Goal: Task Accomplishment & Management: Manage account settings

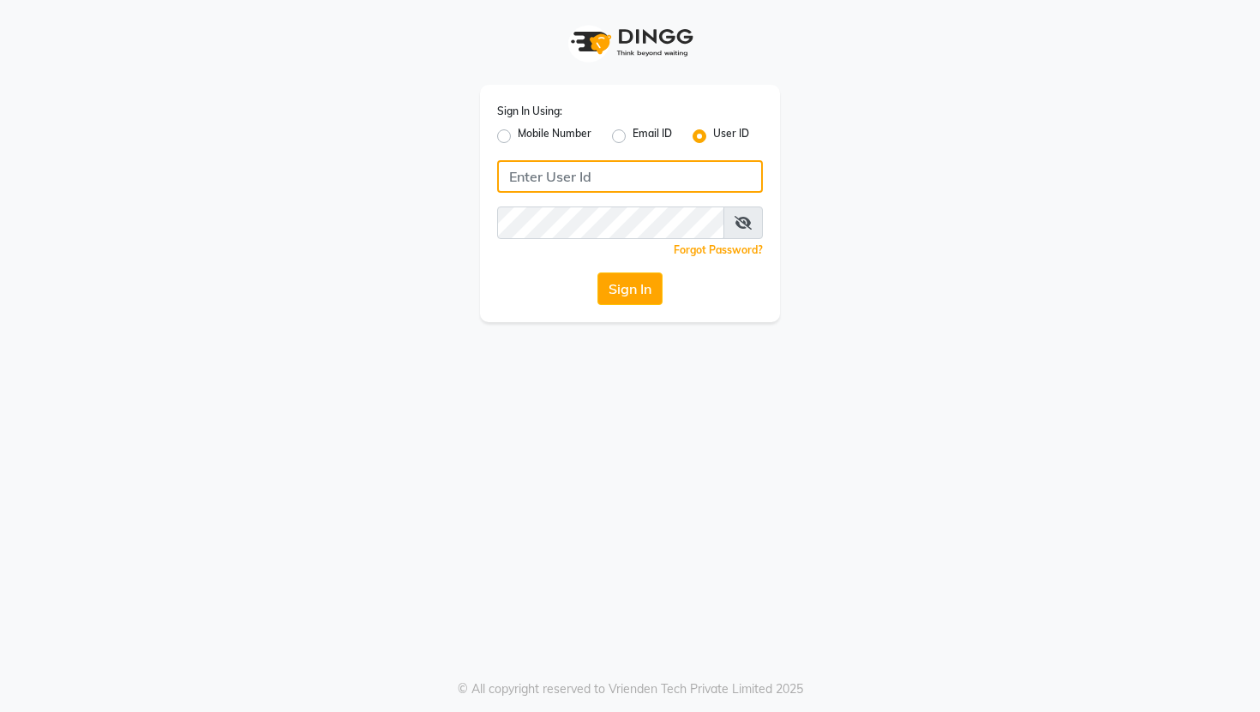
click at [678, 171] on input "Username" at bounding box center [630, 176] width 266 height 33
type input "bahoomakeover"
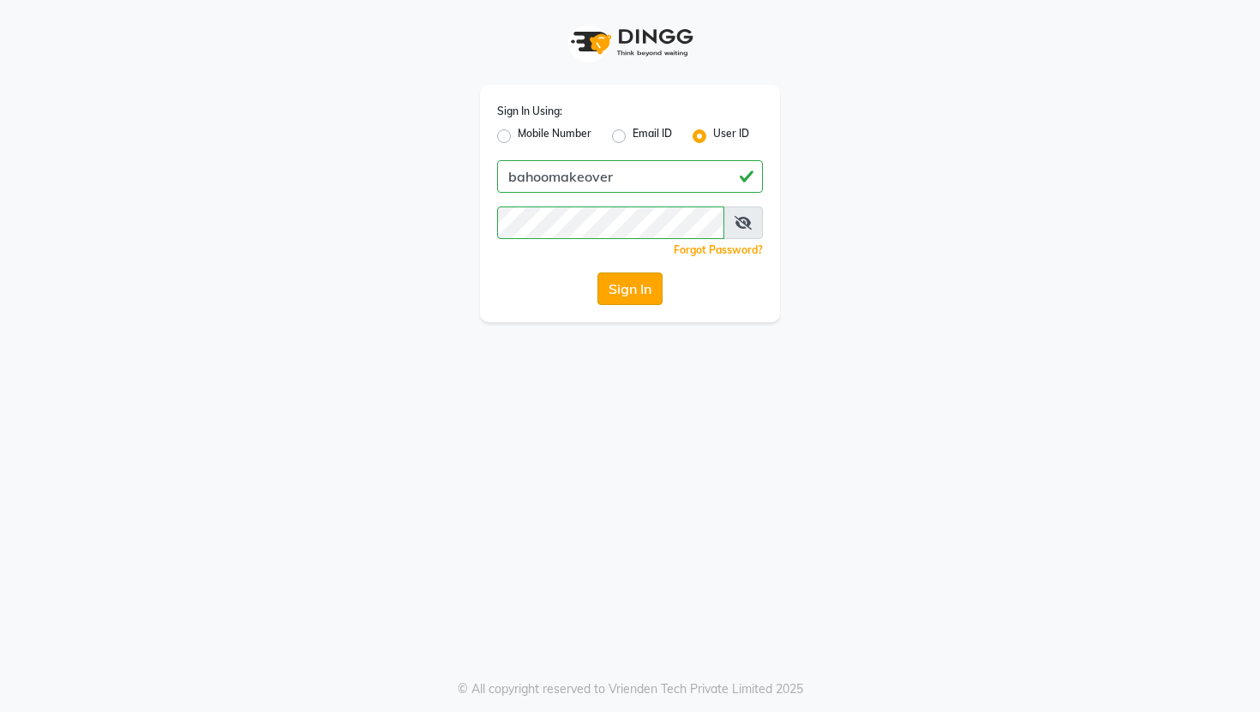
click at [638, 289] on button "Sign In" at bounding box center [629, 288] width 65 height 33
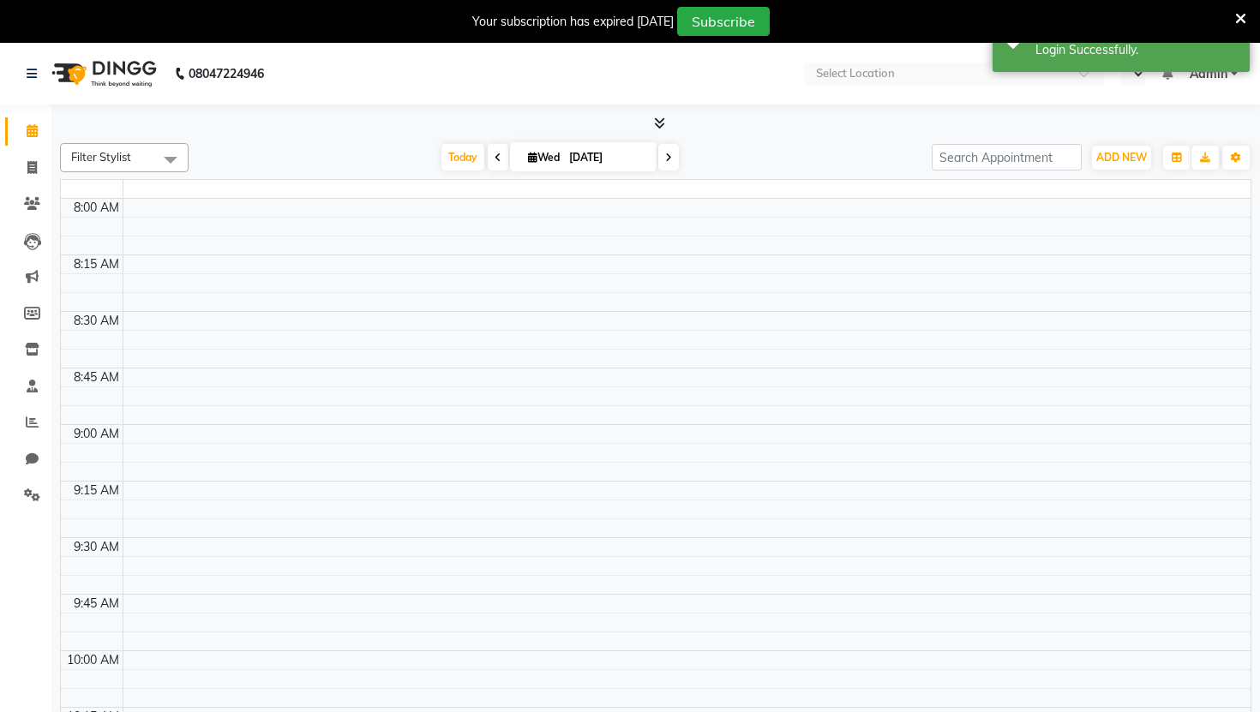
select select "en"
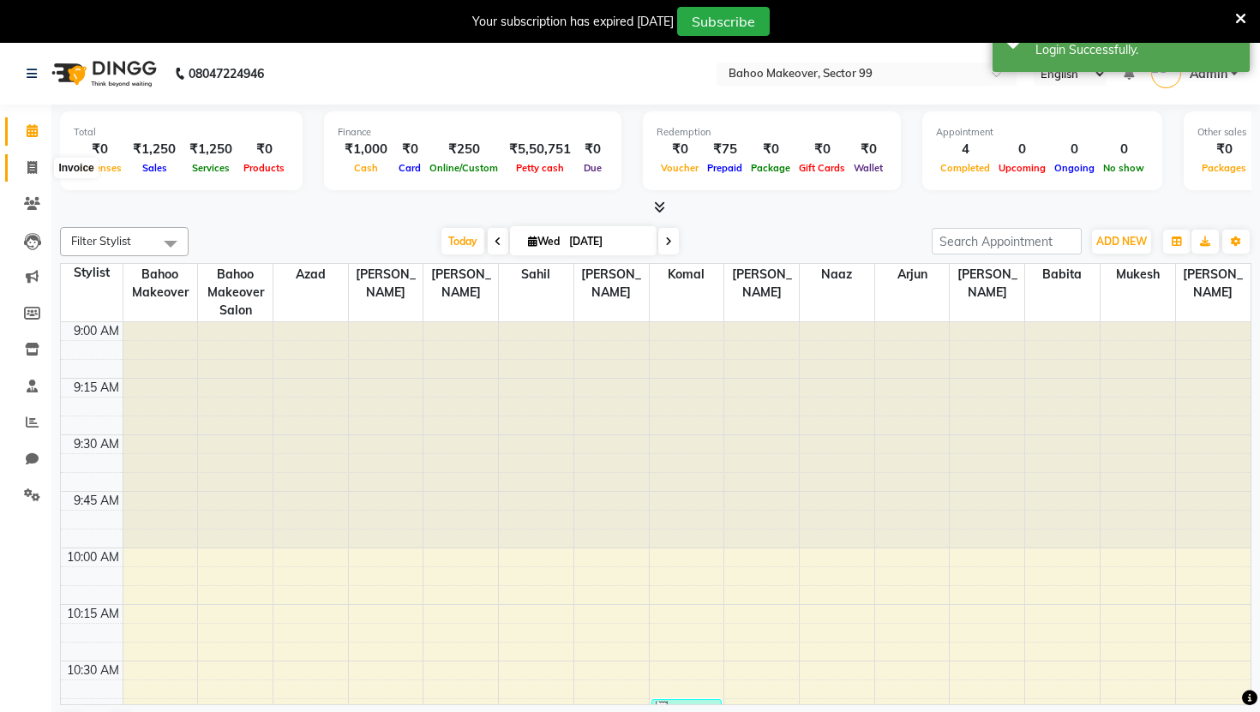
click at [33, 159] on span at bounding box center [32, 169] width 30 height 20
select select "6856"
select select "service"
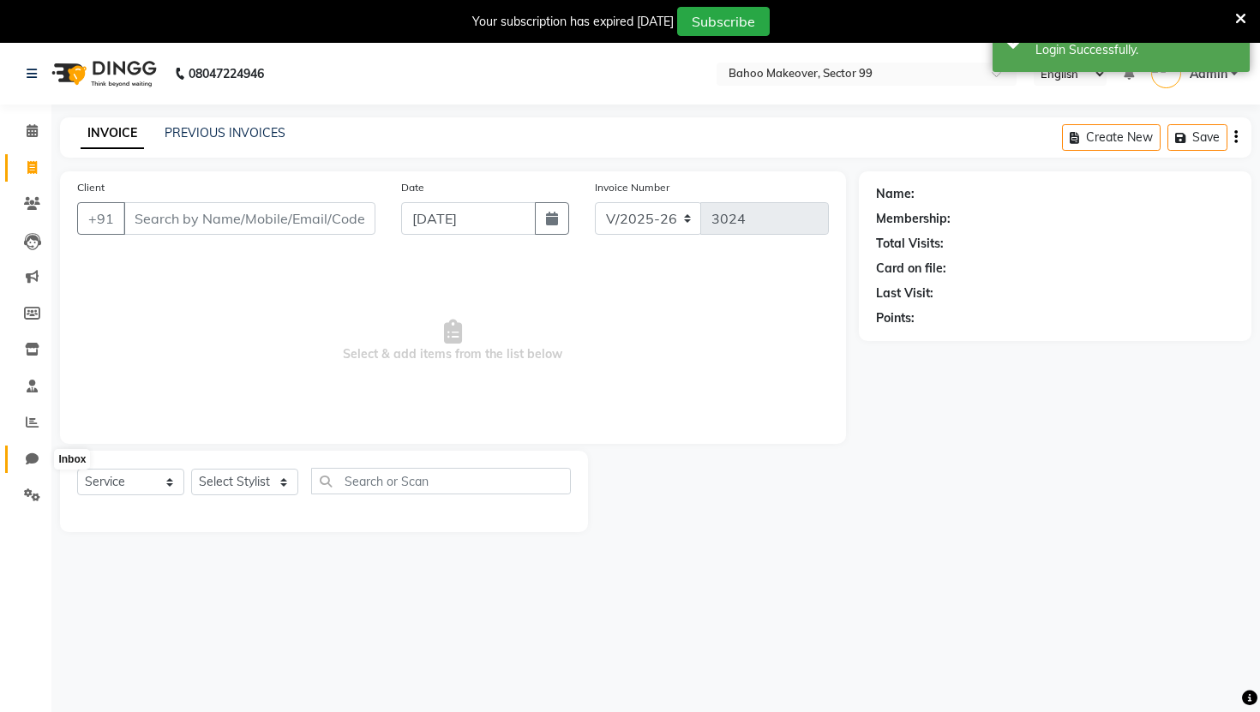
click at [31, 452] on icon at bounding box center [32, 458] width 13 height 13
select select "100"
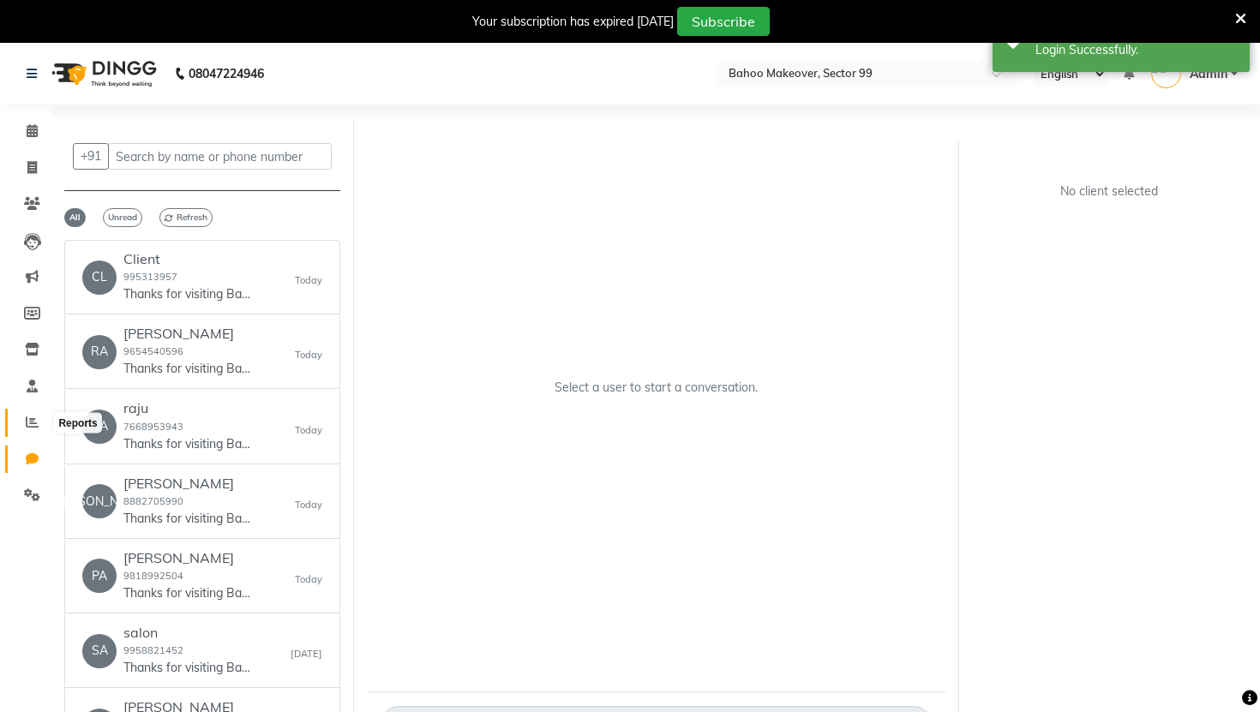
click at [30, 416] on icon at bounding box center [32, 422] width 13 height 13
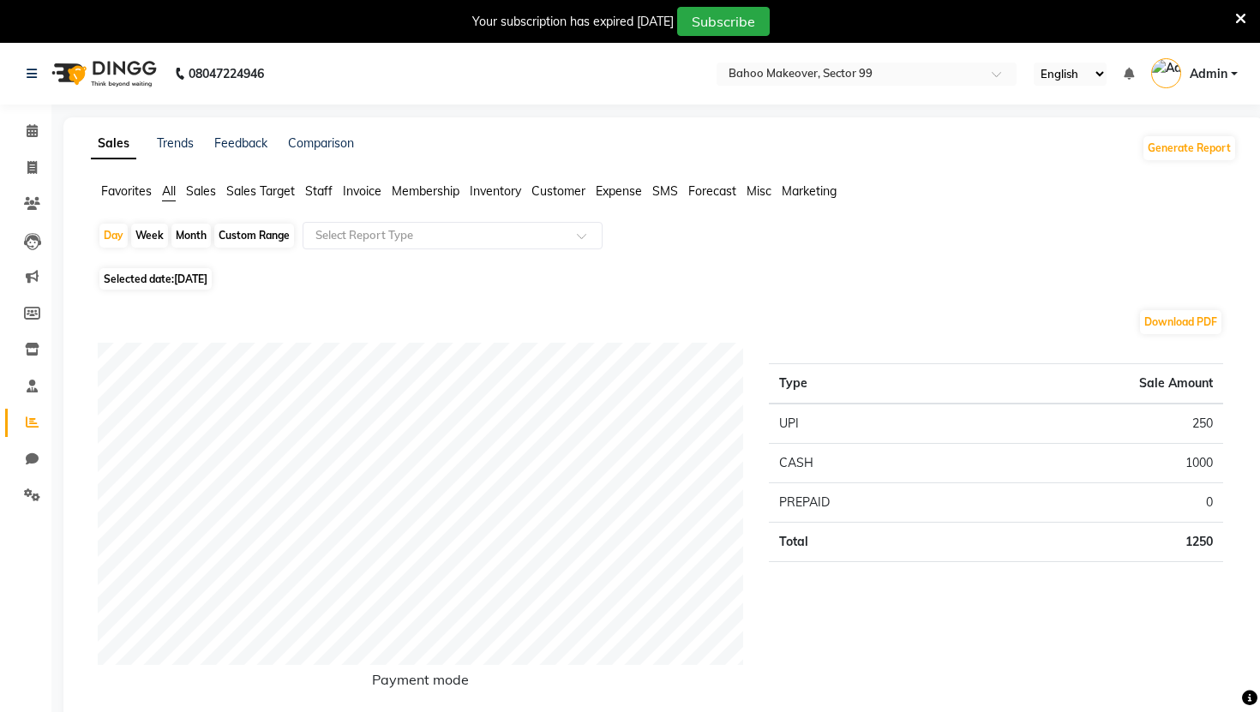
click at [207, 275] on span "[DATE]" at bounding box center [190, 278] width 33 height 13
select select "9"
select select "2025"
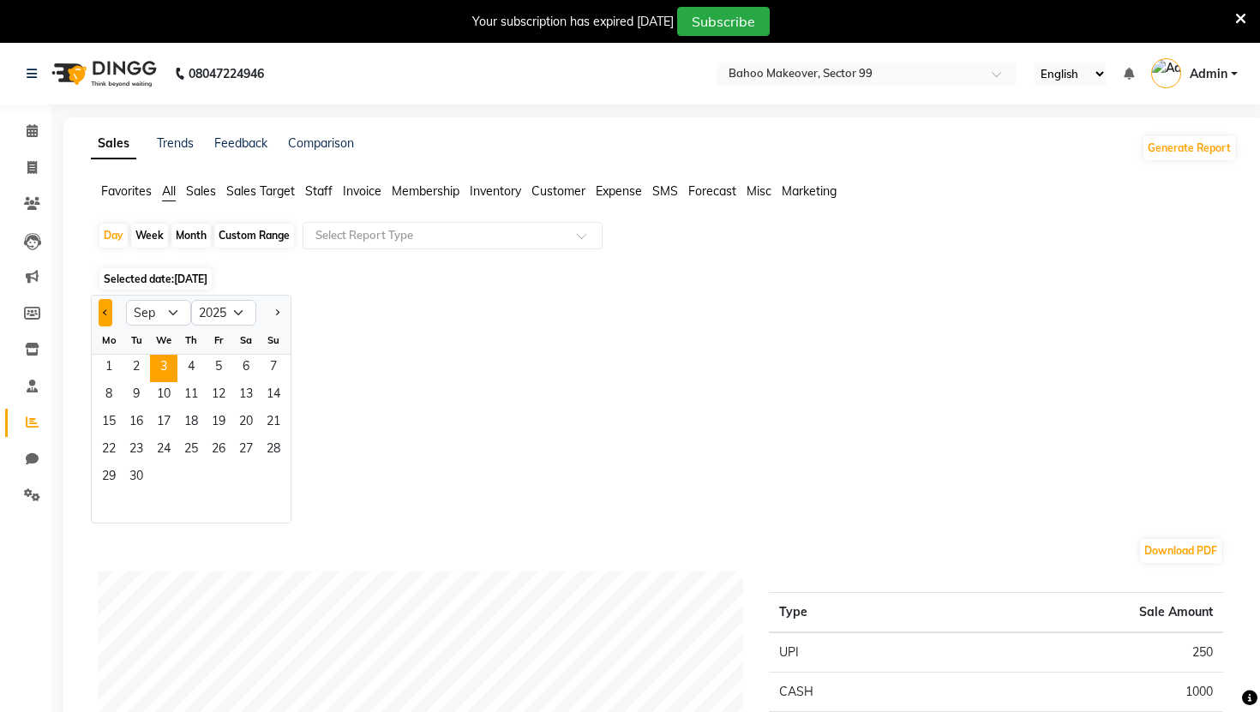
click at [108, 314] on button "Previous month" at bounding box center [106, 312] width 14 height 27
select select "8"
click at [219, 365] on span "1" at bounding box center [218, 368] width 27 height 27
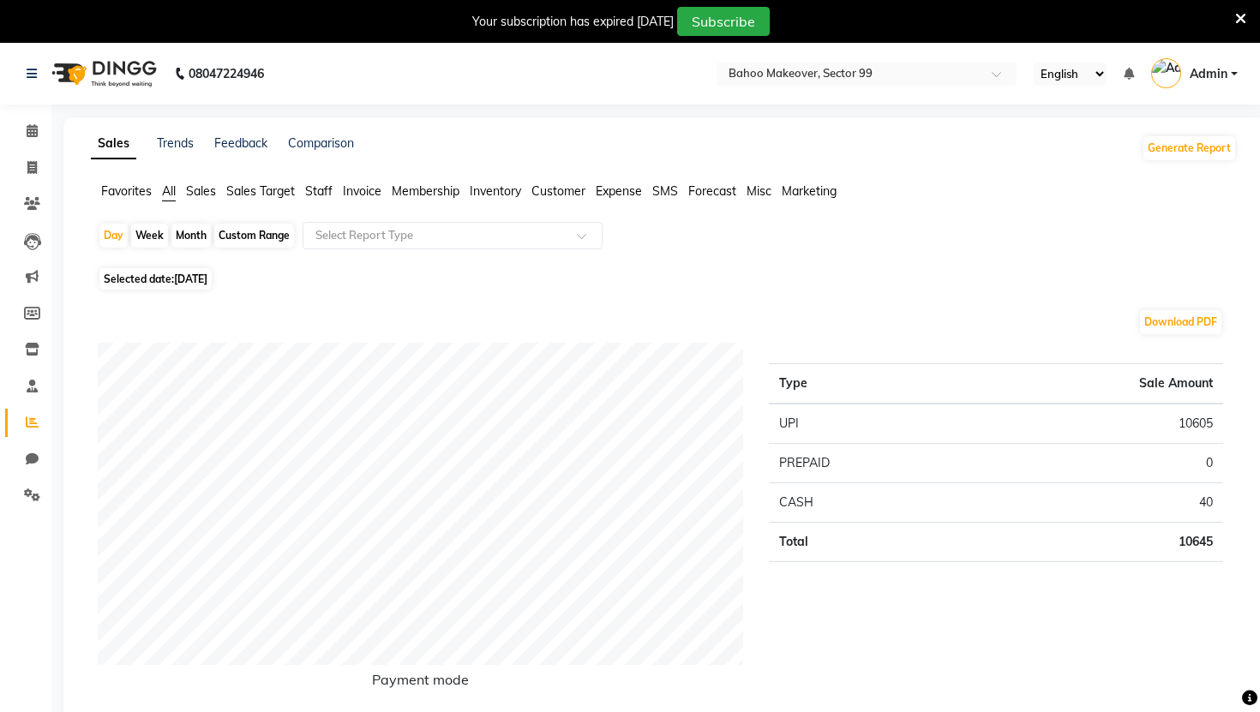
click at [207, 279] on span "[DATE]" at bounding box center [190, 278] width 33 height 13
select select "8"
select select "2025"
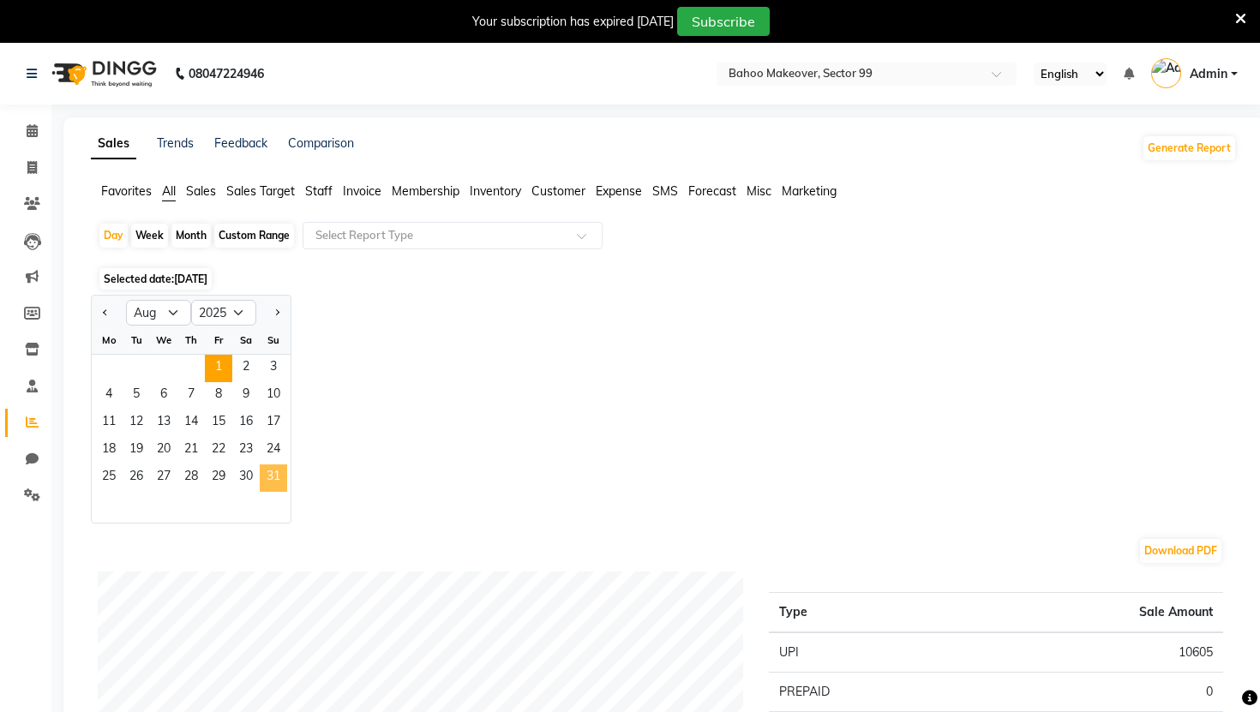
click at [272, 478] on span "31" at bounding box center [273, 477] width 27 height 27
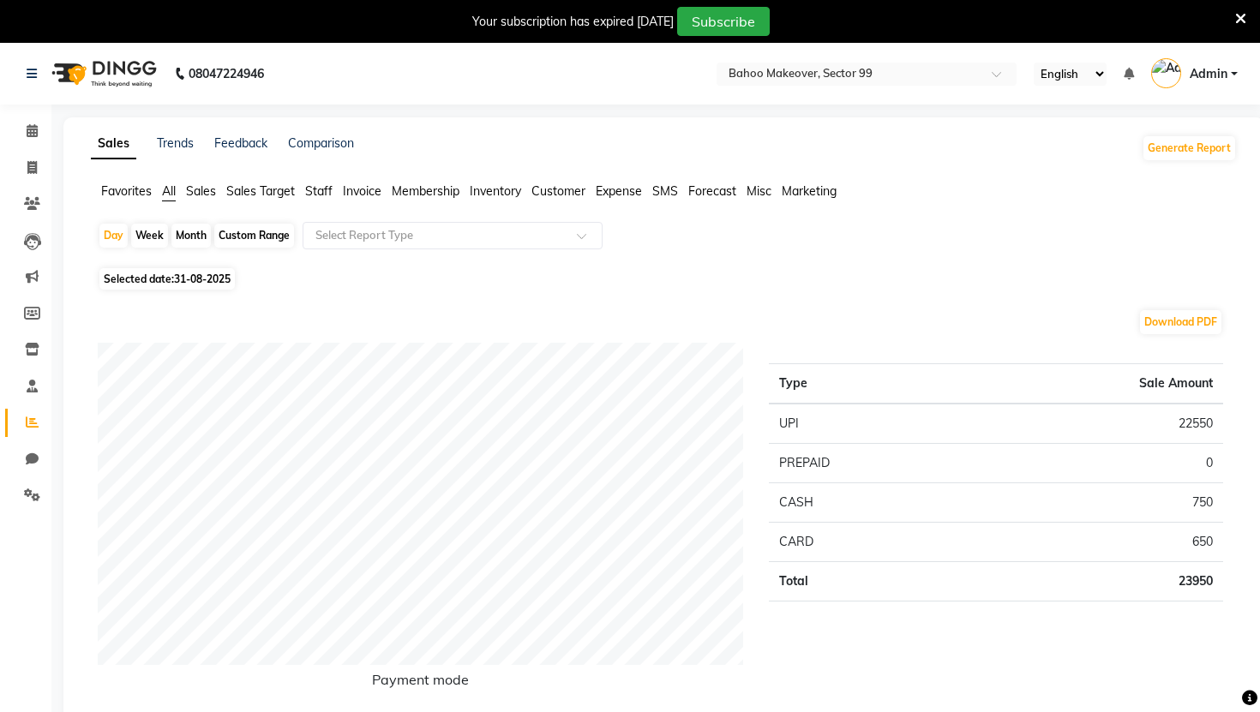
click at [243, 235] on div "Custom Range" at bounding box center [254, 236] width 80 height 24
select select "8"
select select "2025"
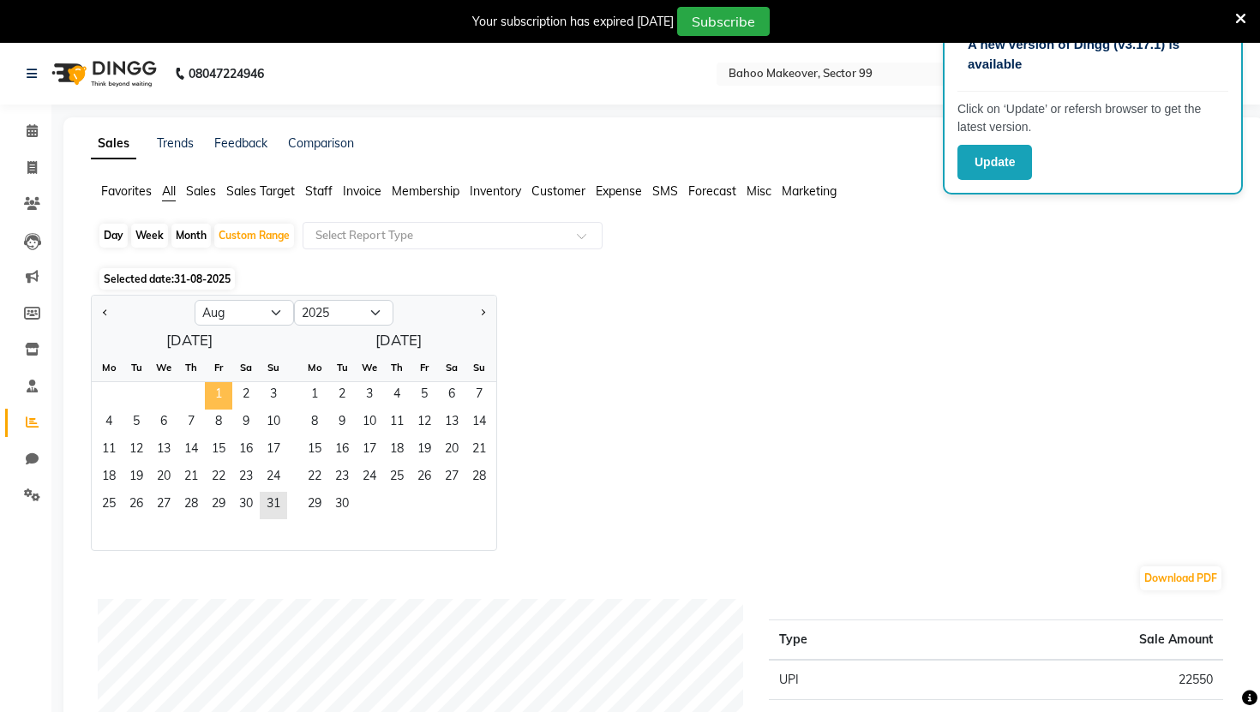
click at [213, 392] on span "1" at bounding box center [218, 395] width 27 height 27
click at [273, 501] on span "31" at bounding box center [273, 505] width 27 height 27
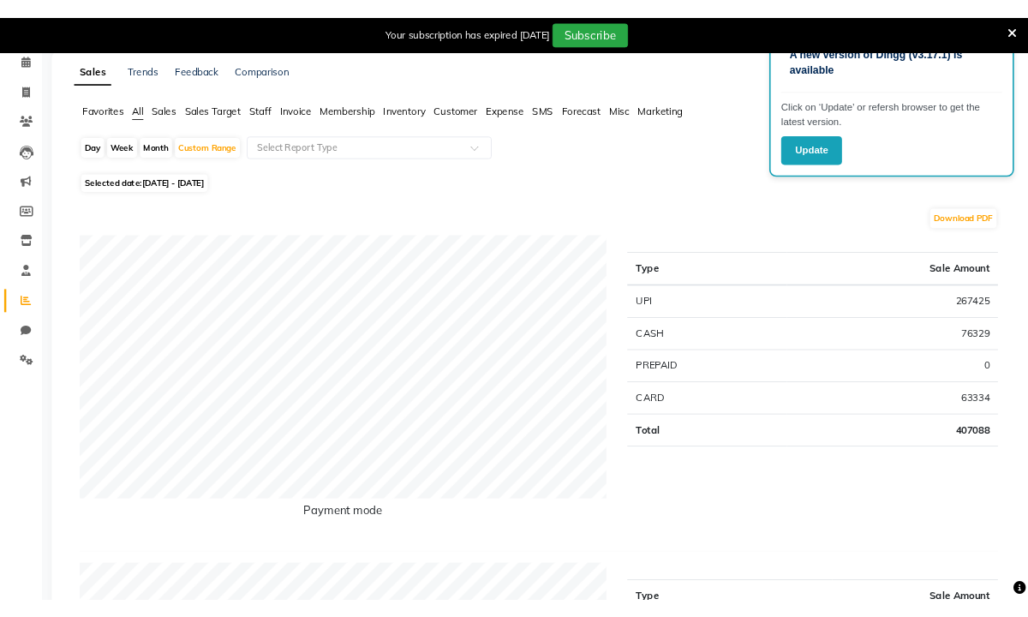
scroll to position [103, 0]
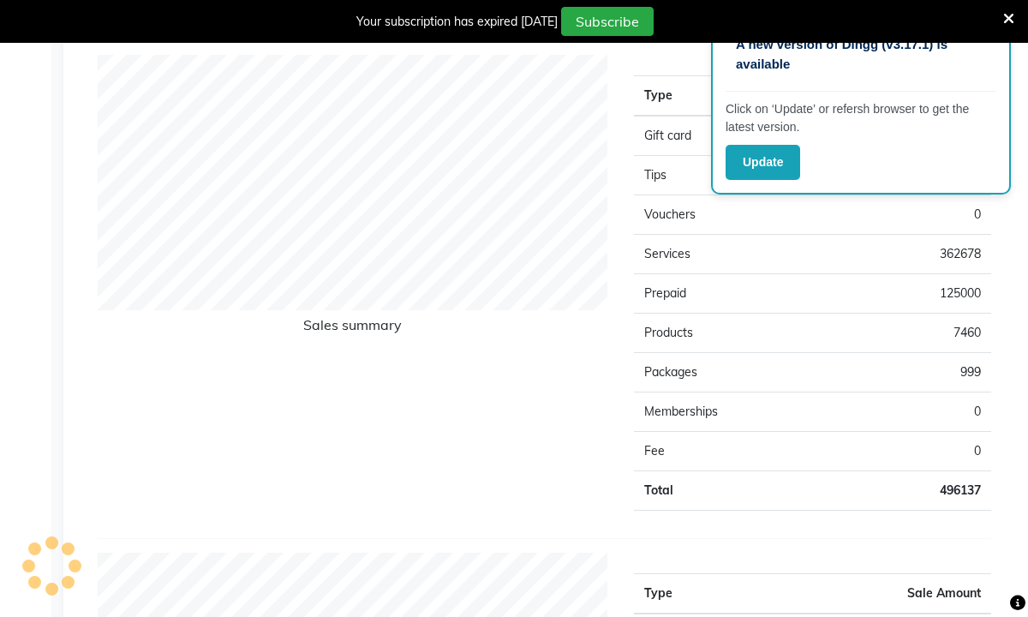
scroll to position [1200, 0]
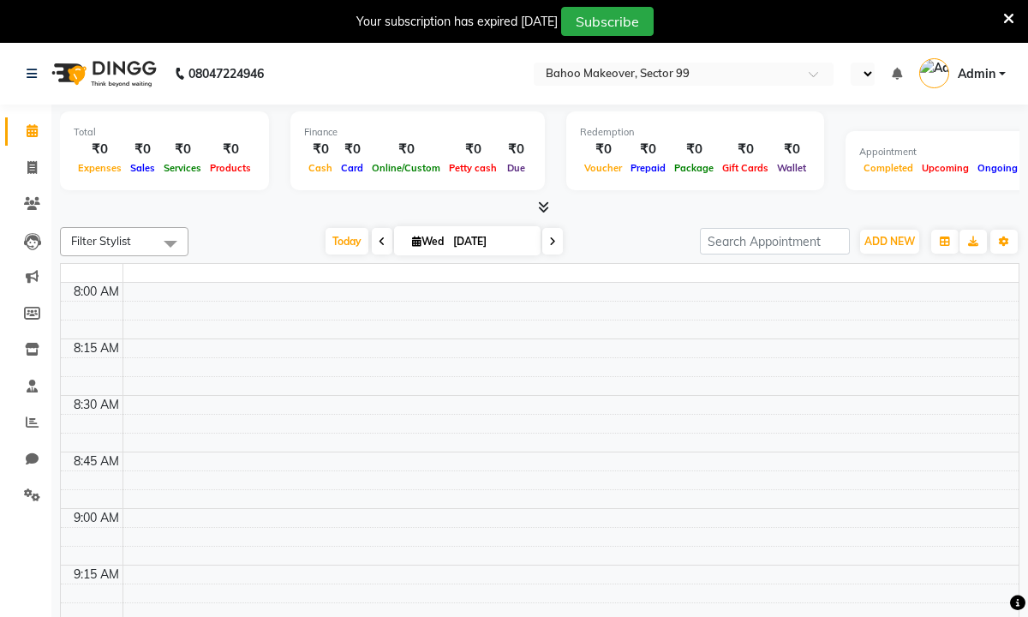
scroll to position [1132, 0]
select select "en"
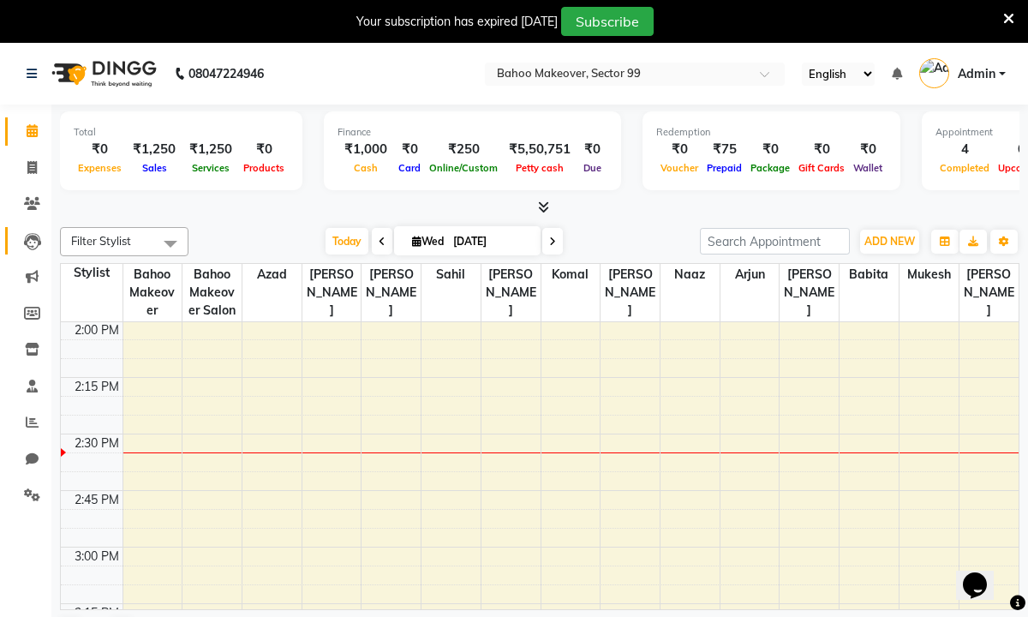
scroll to position [0, 0]
click at [28, 419] on icon at bounding box center [32, 422] width 13 height 13
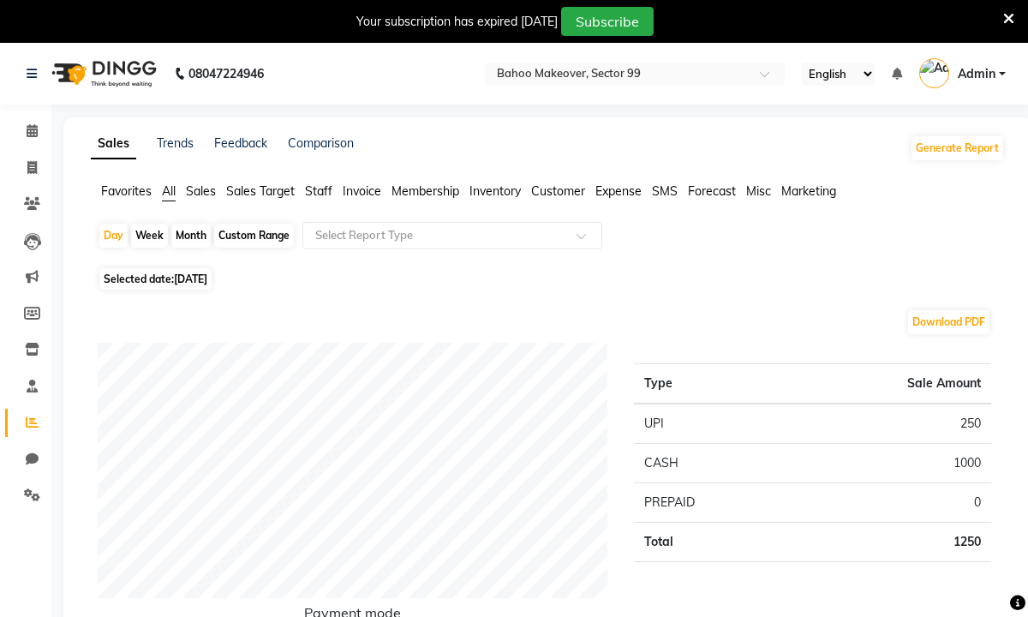
click at [250, 237] on div "Custom Range" at bounding box center [254, 236] width 80 height 24
select select "9"
select select "2025"
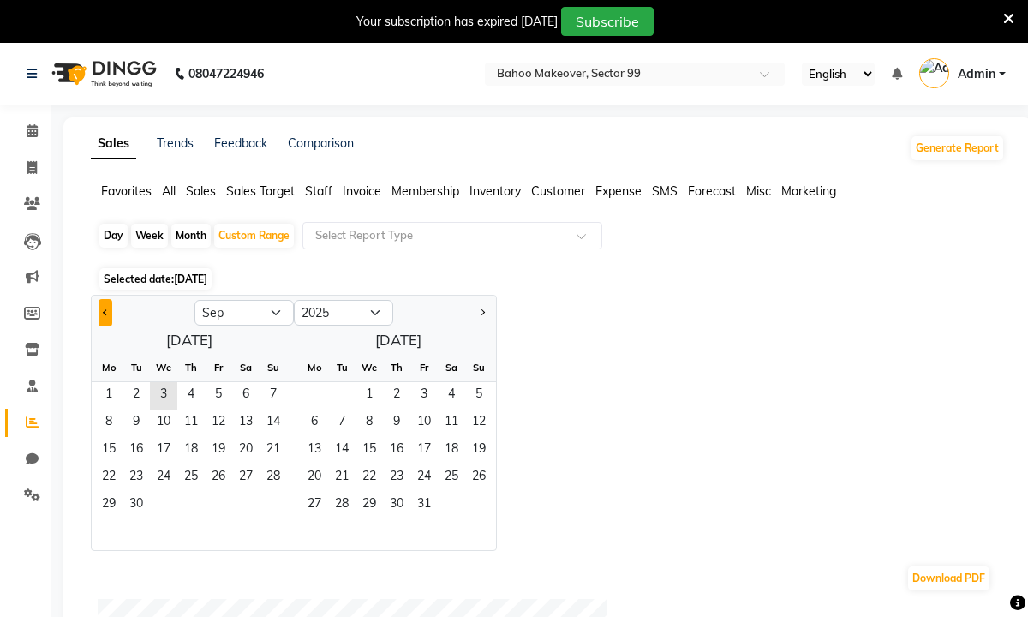
click at [102, 306] on button "Previous month" at bounding box center [106, 312] width 14 height 27
select select "7"
click at [134, 389] on span "1" at bounding box center [136, 395] width 27 height 27
click at [192, 503] on span "31" at bounding box center [190, 505] width 27 height 27
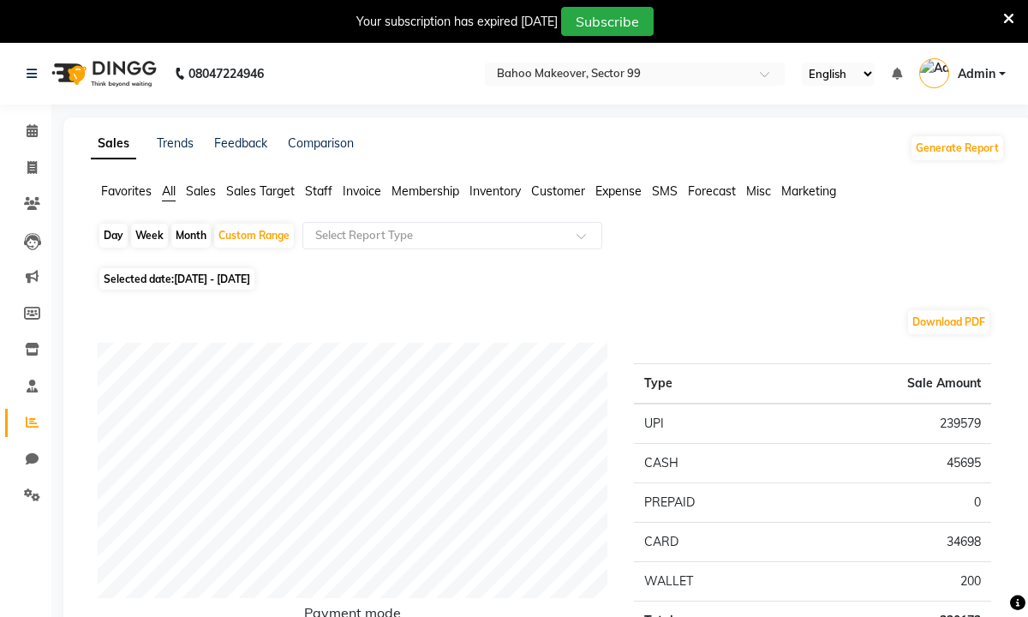
click at [807, 225] on div "Day Week Month Custom Range Select Report Type" at bounding box center [548, 242] width 901 height 41
click at [243, 273] on span "01-07-2025 - 31-07-2025" at bounding box center [212, 278] width 76 height 13
select select "7"
select select "2025"
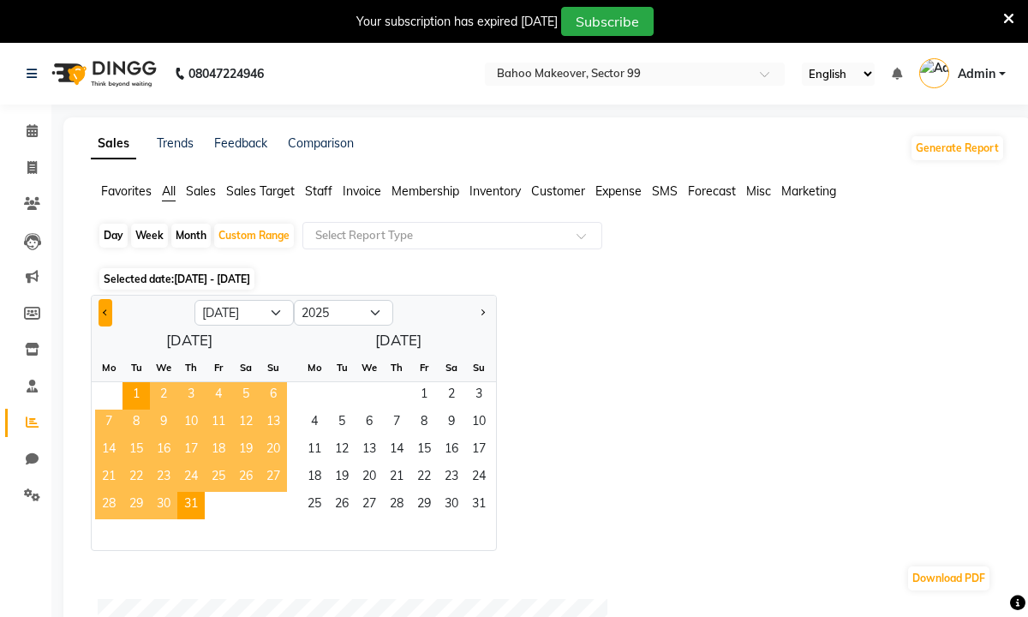
click at [99, 308] on button "Previous month" at bounding box center [106, 312] width 14 height 27
select select "6"
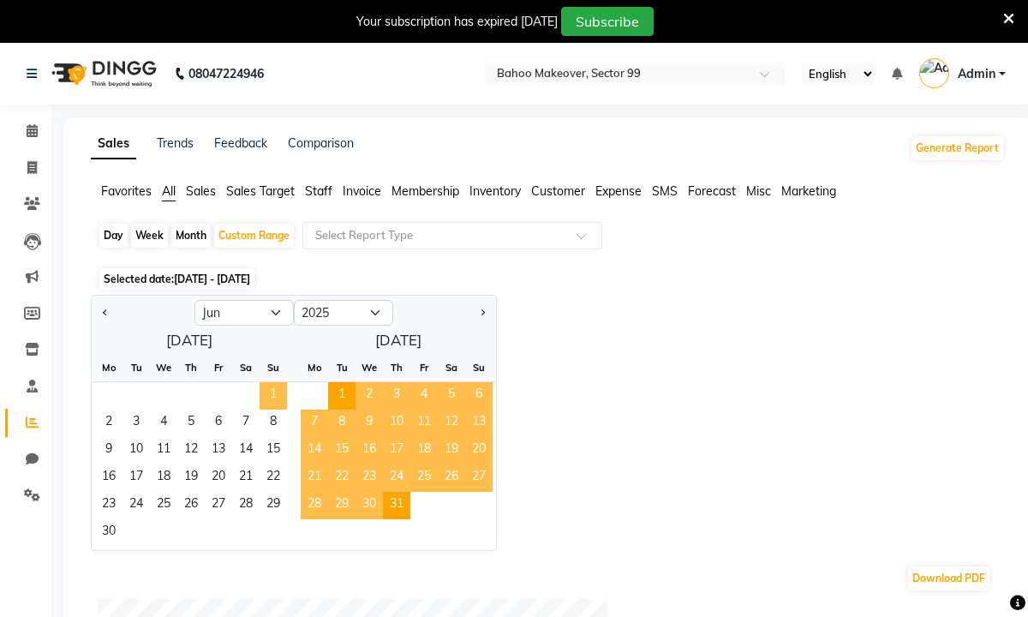
click at [272, 398] on span "1" at bounding box center [273, 395] width 27 height 27
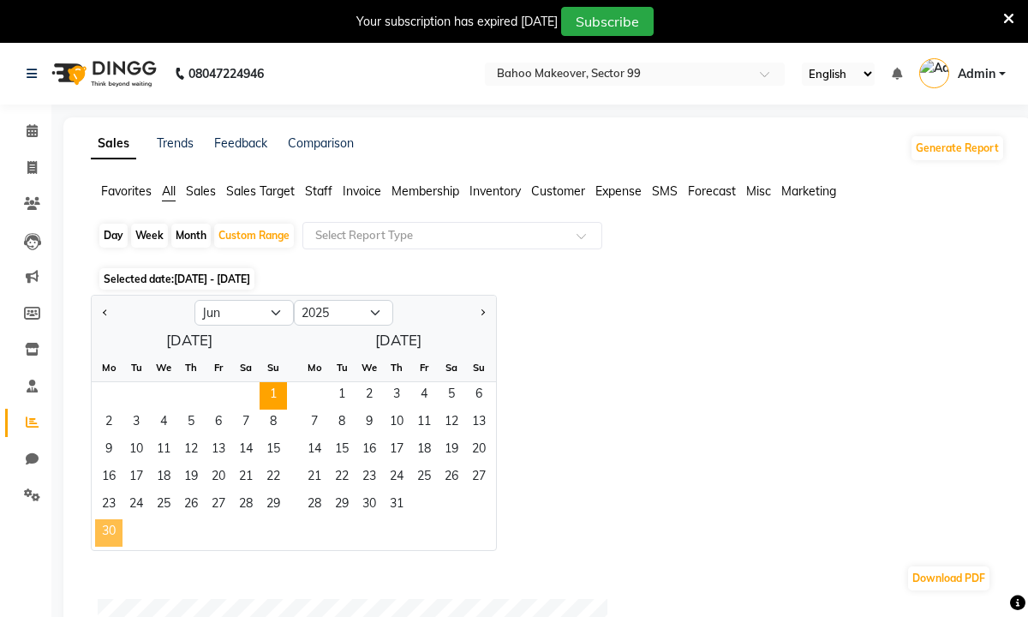
click at [108, 526] on span "30" at bounding box center [108, 532] width 27 height 27
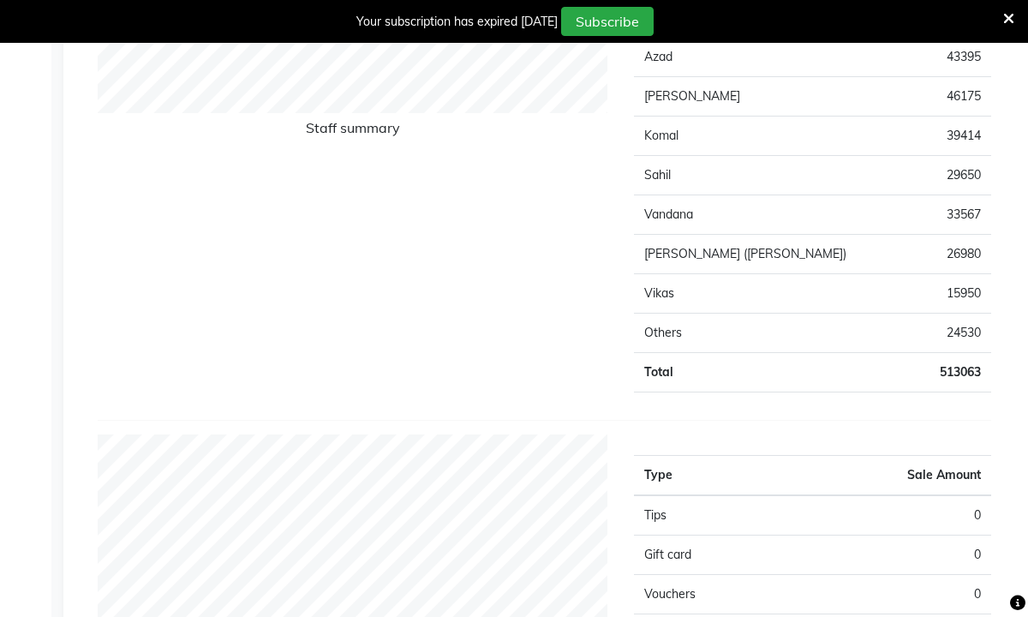
scroll to position [823, 0]
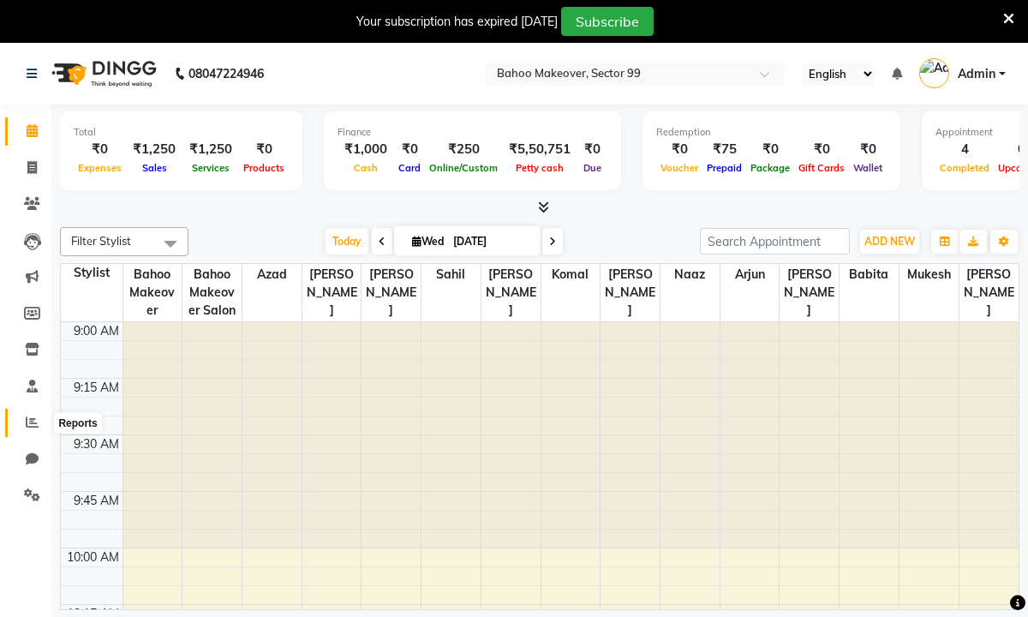
click at [32, 424] on icon at bounding box center [32, 422] width 13 height 13
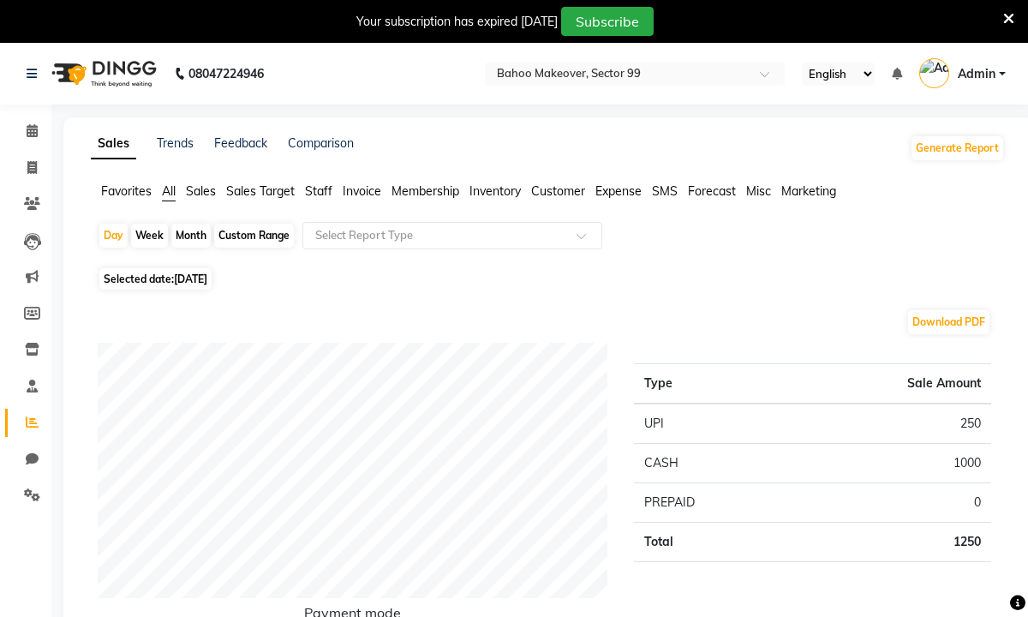
click at [187, 272] on span "Selected date: 03-09-2025" at bounding box center [155, 278] width 112 height 21
select select "9"
select select "2025"
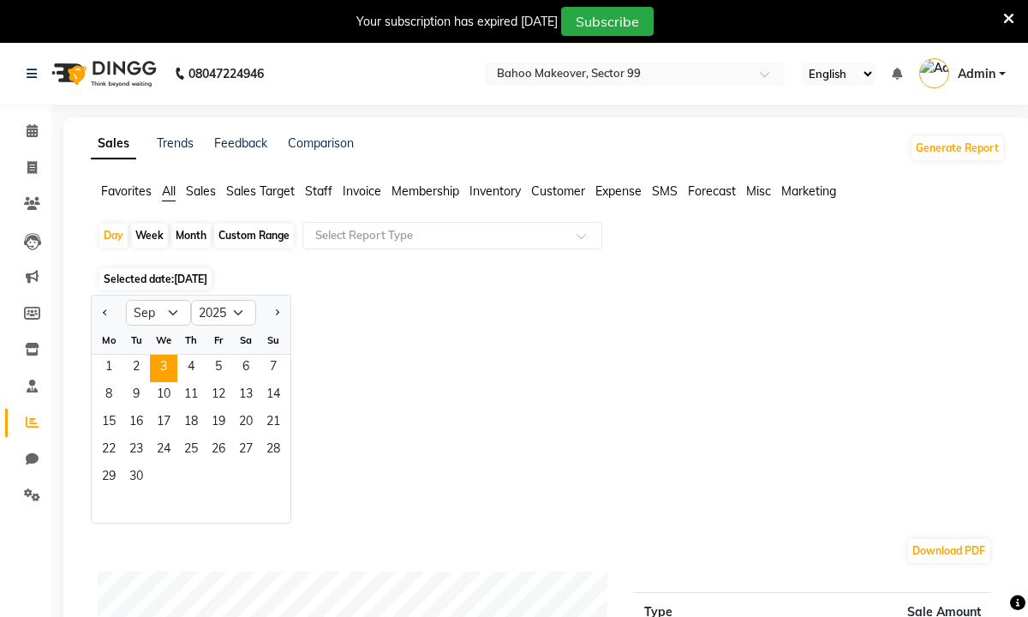
click at [253, 229] on div "Custom Range" at bounding box center [254, 236] width 80 height 24
select select "9"
select select "2025"
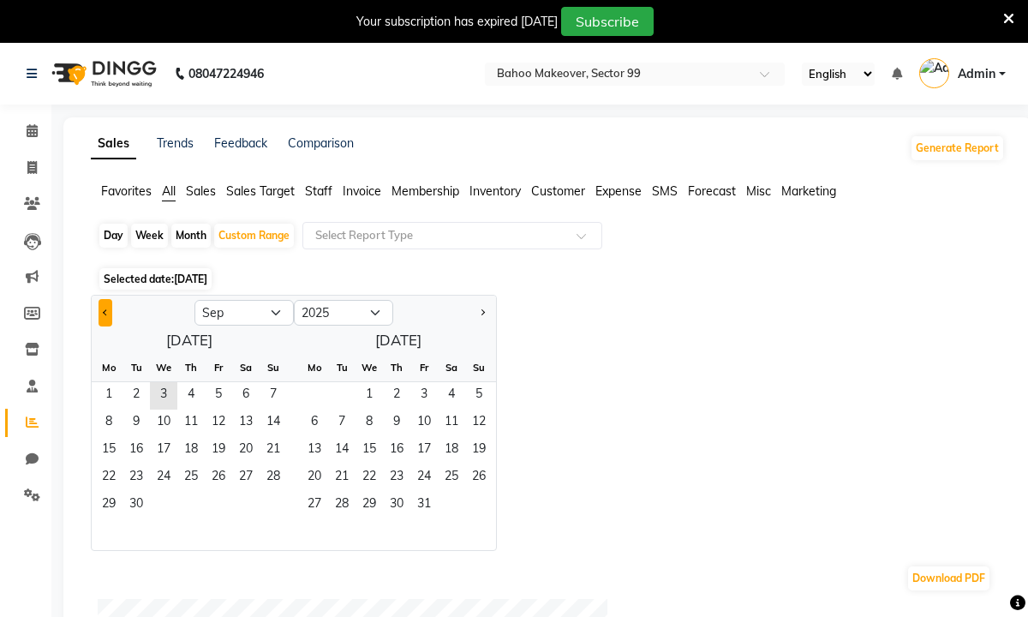
click at [108, 312] on span "Previous month" at bounding box center [106, 311] width 6 height 6
select select "5"
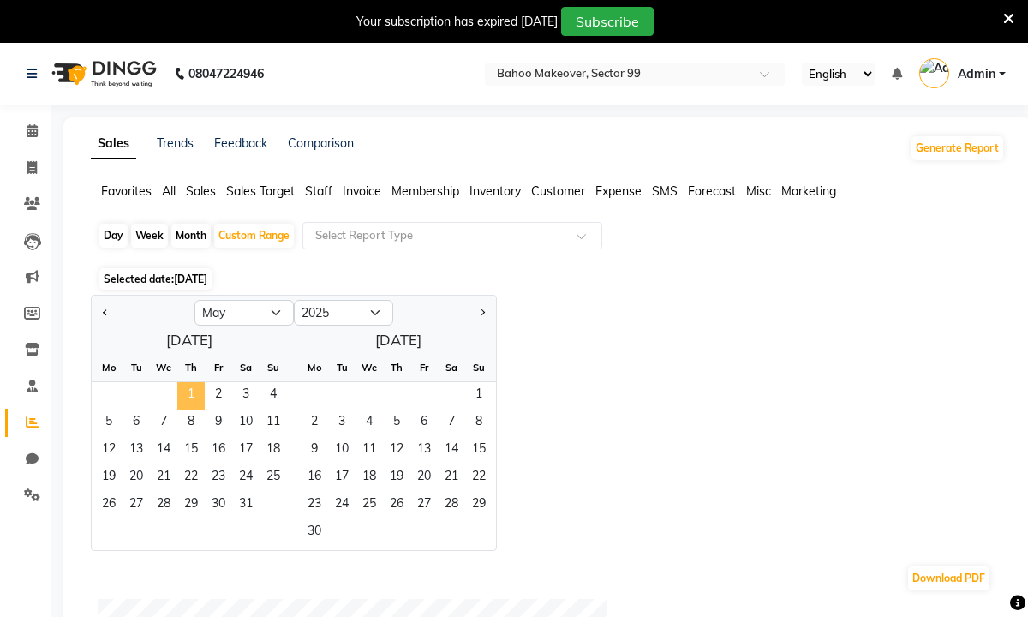
click at [180, 386] on span "1" at bounding box center [190, 395] width 27 height 27
click at [247, 500] on span "31" at bounding box center [245, 505] width 27 height 27
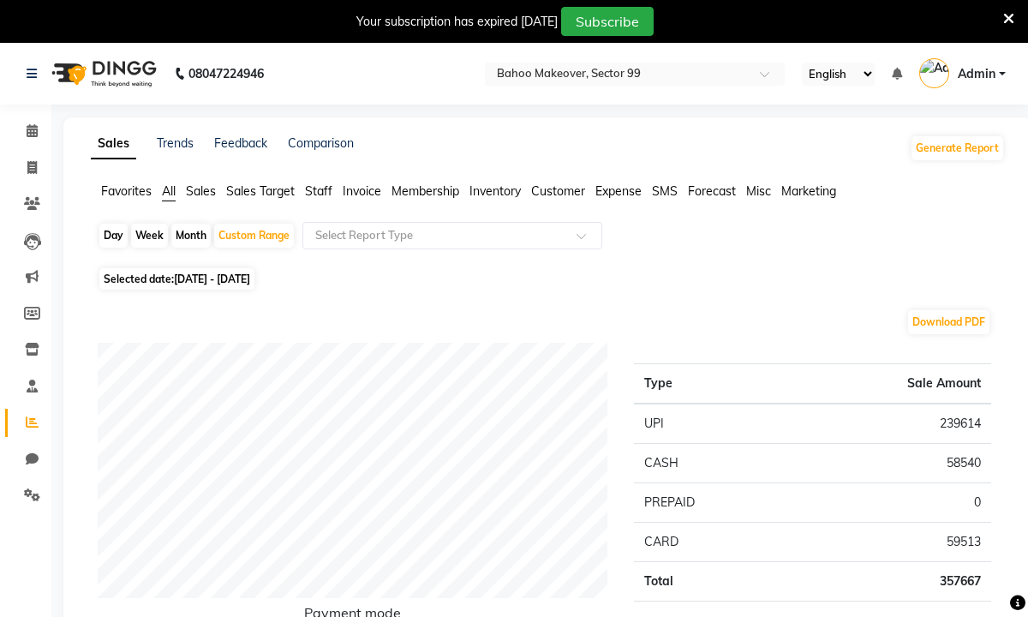
click at [723, 272] on div "Selected date: 01-05-2025 - 31-05-2025" at bounding box center [551, 279] width 907 height 18
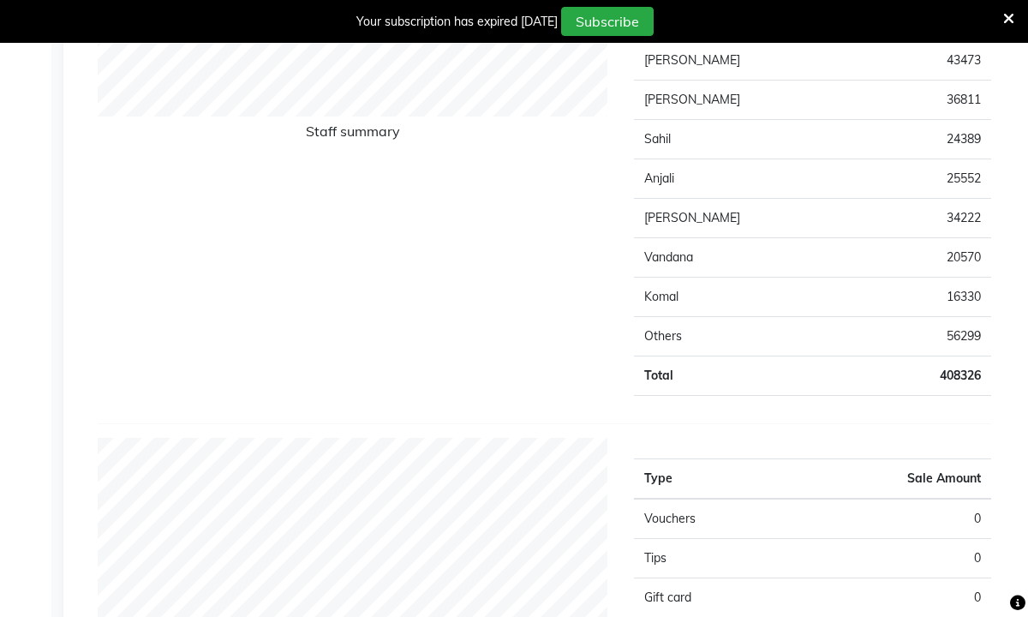
scroll to position [823, 0]
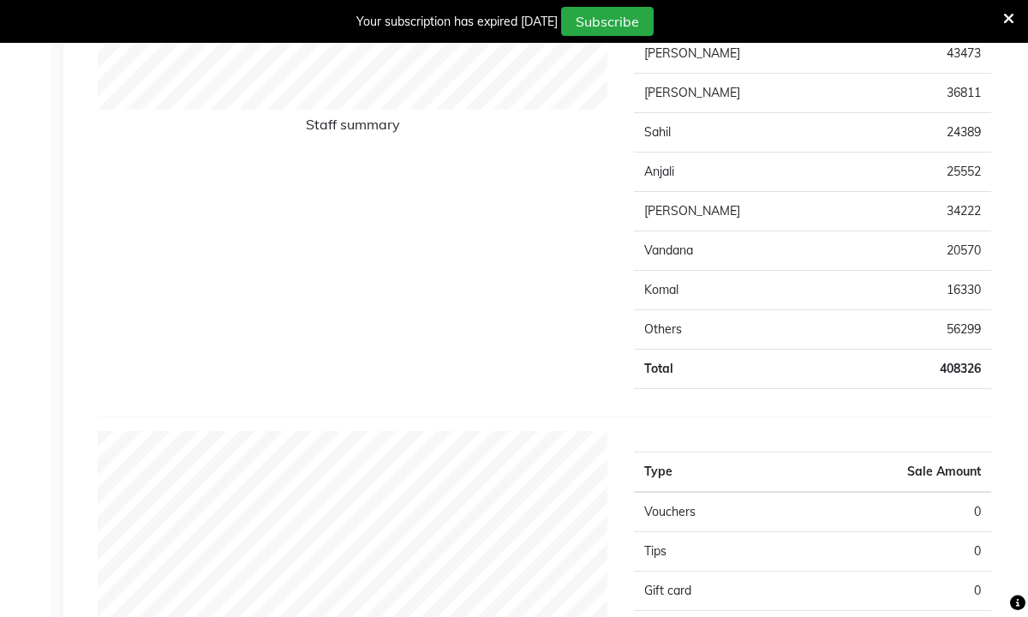
click at [87, 284] on div "Staff summary" at bounding box center [353, 128] width 536 height 548
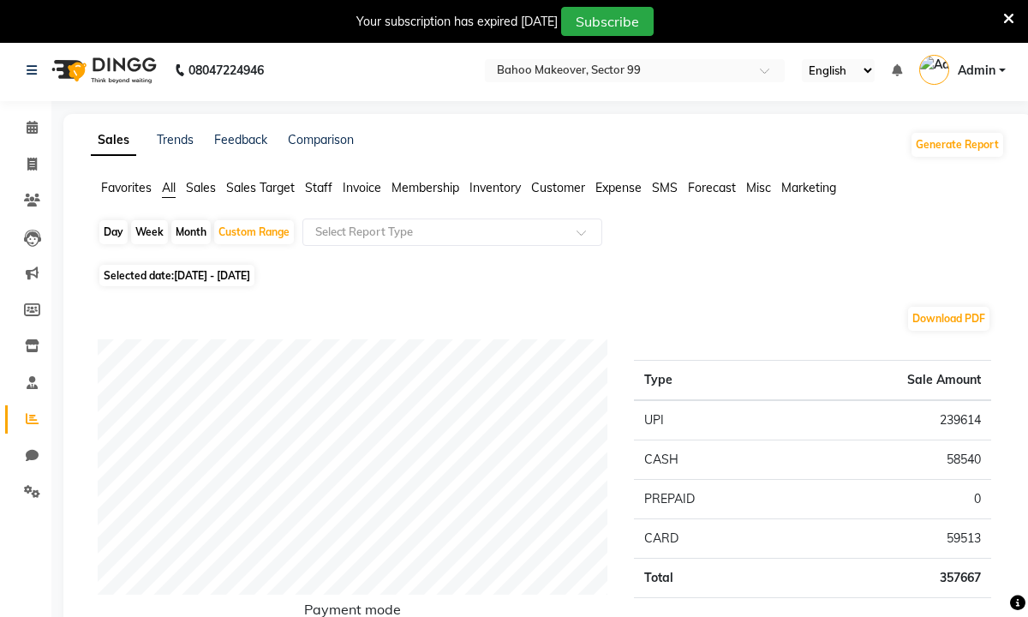
scroll to position [0, 0]
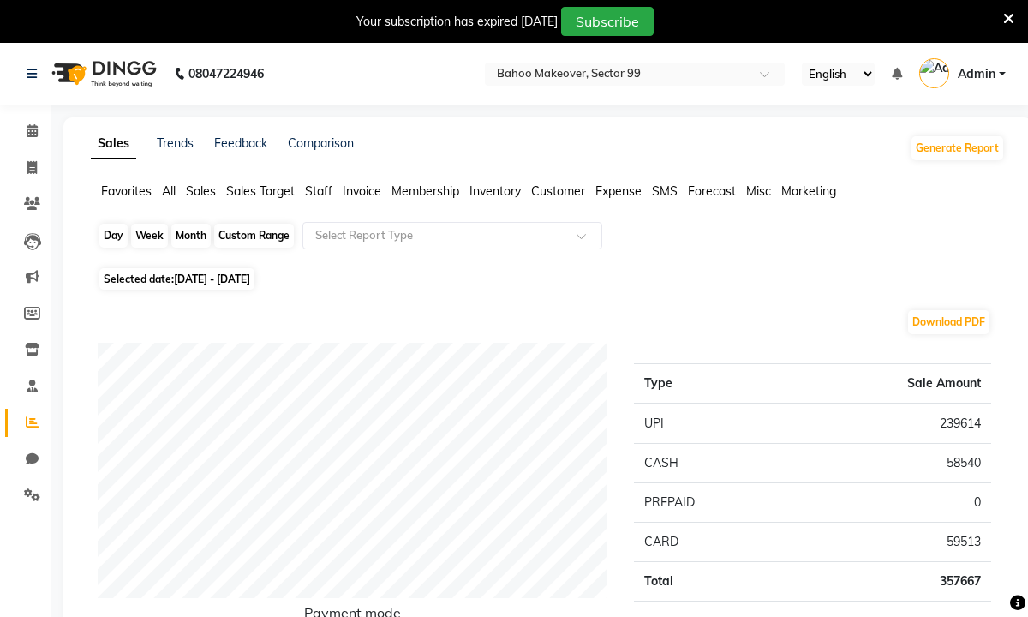
click at [247, 231] on div "Custom Range" at bounding box center [254, 236] width 80 height 24
select select "5"
select select "2025"
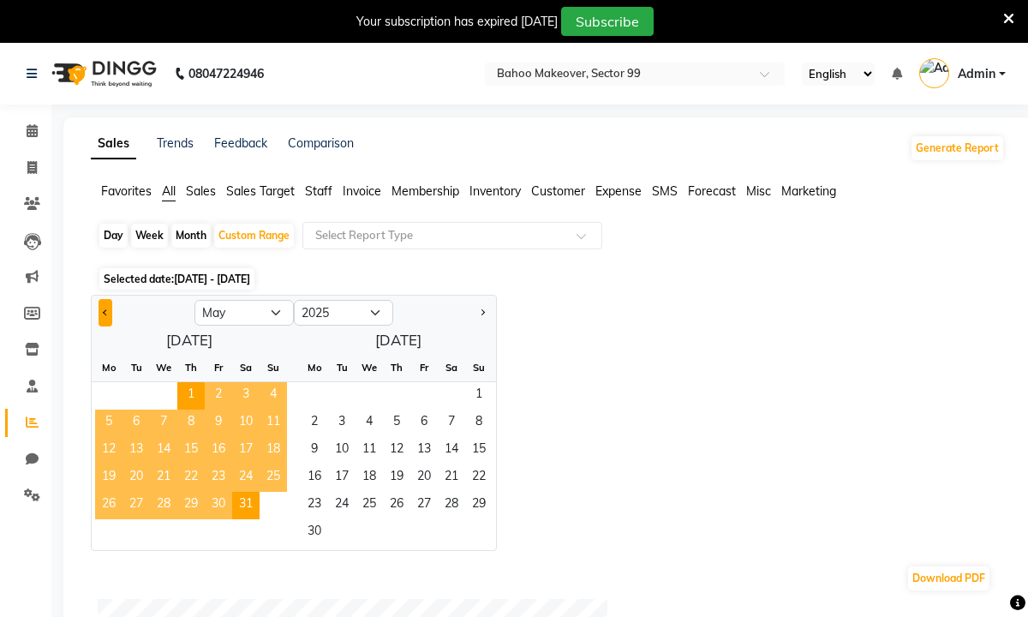
click at [100, 309] on button "Previous month" at bounding box center [106, 312] width 14 height 27
select select "4"
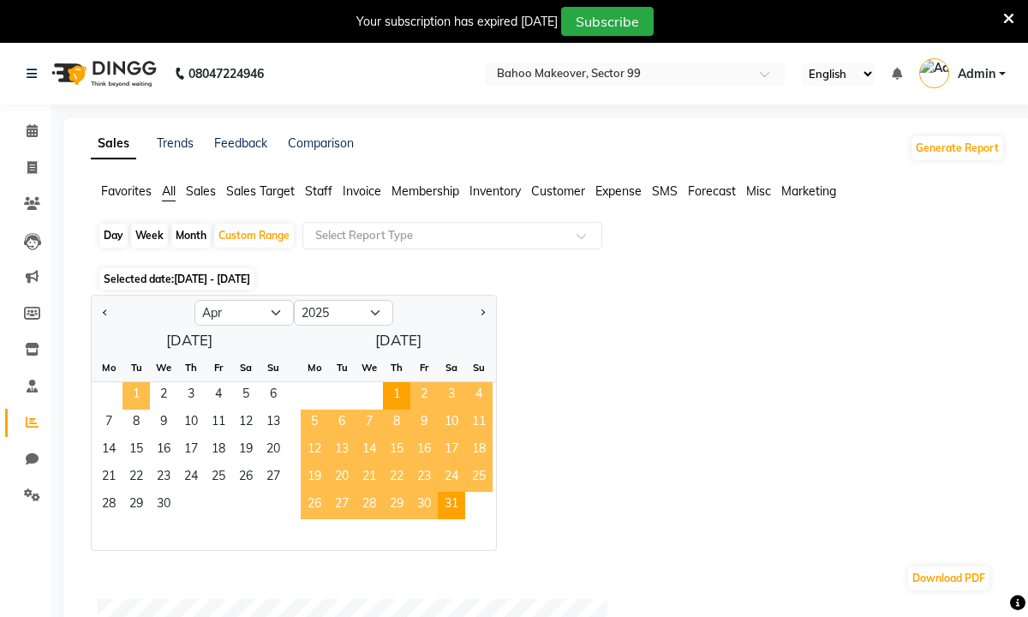
click at [136, 391] on span "1" at bounding box center [136, 395] width 27 height 27
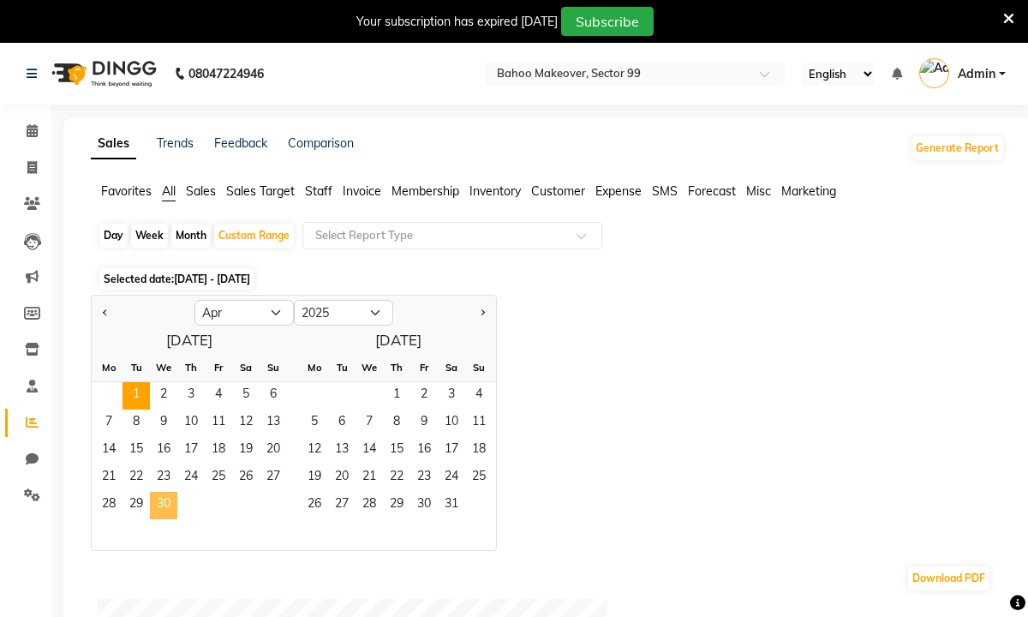
click at [168, 498] on span "30" at bounding box center [163, 505] width 27 height 27
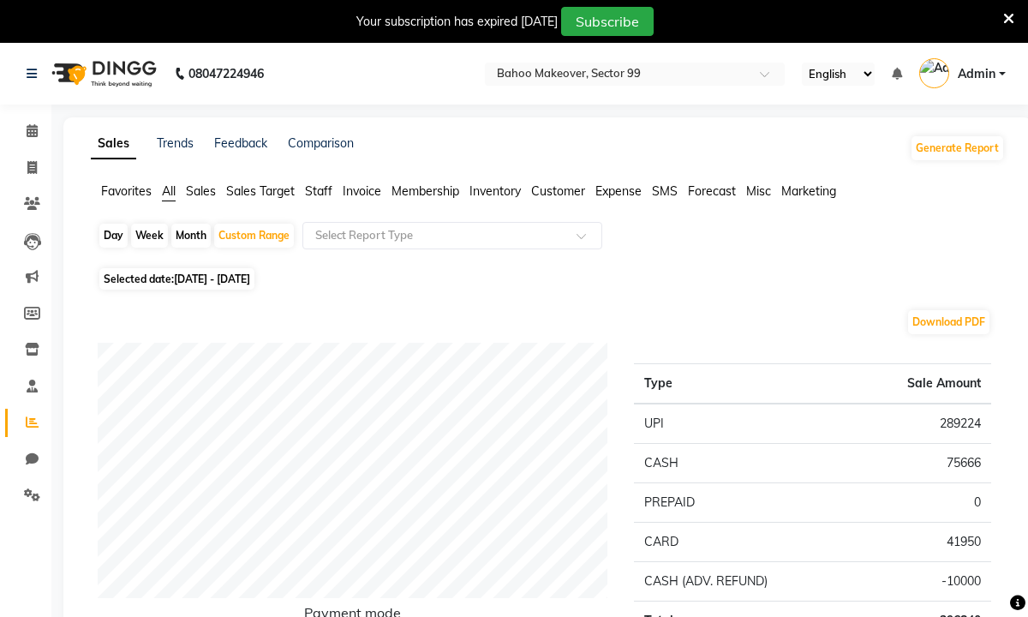
click at [932, 207] on div "Favorites All Sales Sales Target Staff Invoice Membership Inventory Customer Ex…" at bounding box center [548, 199] width 940 height 33
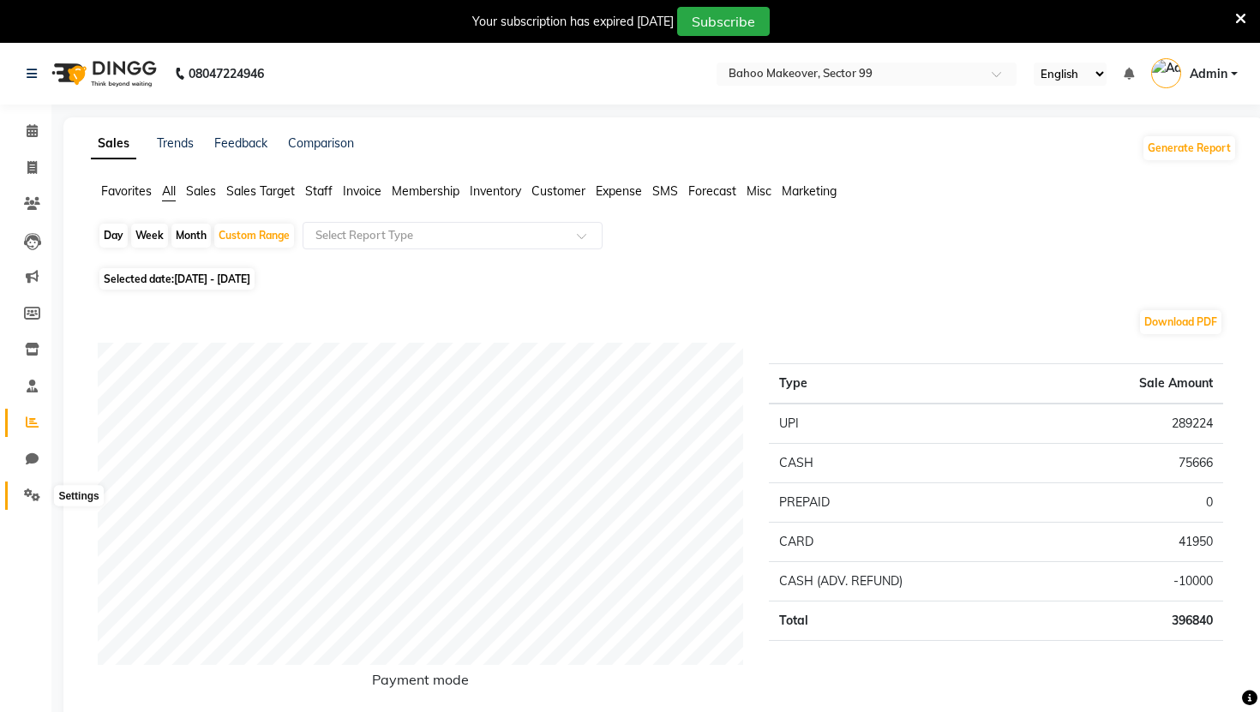
click at [27, 498] on icon at bounding box center [32, 494] width 16 height 13
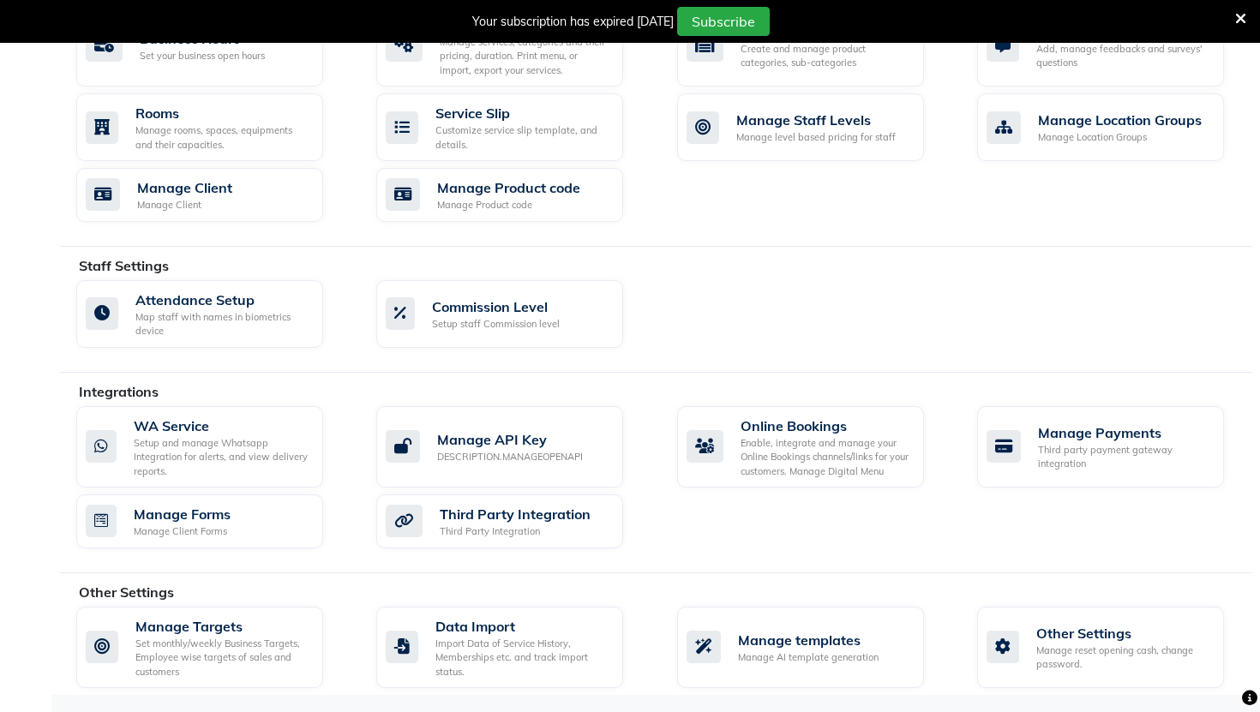
scroll to position [739, 0]
click at [940, 528] on div "WA Service Setup and manage Whatsapp Integration for alerts, and view delivery …" at bounding box center [663, 480] width 1201 height 149
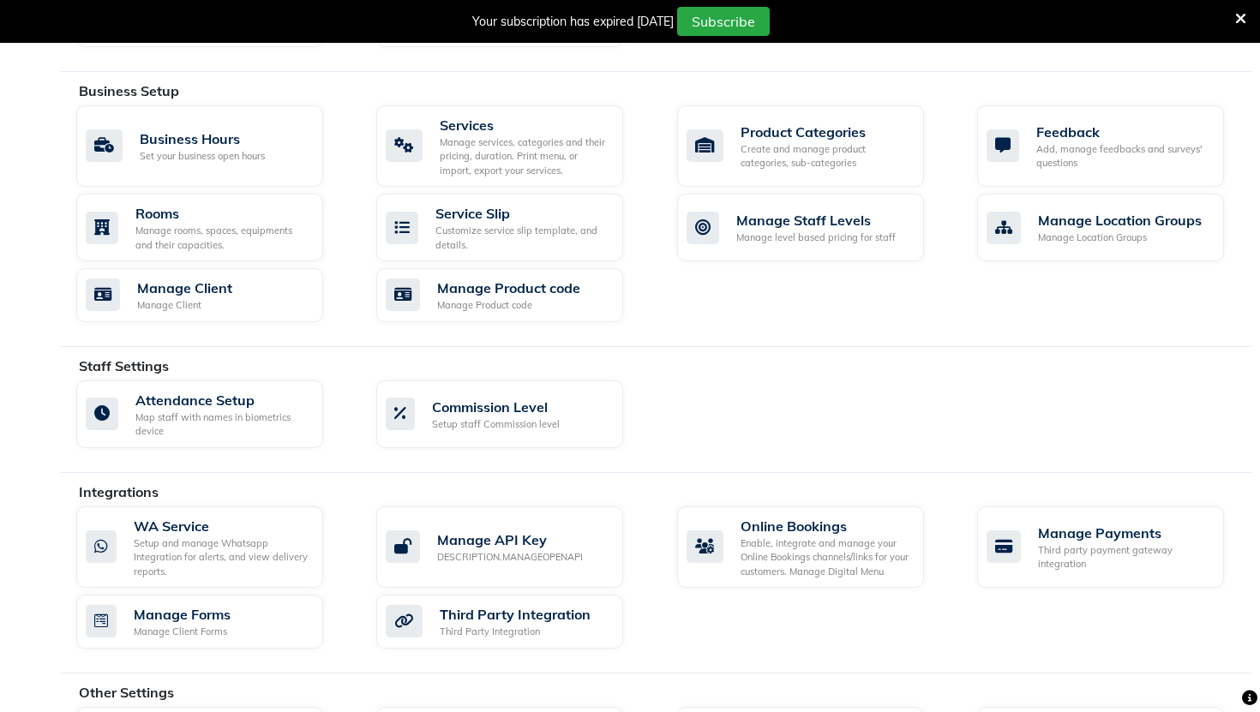
scroll to position [637, 0]
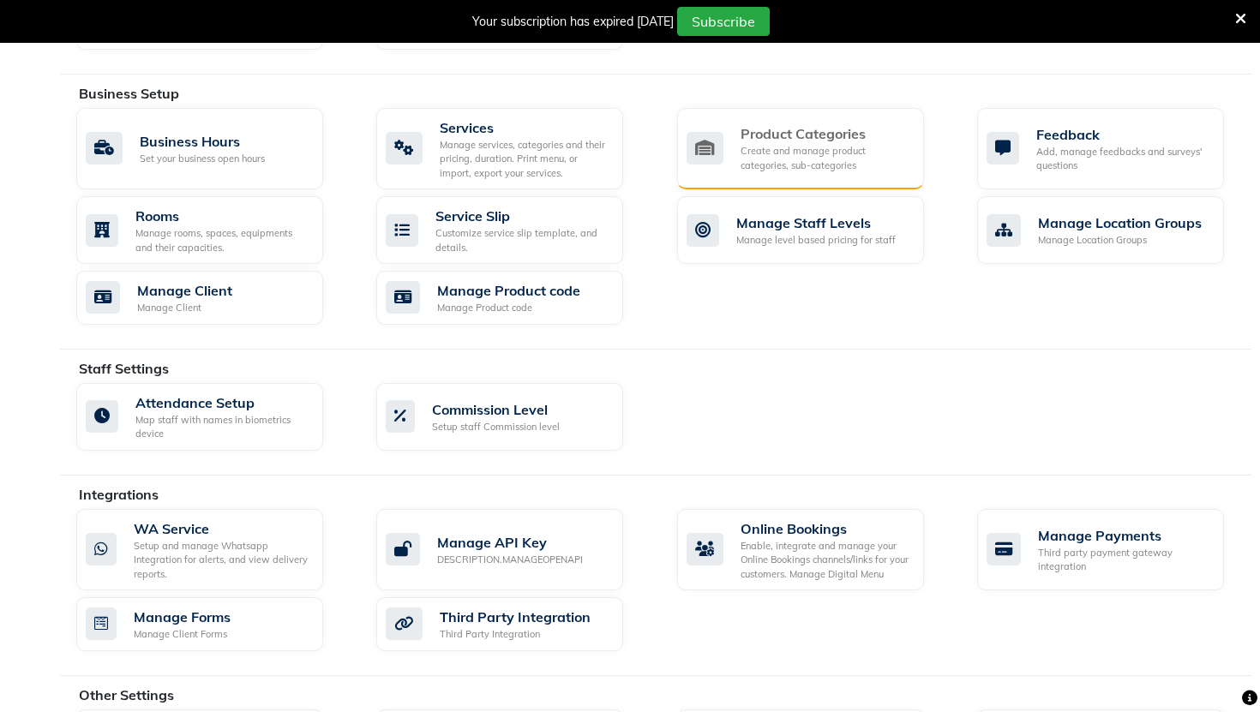
click at [841, 154] on div "Create and manage product categories, sub-categories" at bounding box center [825, 158] width 170 height 28
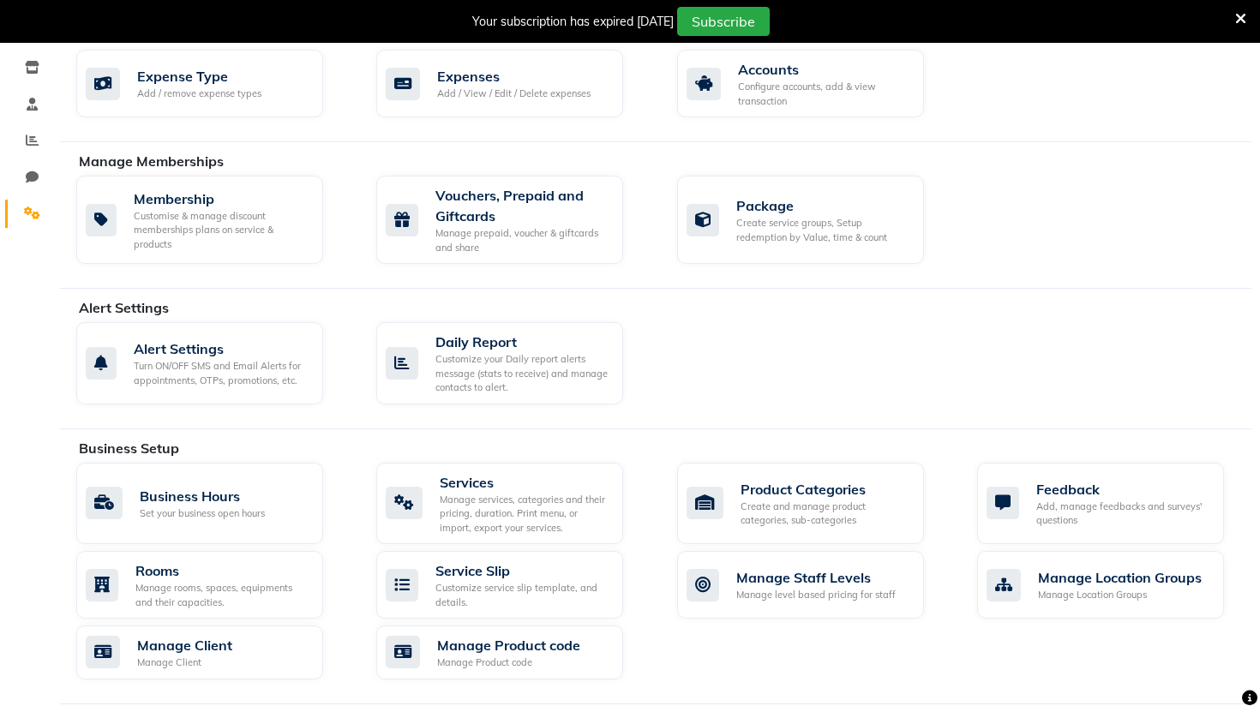
scroll to position [308, 0]
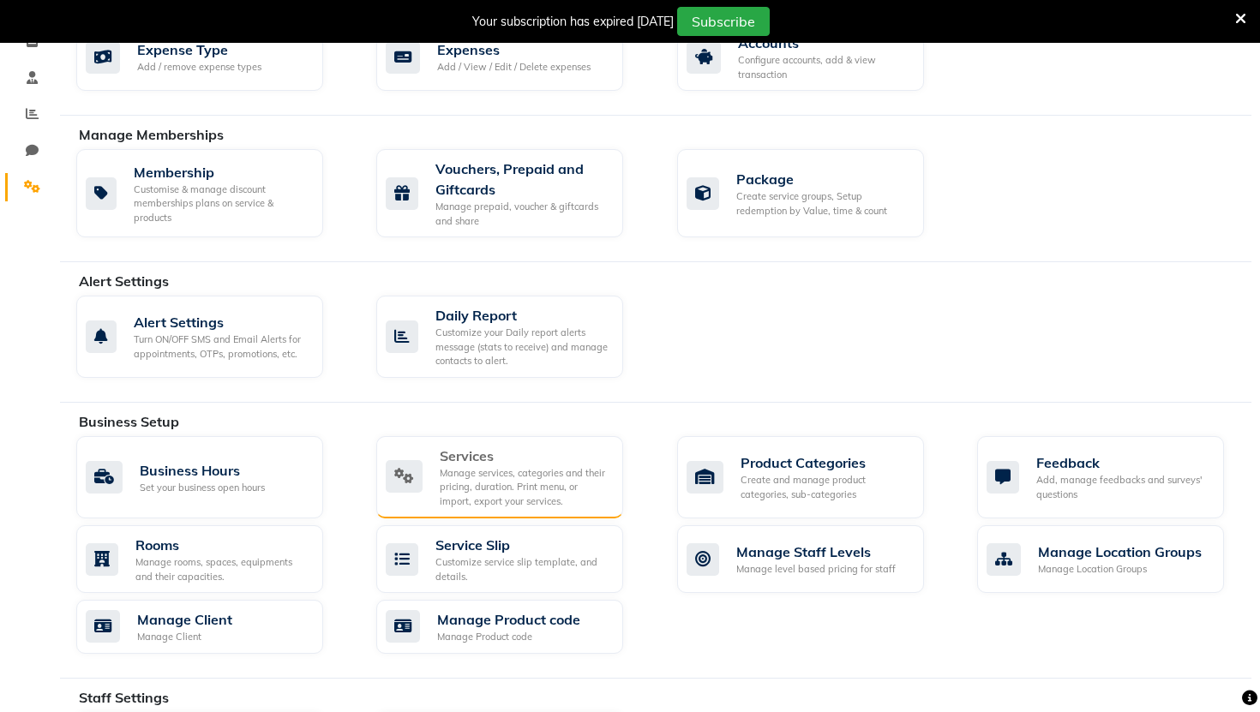
click at [478, 463] on div "Services" at bounding box center [525, 456] width 170 height 21
click at [798, 461] on div "Product Categories" at bounding box center [825, 462] width 170 height 21
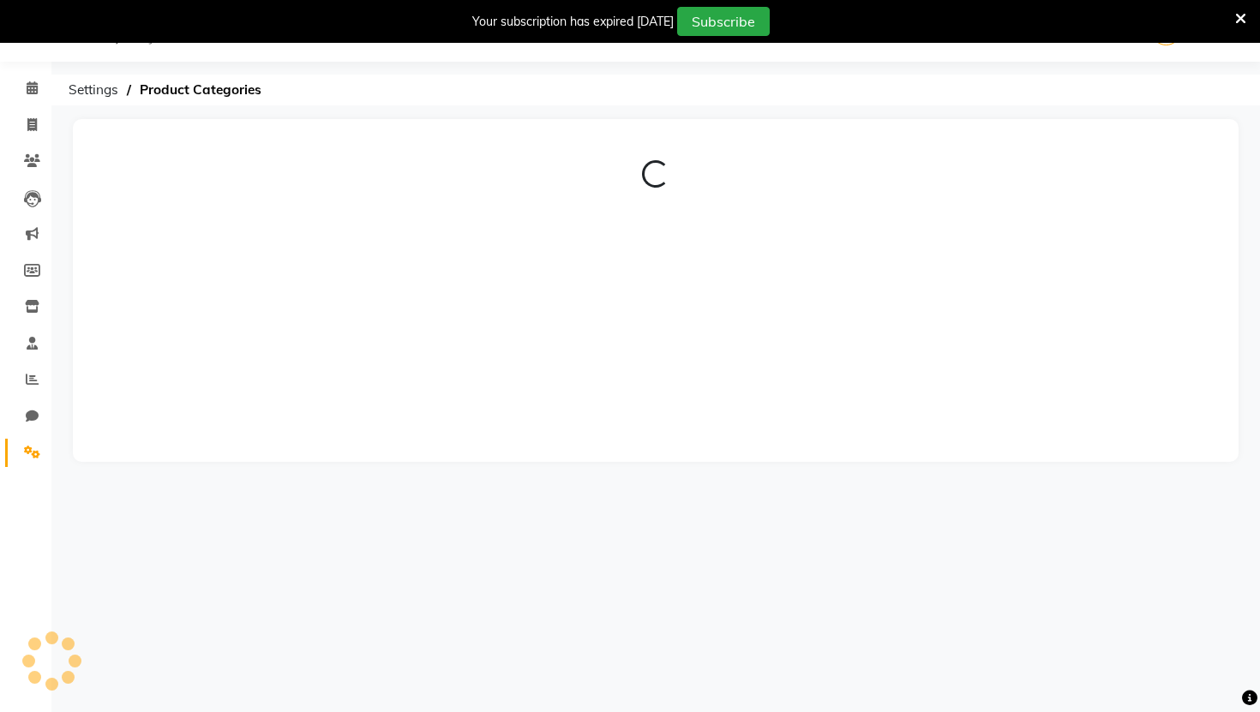
scroll to position [308, 0]
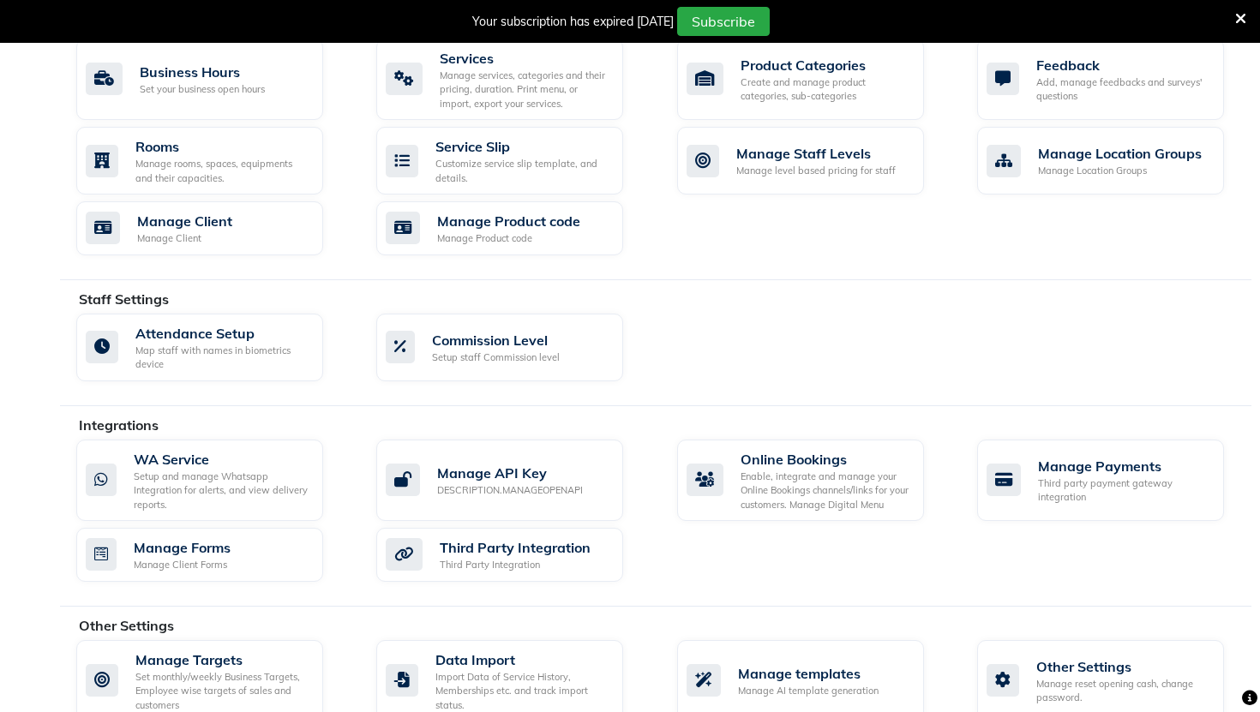
scroll to position [739, 0]
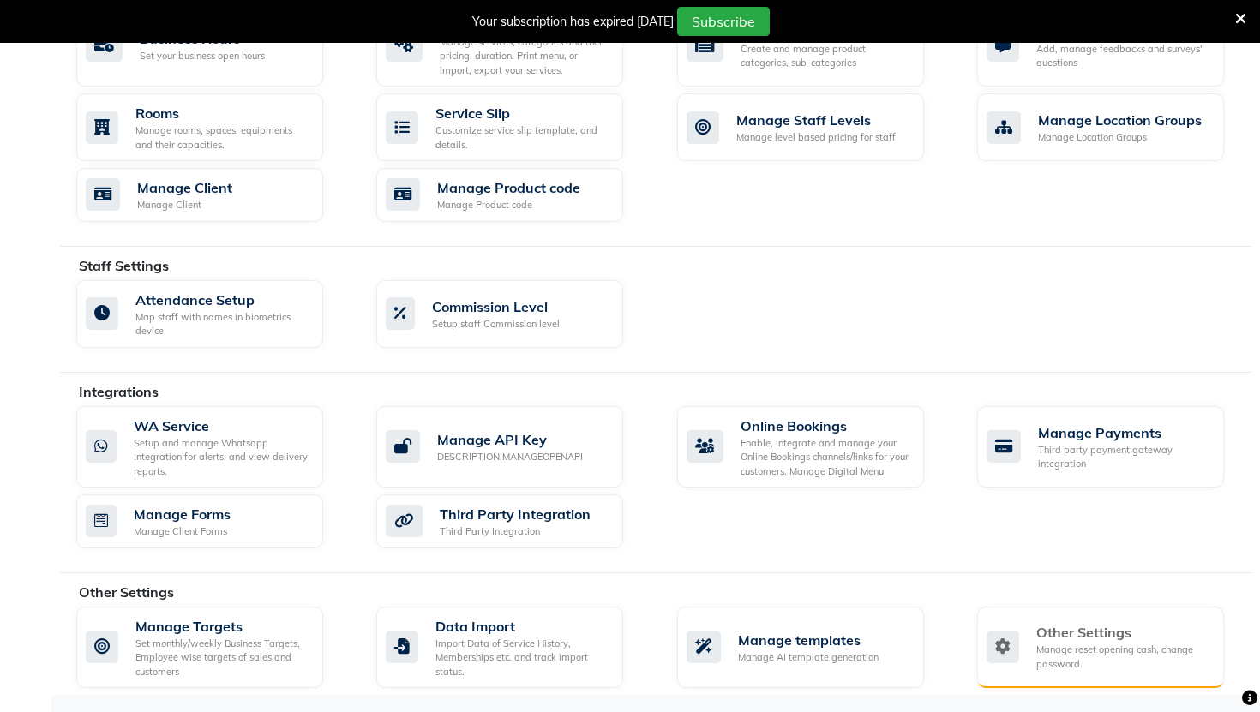
click at [1027, 616] on div "Other Settings" at bounding box center [1123, 632] width 174 height 21
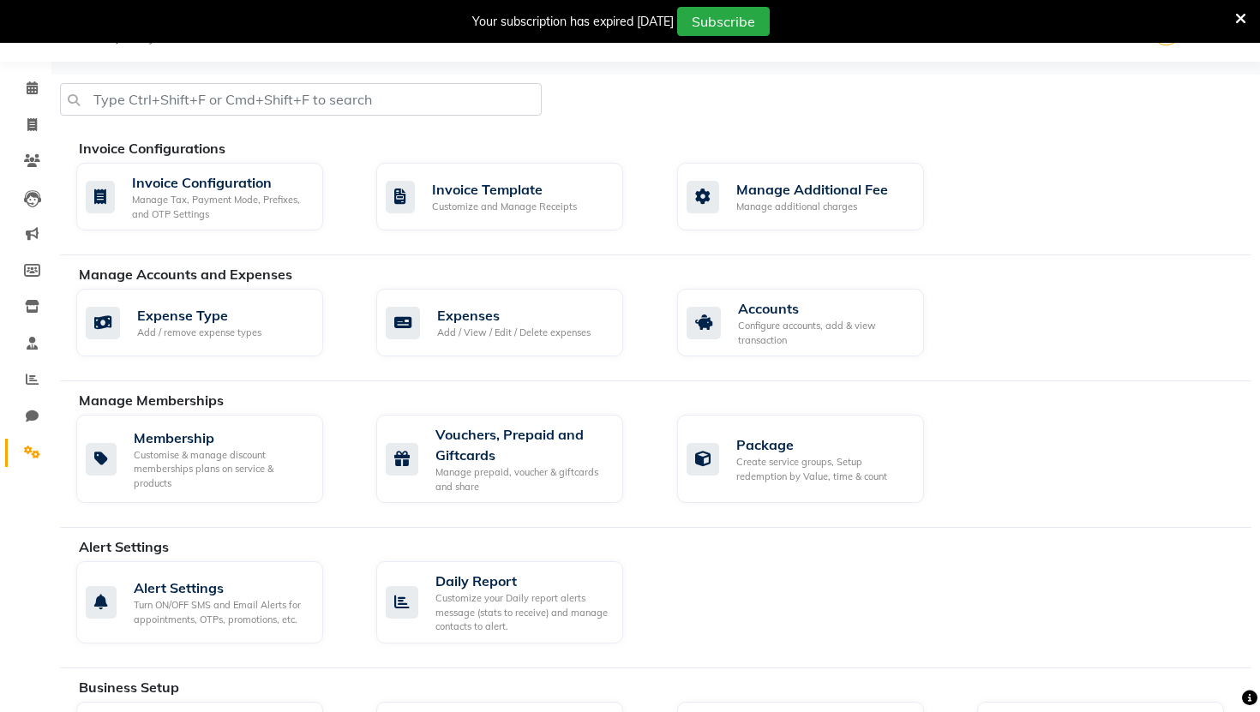
select select "2: 15"
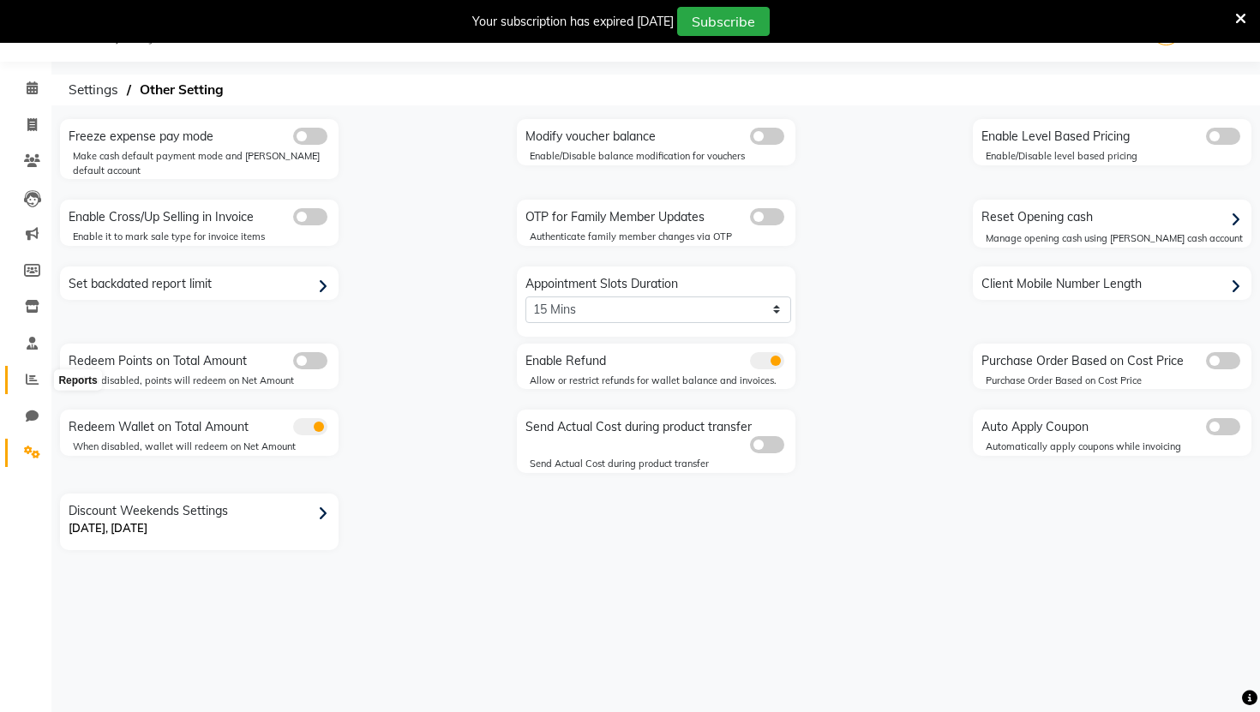
click at [27, 379] on icon at bounding box center [32, 379] width 13 height 13
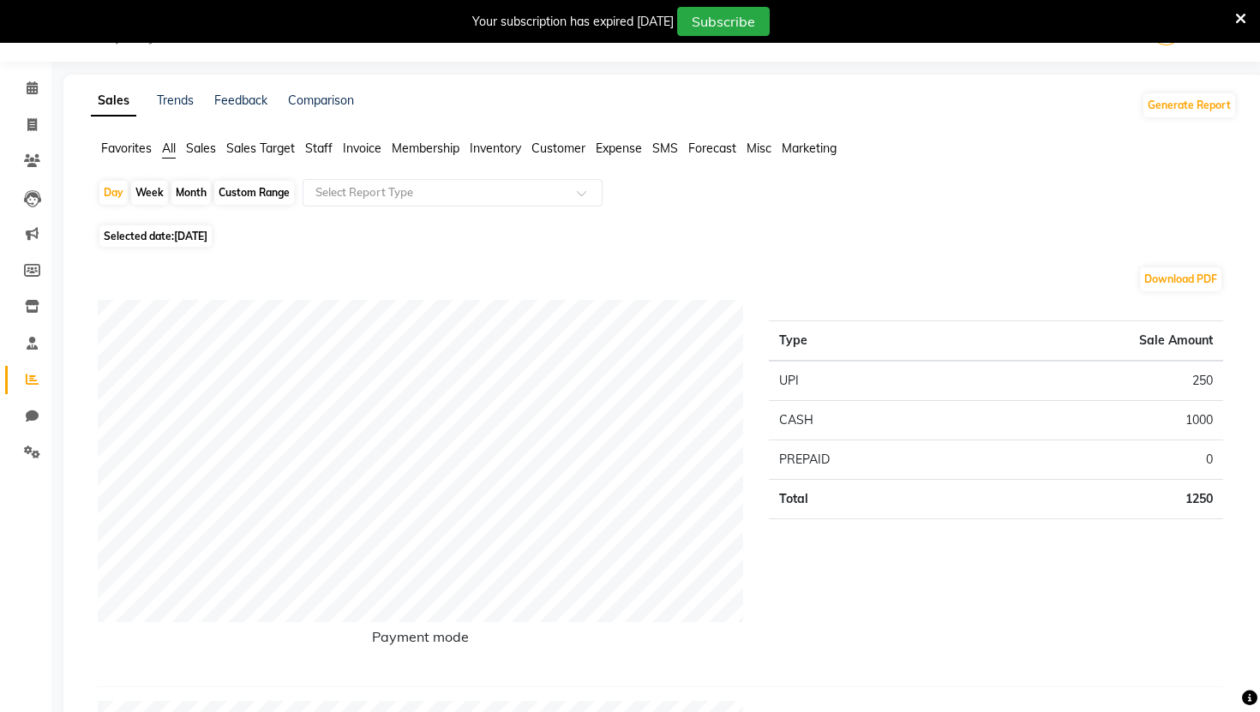
click at [759, 144] on span "Misc" at bounding box center [758, 148] width 25 height 15
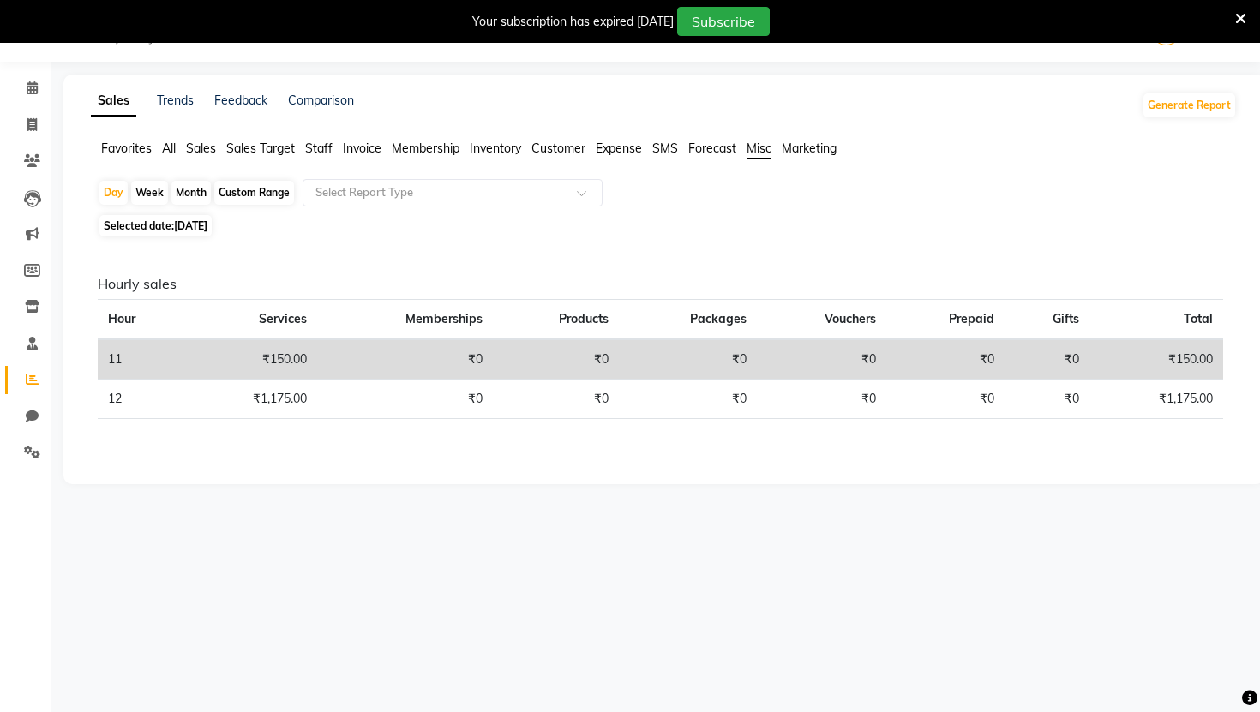
click at [810, 153] on span "Marketing" at bounding box center [808, 148] width 55 height 15
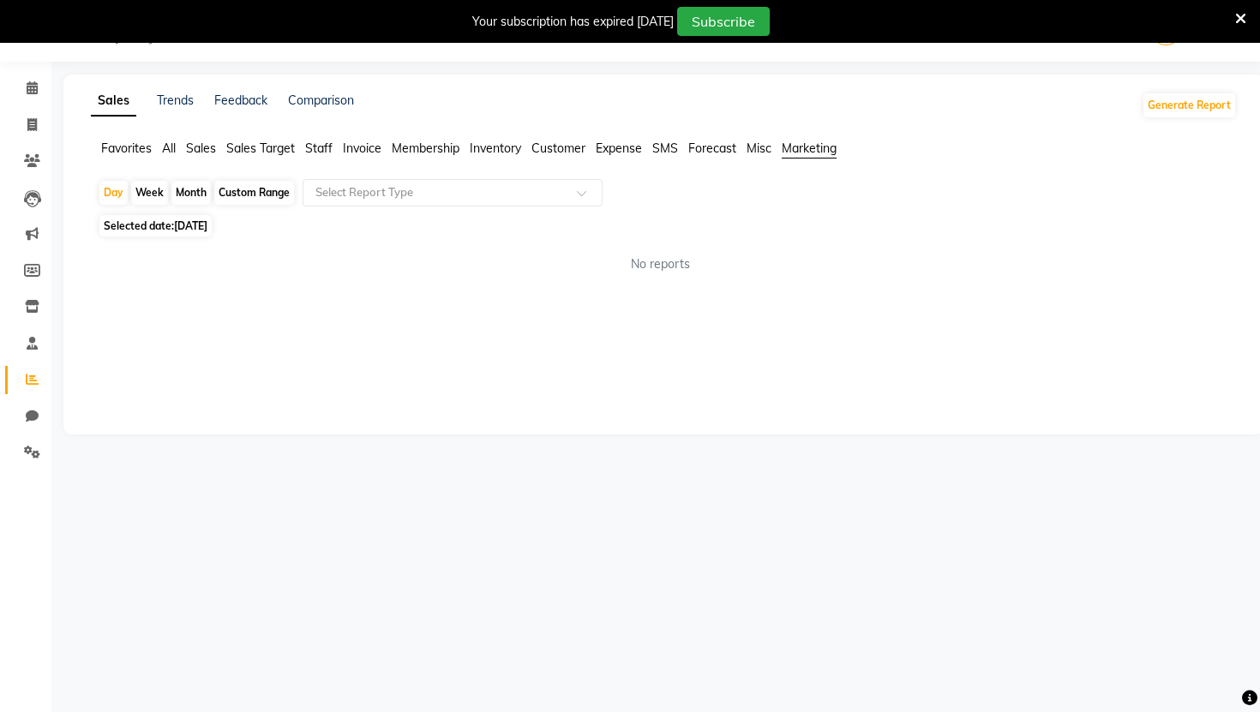
click at [623, 147] on span "Expense" at bounding box center [619, 148] width 46 height 15
click at [546, 149] on span "Customer" at bounding box center [558, 148] width 54 height 15
click at [495, 145] on span "Inventory" at bounding box center [495, 148] width 51 height 15
click at [405, 141] on span "Membership" at bounding box center [426, 148] width 68 height 15
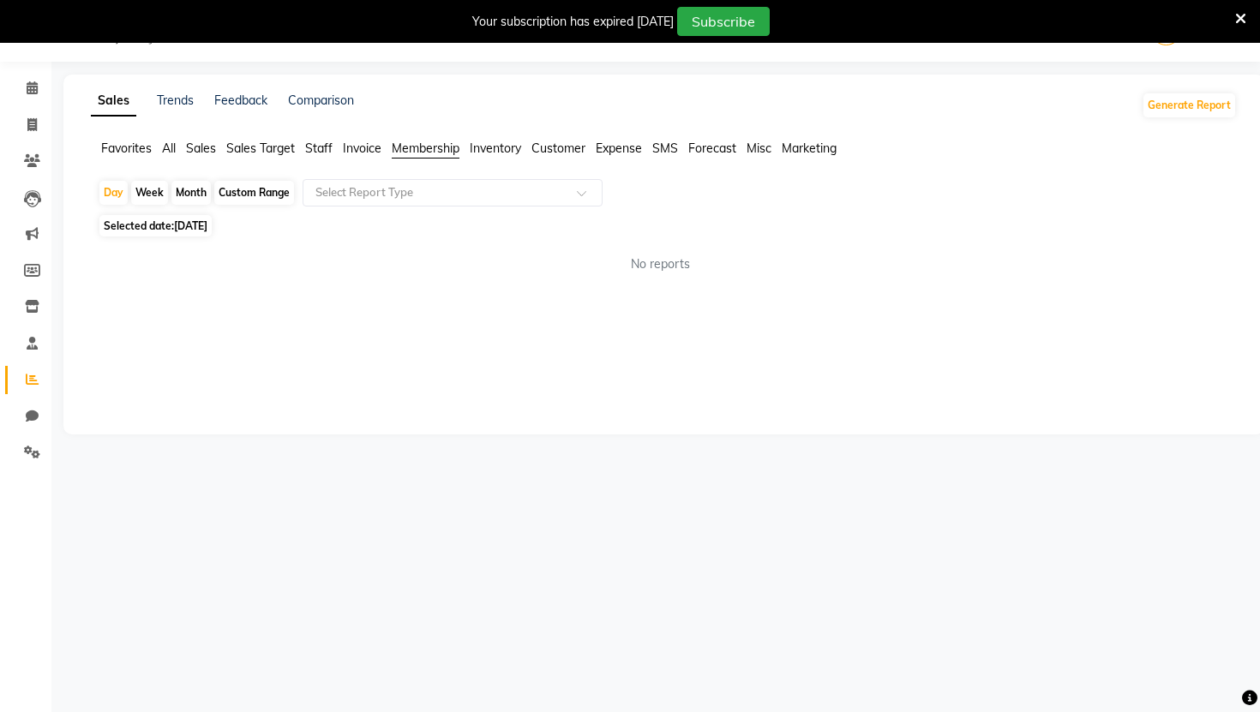
click at [488, 150] on span "Inventory" at bounding box center [495, 148] width 51 height 15
click at [253, 188] on div "Custom Range" at bounding box center [254, 193] width 80 height 24
select select "9"
select select "2025"
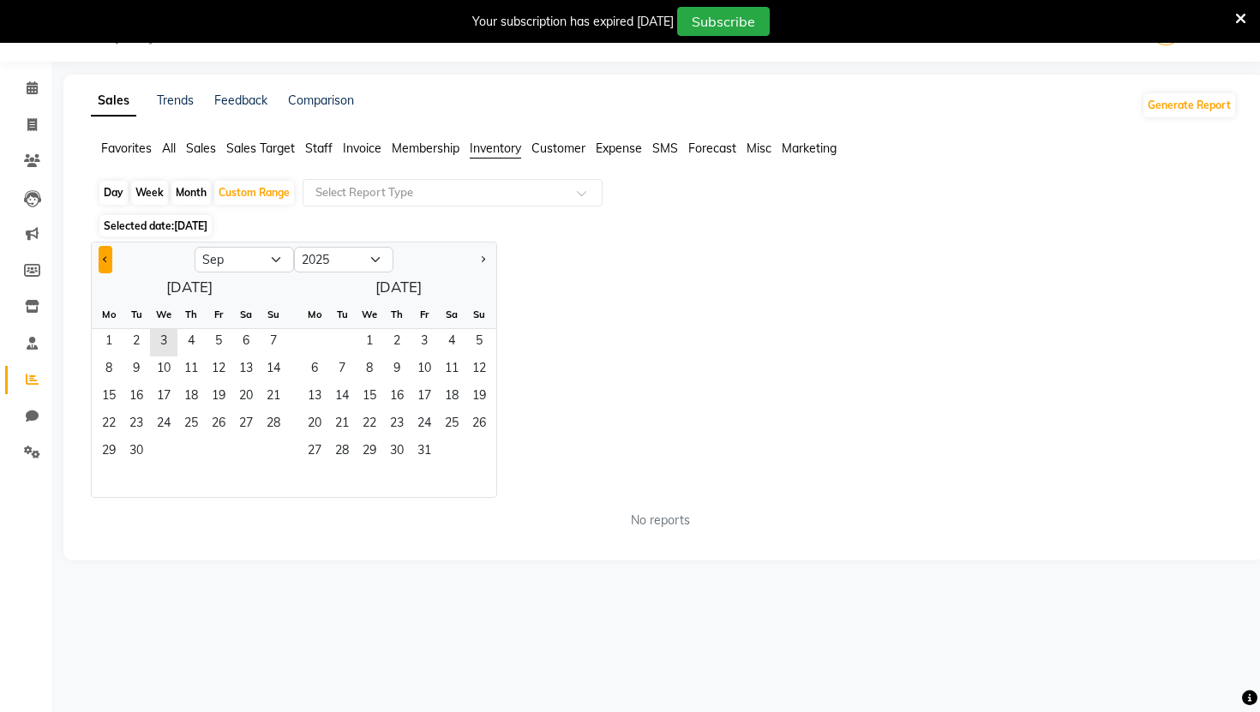
click at [106, 253] on button "Previous month" at bounding box center [106, 259] width 14 height 27
select select "8"
click at [219, 338] on span "1" at bounding box center [218, 342] width 27 height 27
click at [277, 456] on span "31" at bounding box center [273, 452] width 27 height 27
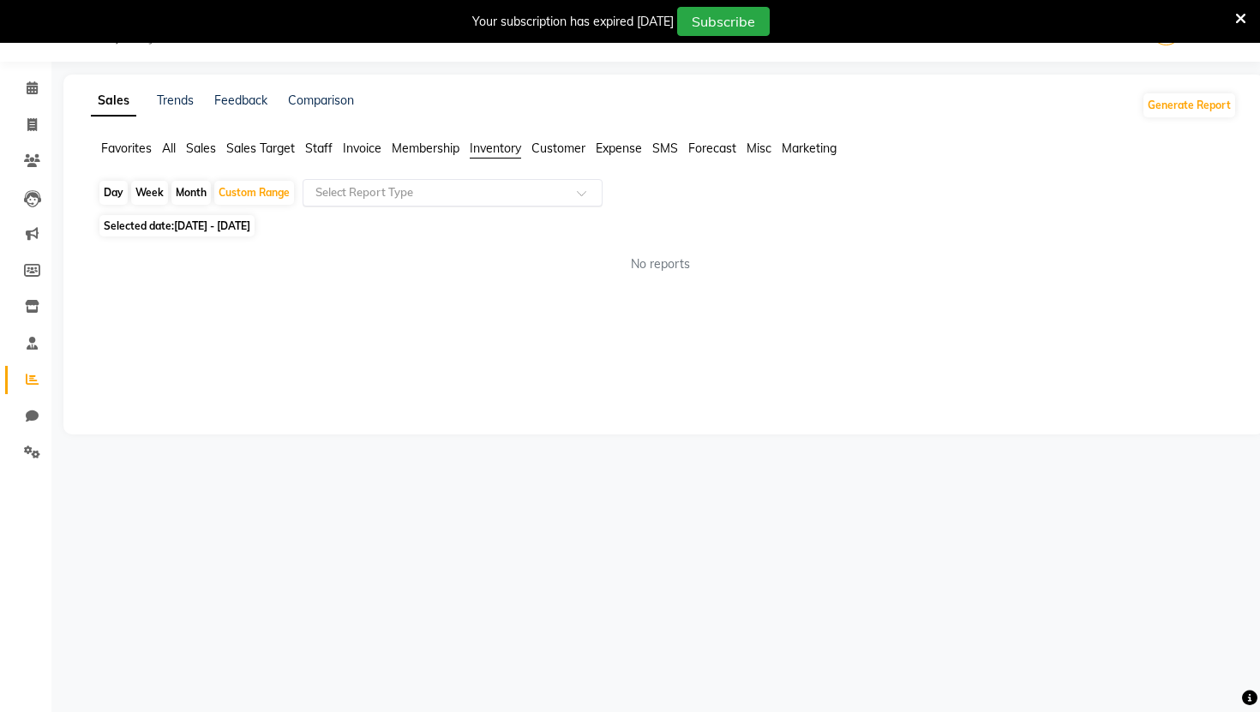
click at [567, 190] on div at bounding box center [452, 192] width 298 height 17
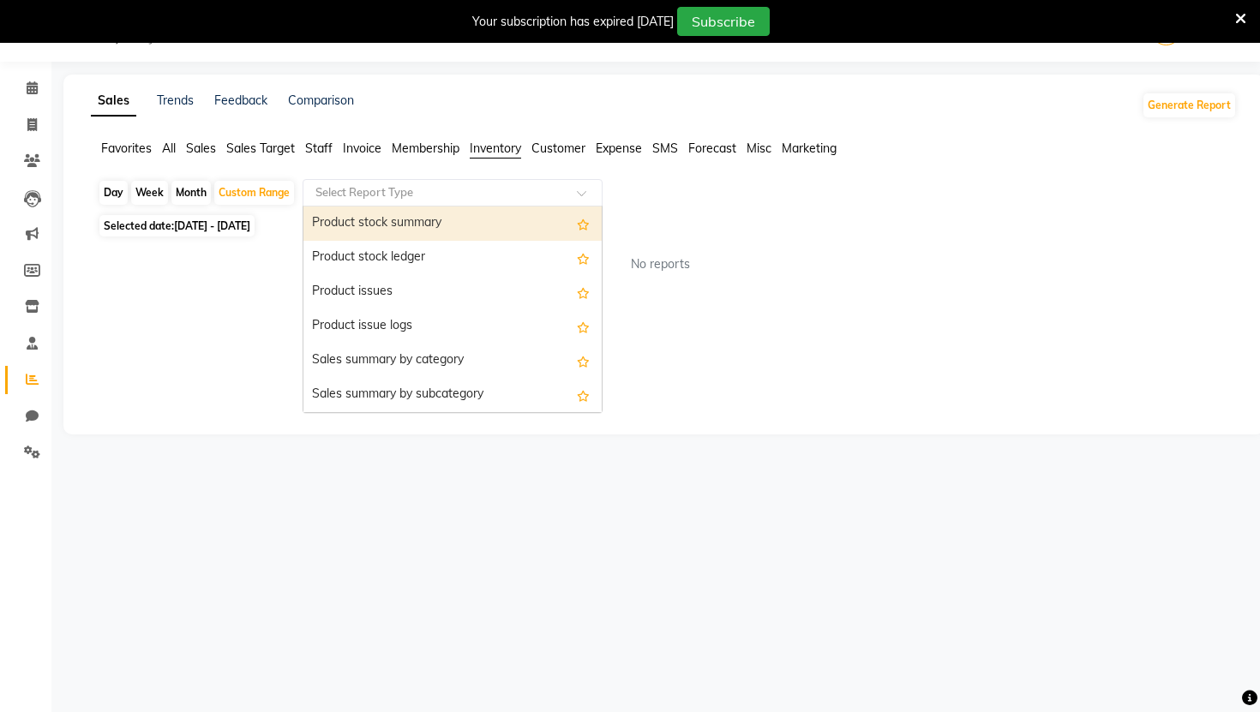
click at [426, 230] on div "Product stock summary" at bounding box center [452, 224] width 298 height 34
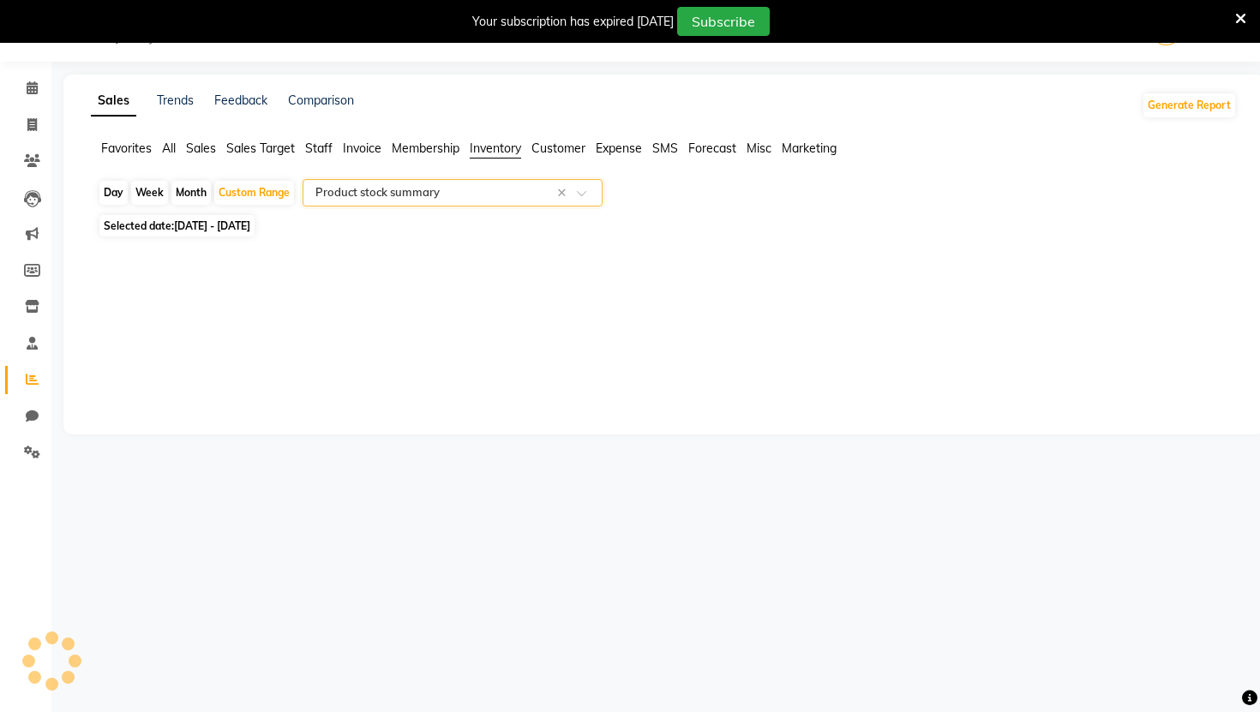
select select "full_report"
select select "csv"
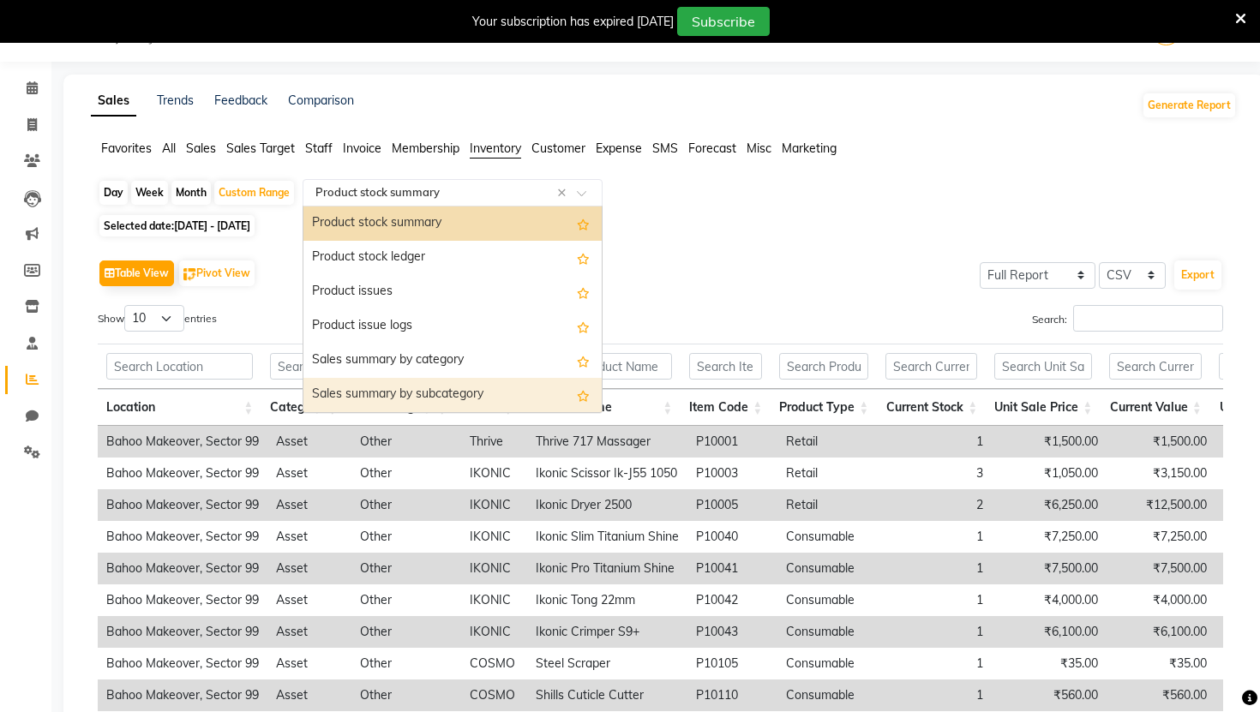
click at [883, 237] on div "Day Week Month Custom Range Select Report Type × Product stock summary × Produc…" at bounding box center [664, 504] width 1146 height 650
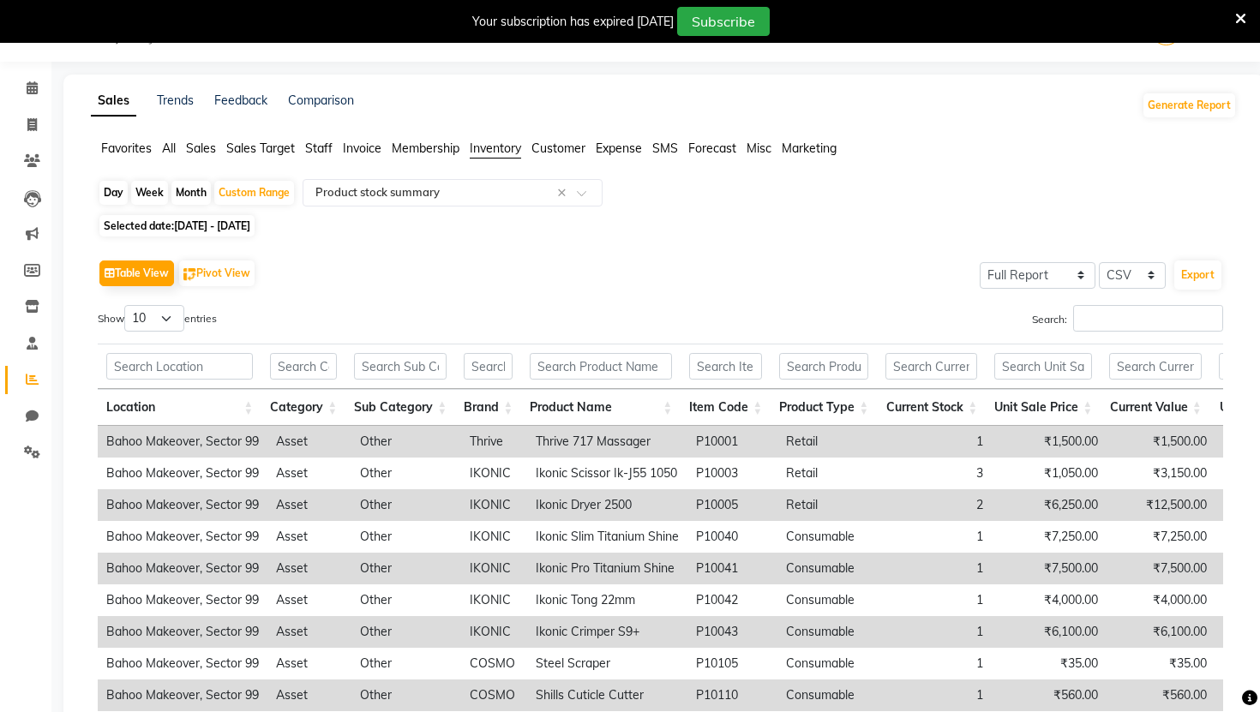
click at [559, 151] on span "Customer" at bounding box center [558, 148] width 54 height 15
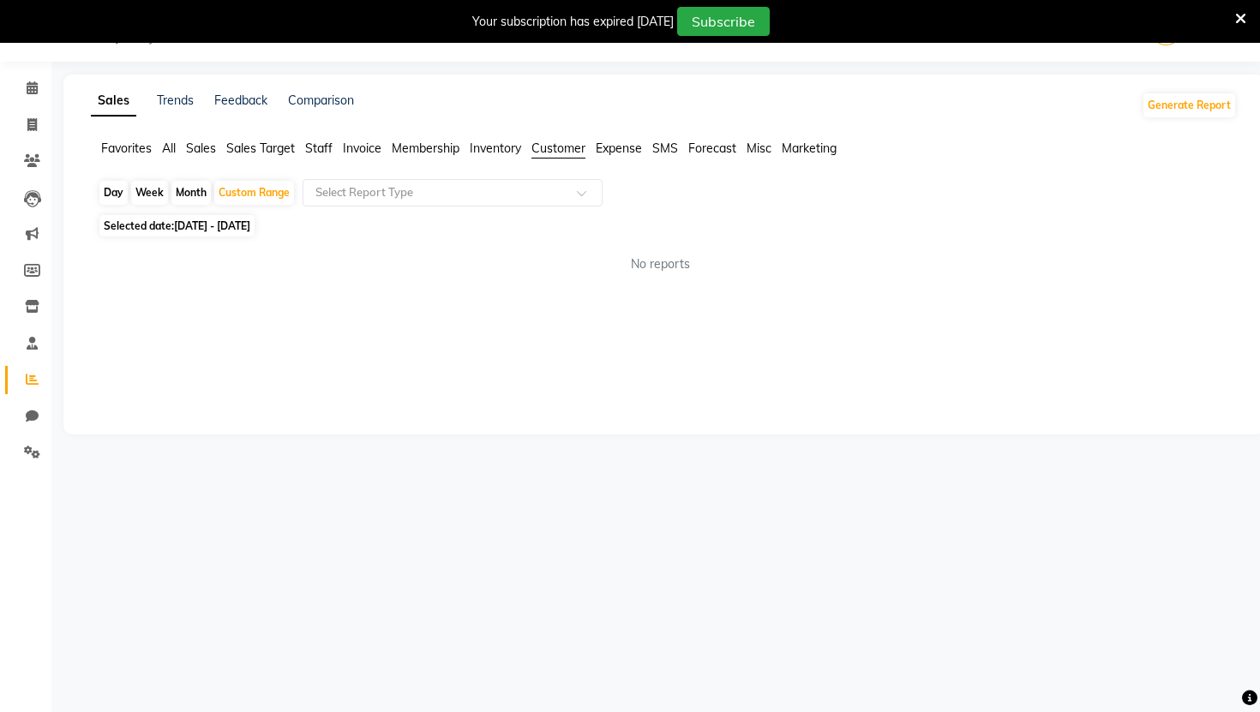
click at [322, 152] on span "Staff" at bounding box center [318, 148] width 27 height 15
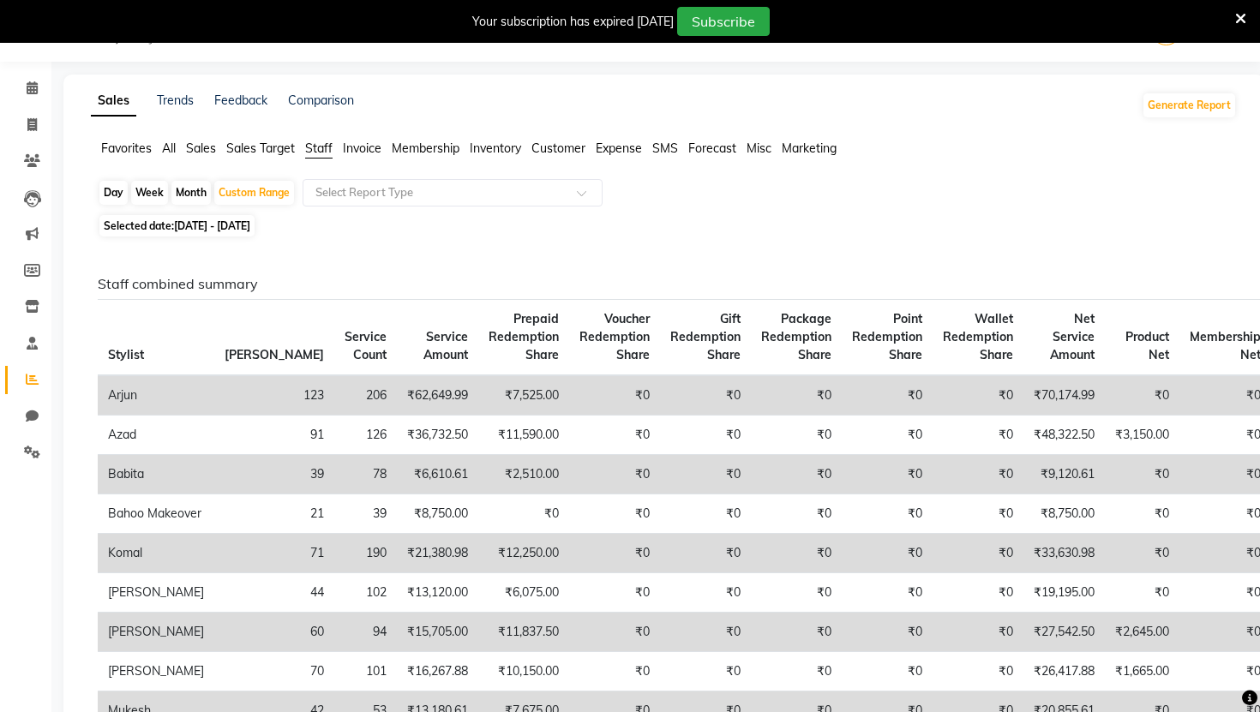
click at [277, 144] on span "Sales Target" at bounding box center [260, 148] width 69 height 15
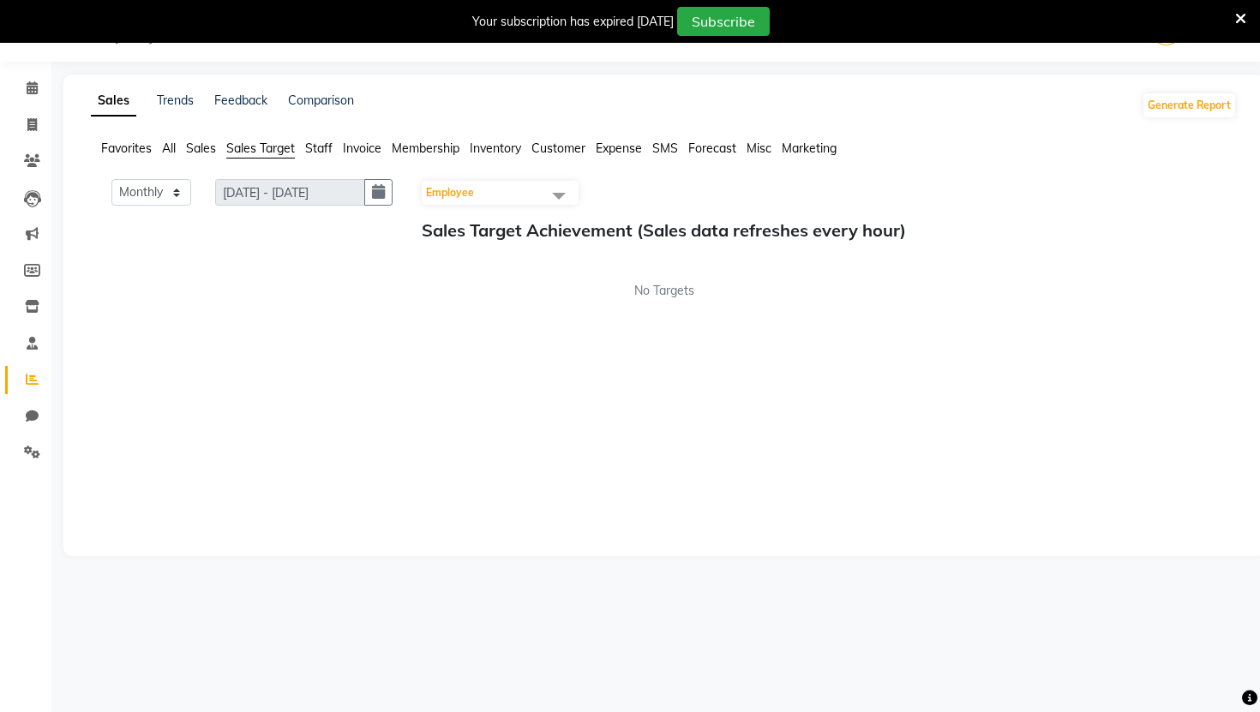
click at [204, 145] on span "Sales" at bounding box center [201, 148] width 30 height 15
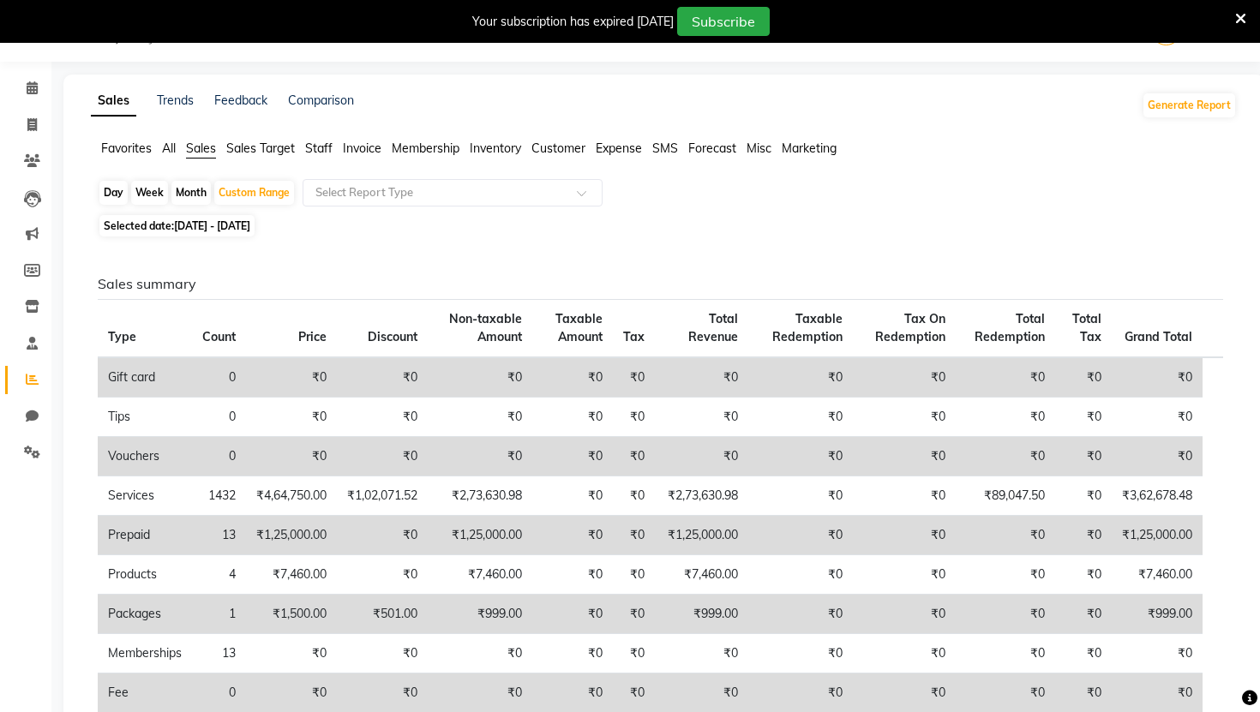
click at [173, 149] on span "All" at bounding box center [169, 148] width 14 height 15
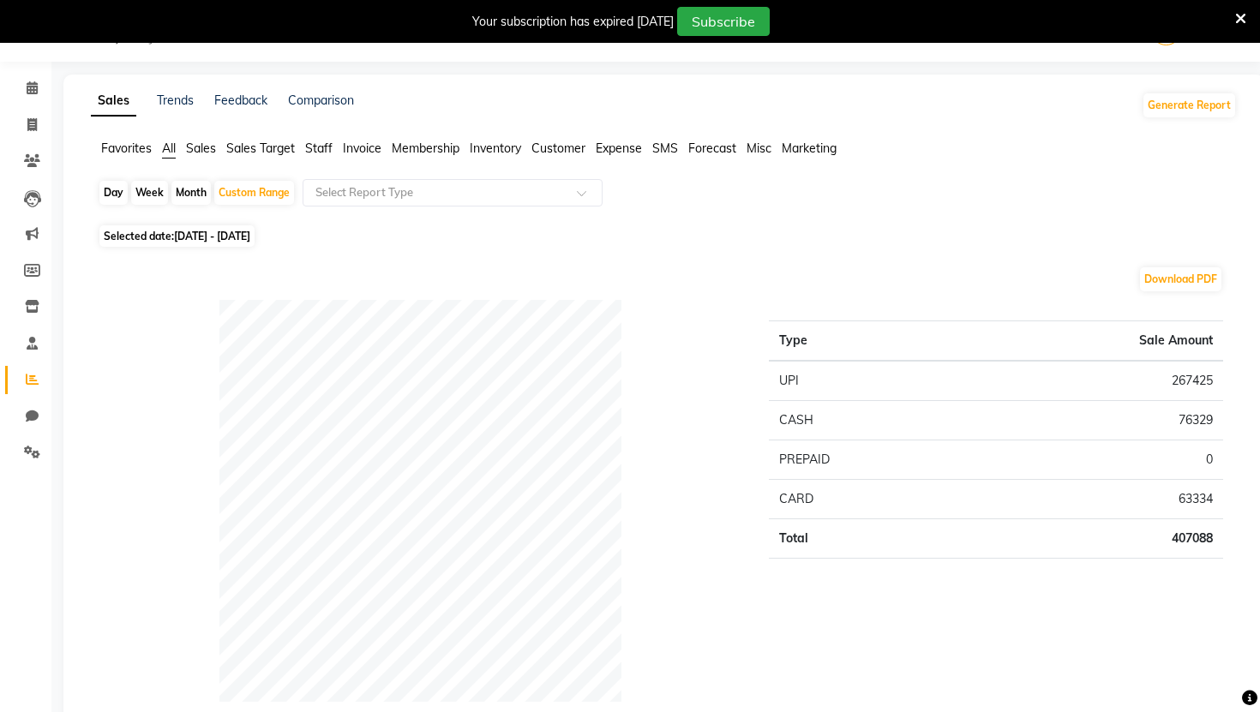
click at [214, 331] on div at bounding box center [420, 501] width 484 height 402
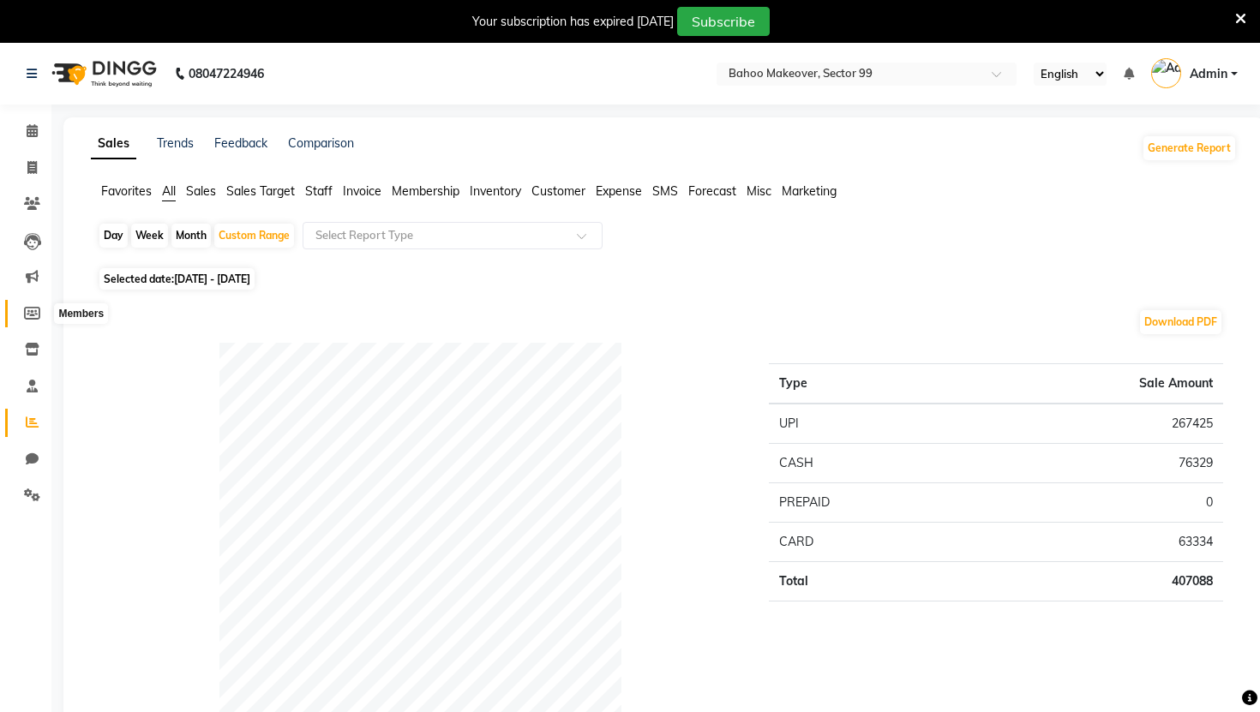
click at [31, 310] on icon at bounding box center [32, 313] width 16 height 13
select select
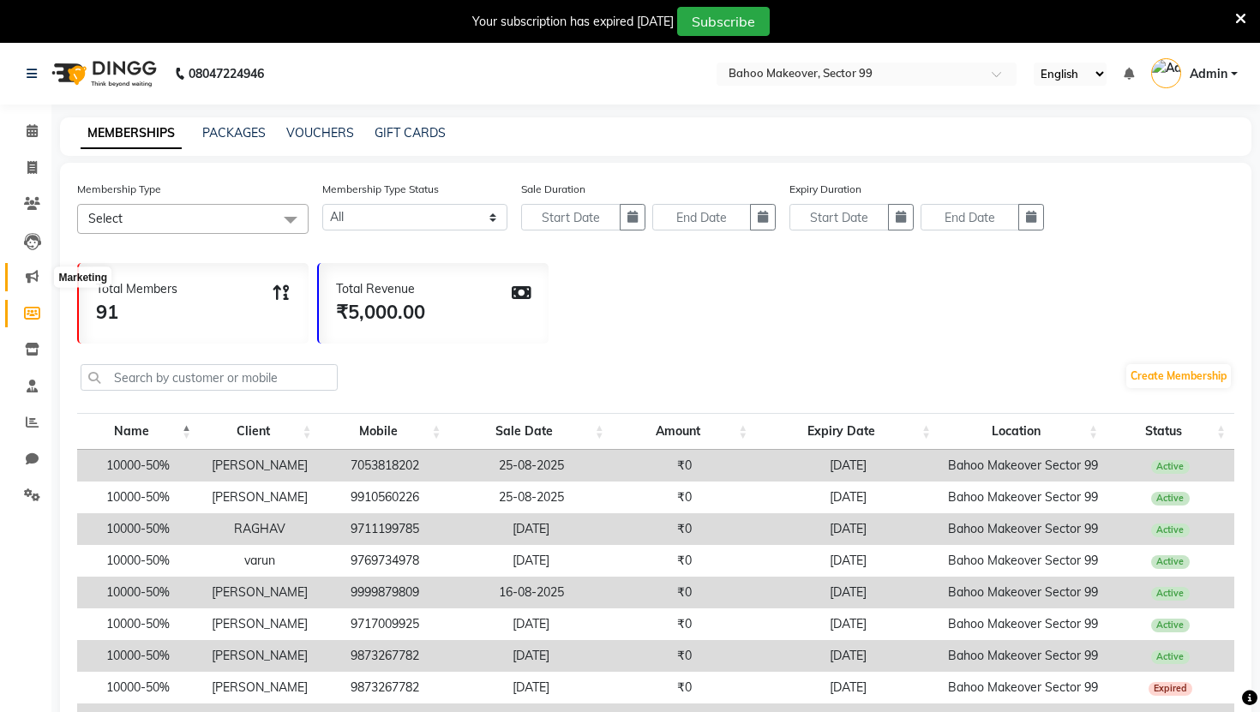
click at [28, 273] on icon at bounding box center [32, 276] width 13 height 13
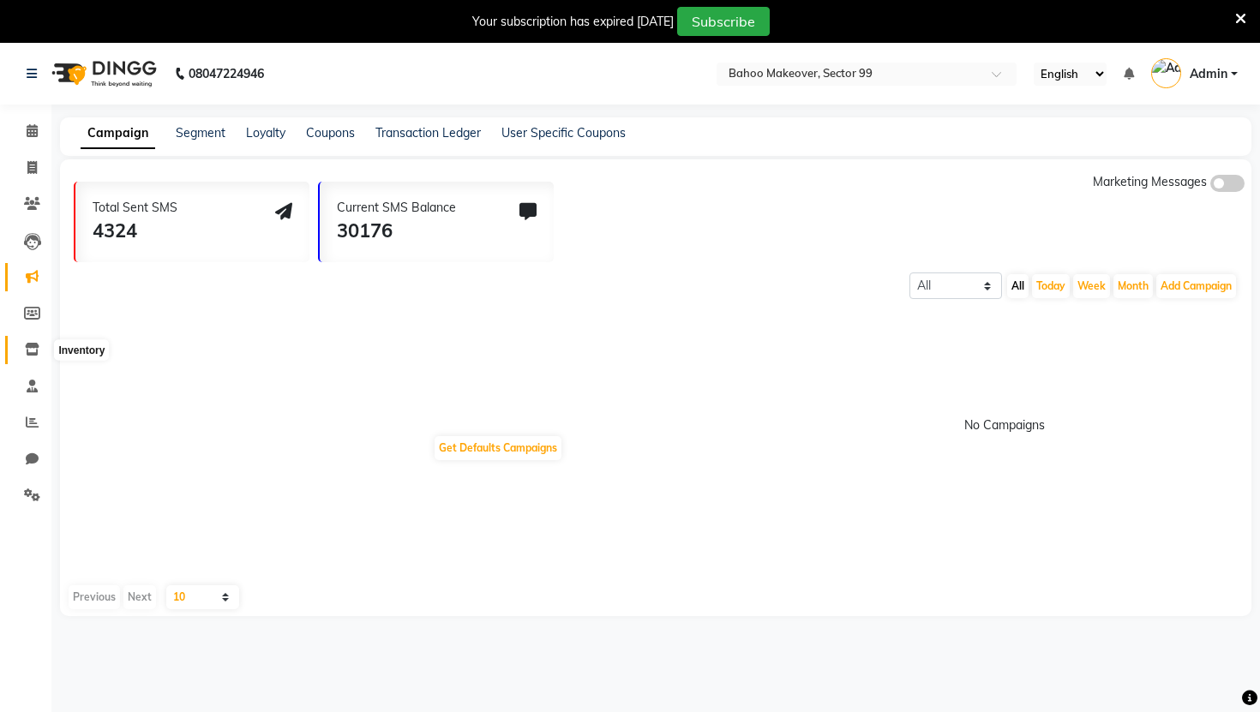
click at [30, 346] on icon at bounding box center [32, 349] width 15 height 13
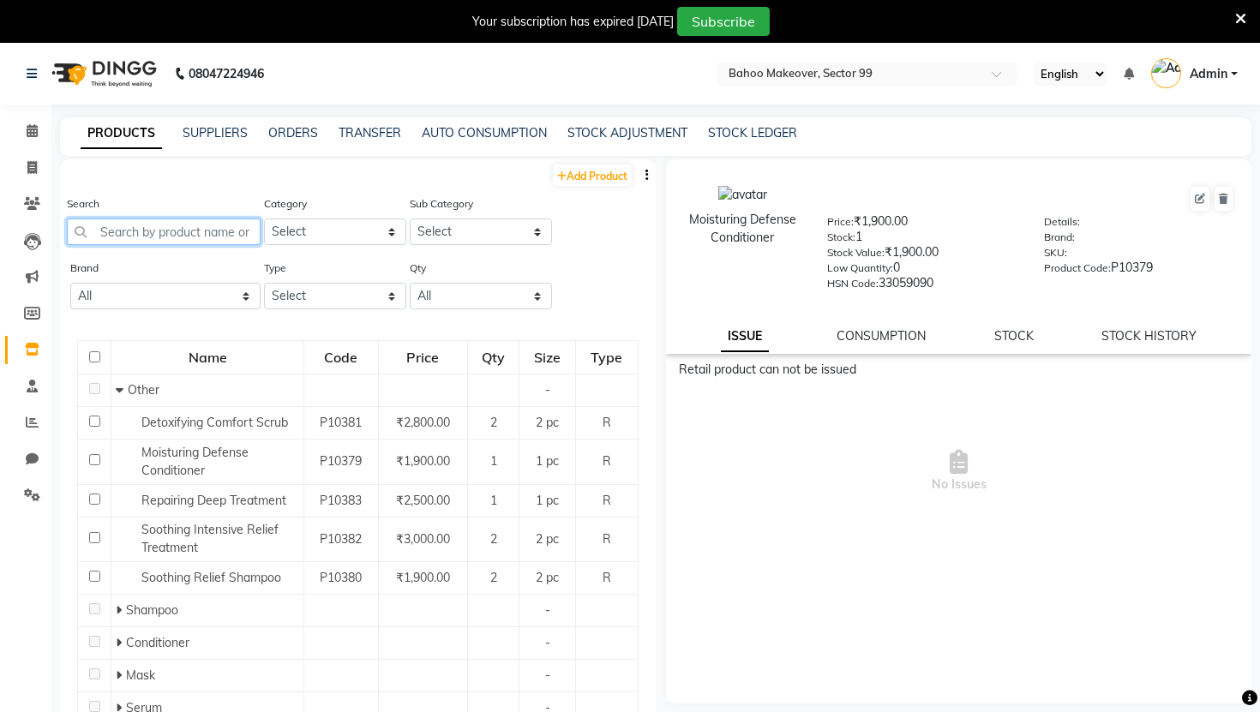
click at [163, 237] on input "text" at bounding box center [164, 232] width 194 height 27
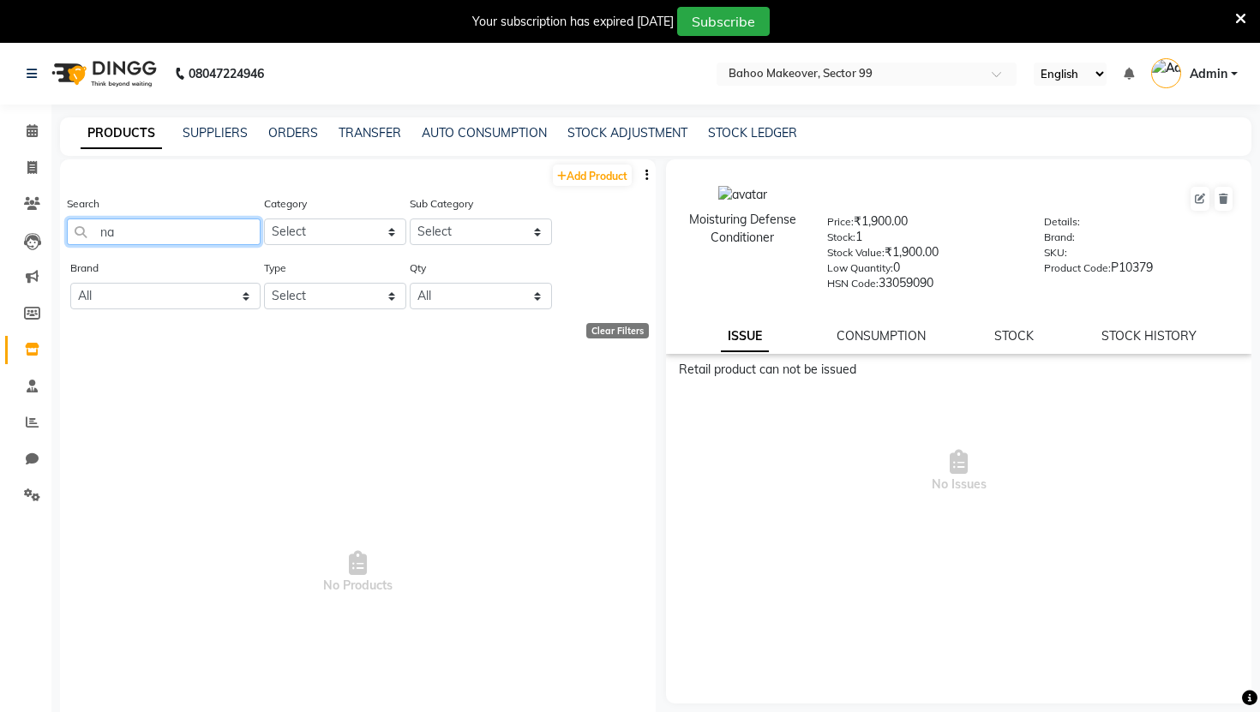
type input "n"
type input "flor"
click at [23, 492] on span at bounding box center [32, 496] width 30 height 20
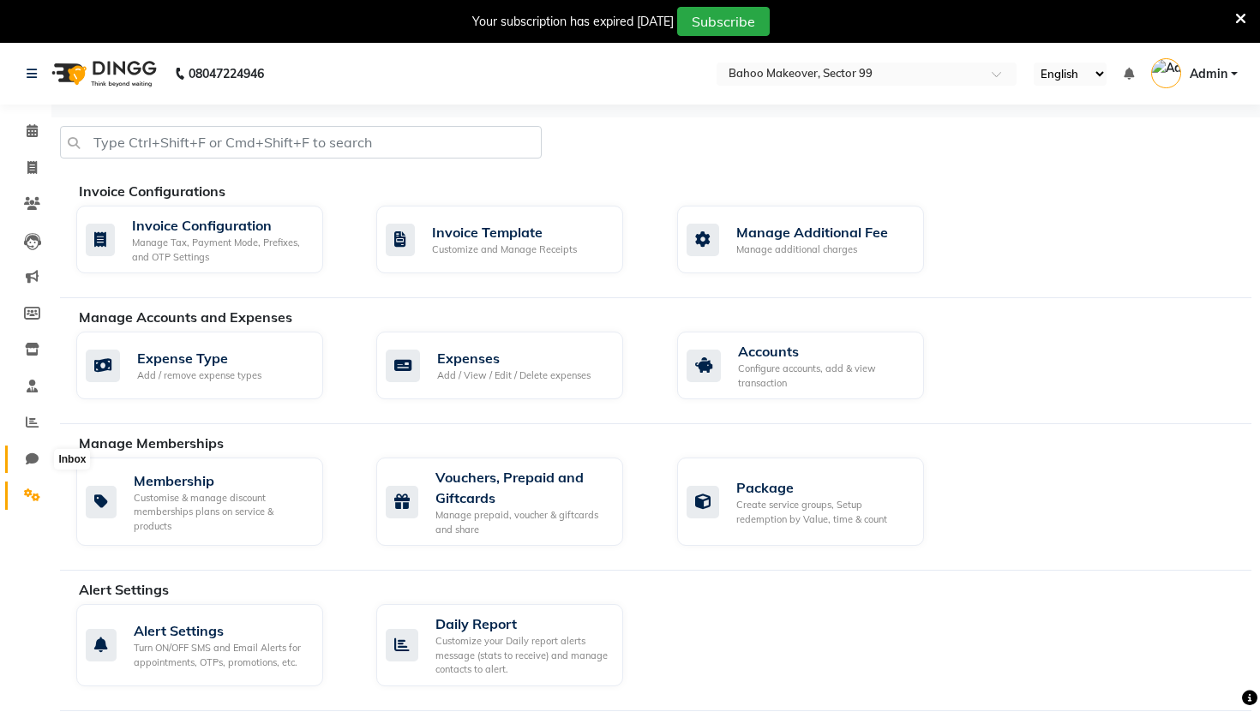
click at [30, 457] on icon at bounding box center [32, 458] width 13 height 13
select select "100"
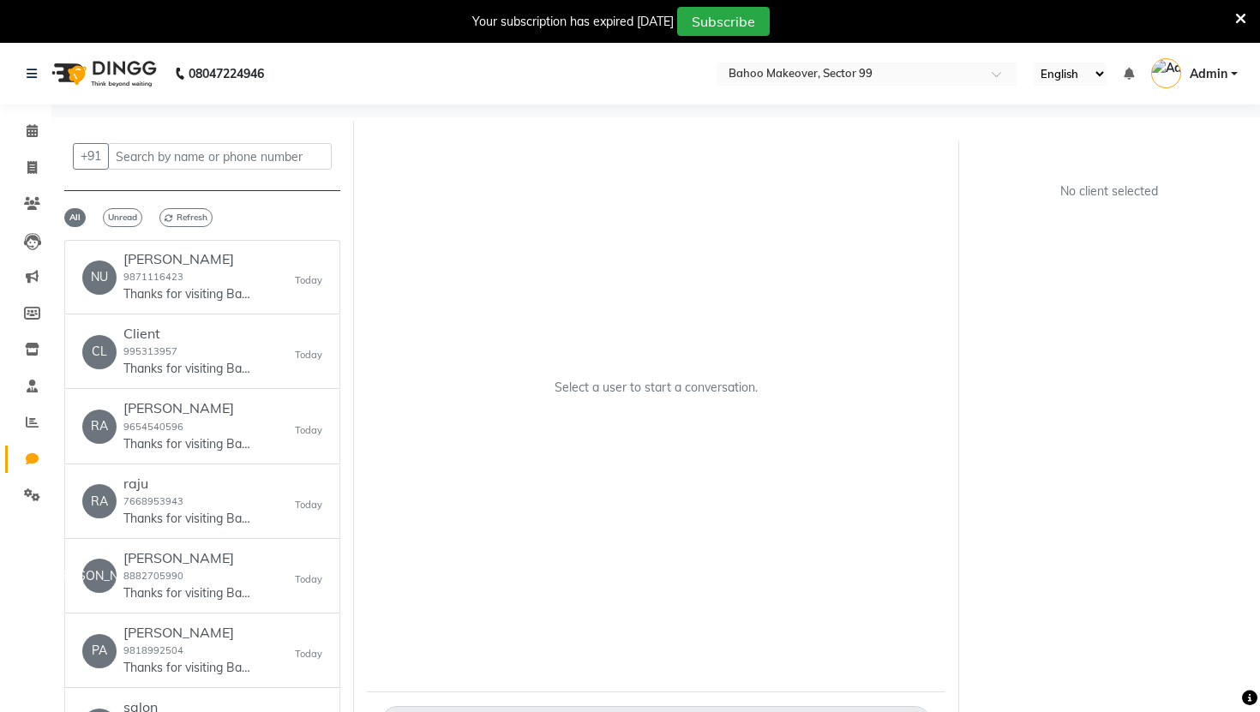
click at [295, 217] on div "All Unread Refresh" at bounding box center [202, 217] width 276 height 19
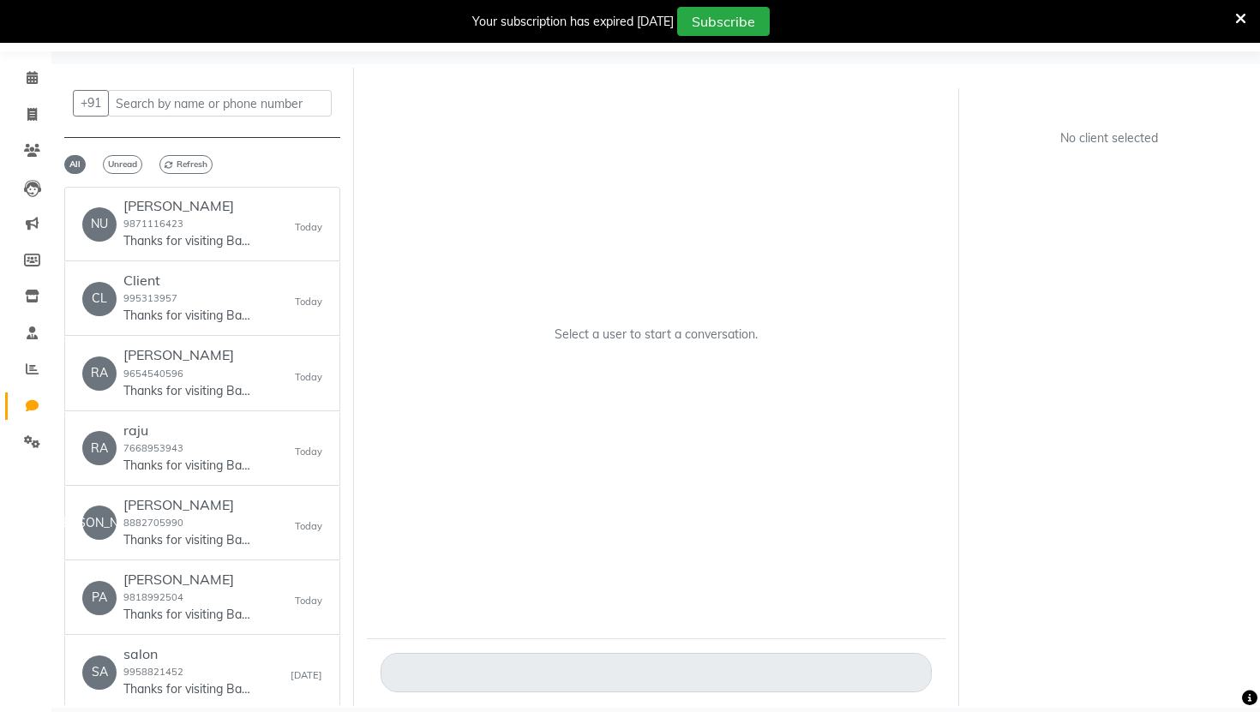
scroll to position [56, 0]
click at [260, 616] on div "SA salon 9958821452 Thanks for visiting Bahoo Makeover. Your bill amount is 750…" at bounding box center [202, 670] width 240 height 52
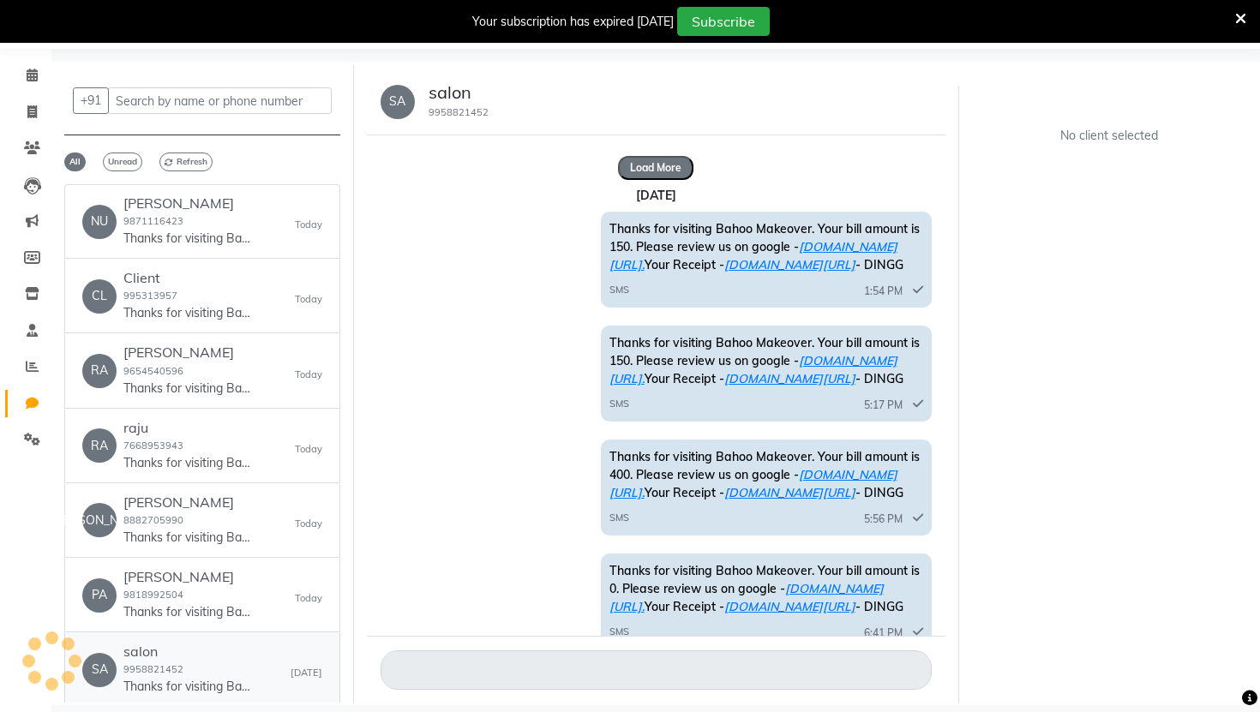
scroll to position [11826, 0]
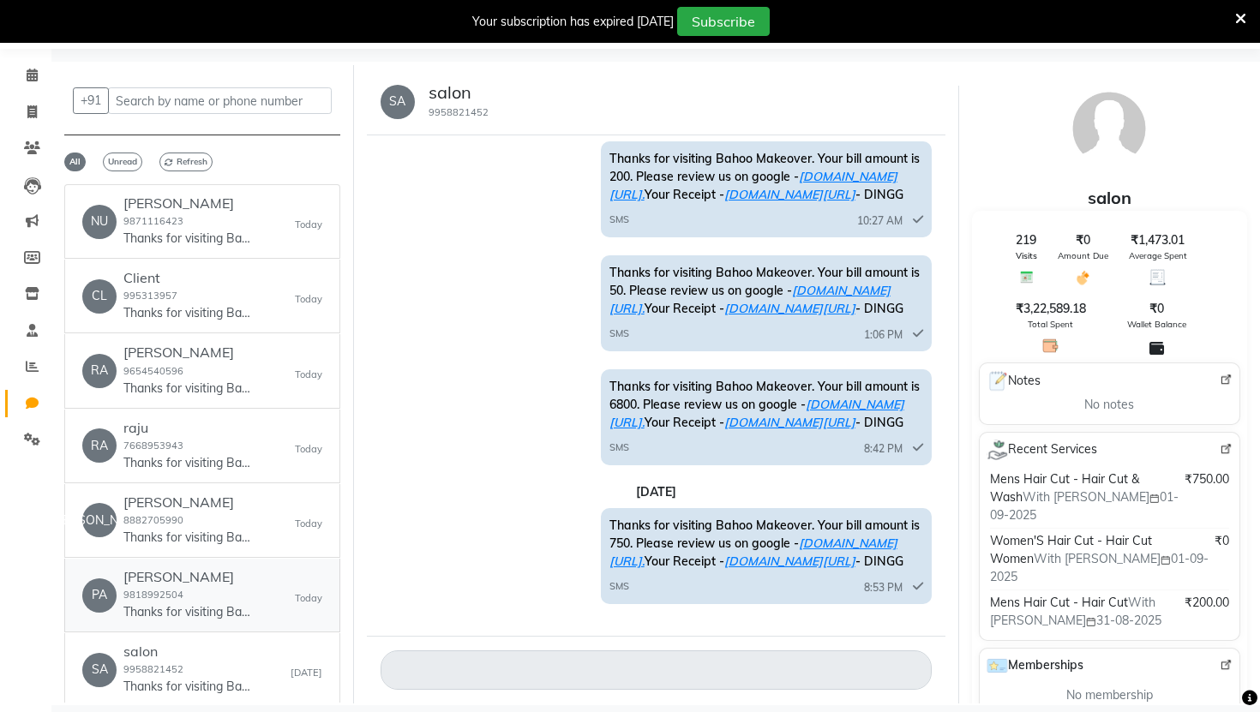
click at [192, 614] on p "Thanks for visiting Bahoo Makeover. Your bill amount is 150. Please review us o…" at bounding box center [187, 612] width 129 height 18
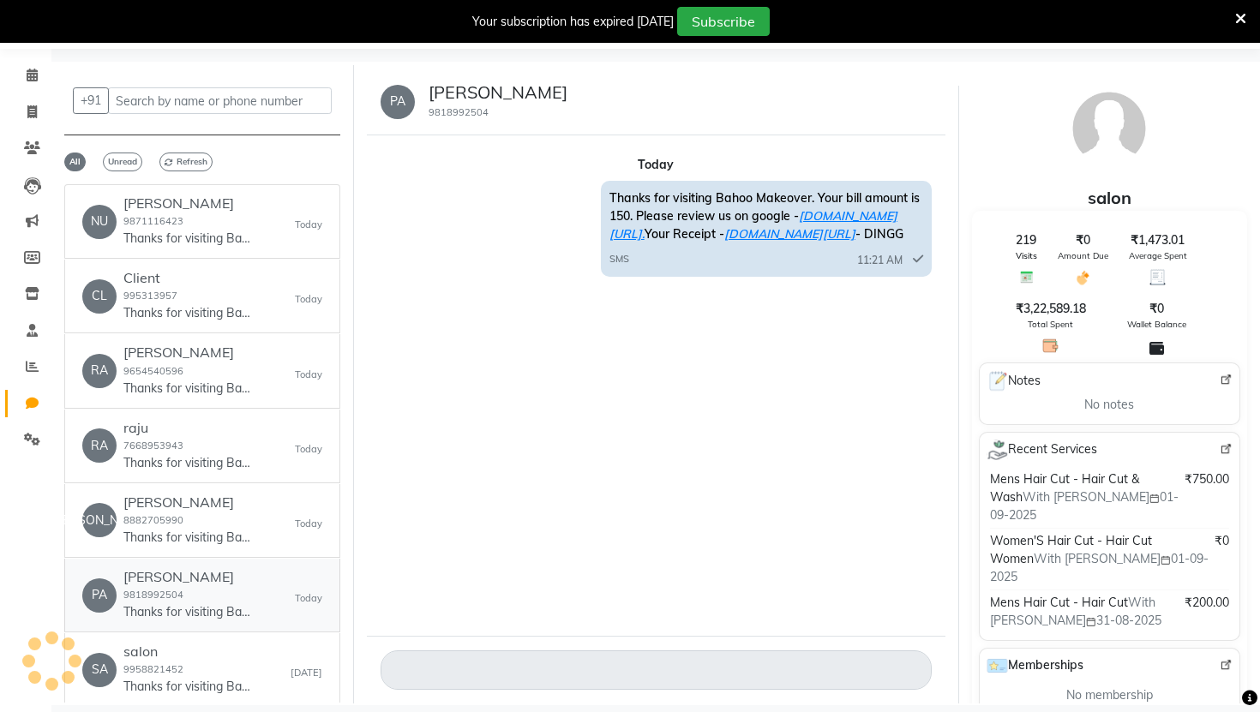
scroll to position [0, 0]
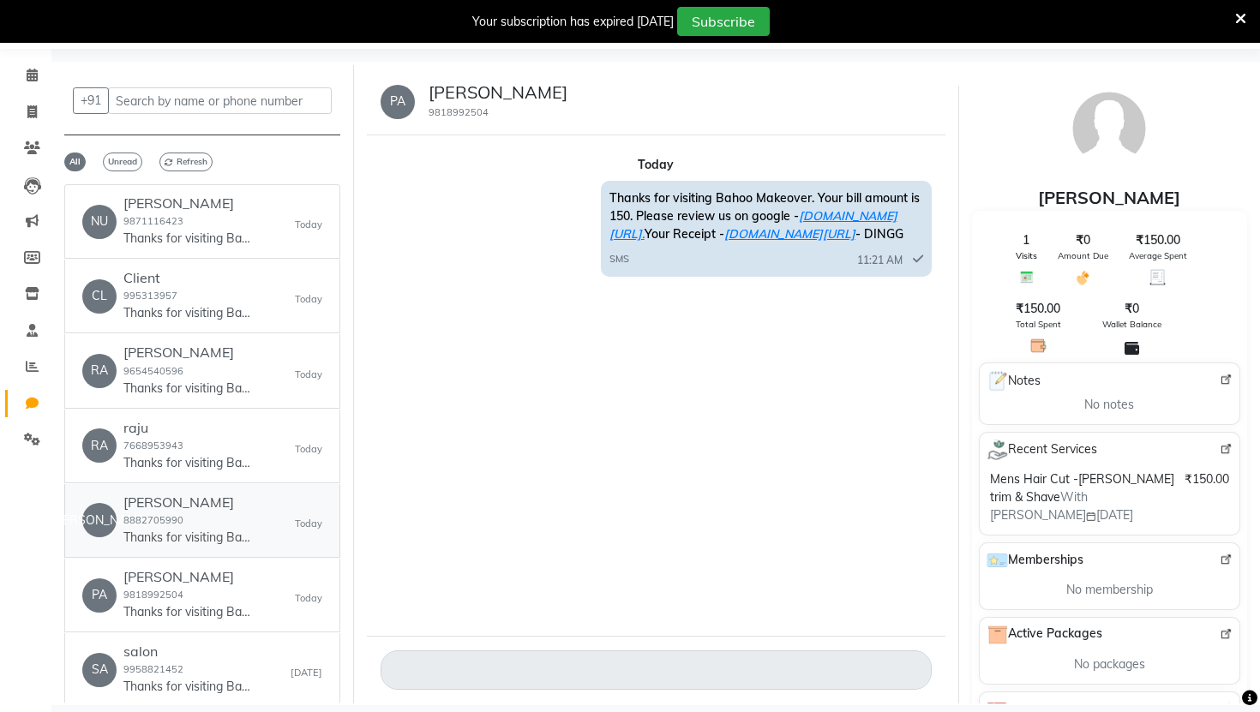
click at [180, 549] on link "JA jaipal saini 8882705990 Thanks for visiting Bahoo Makeover. Your bill amount…" at bounding box center [202, 521] width 276 height 74
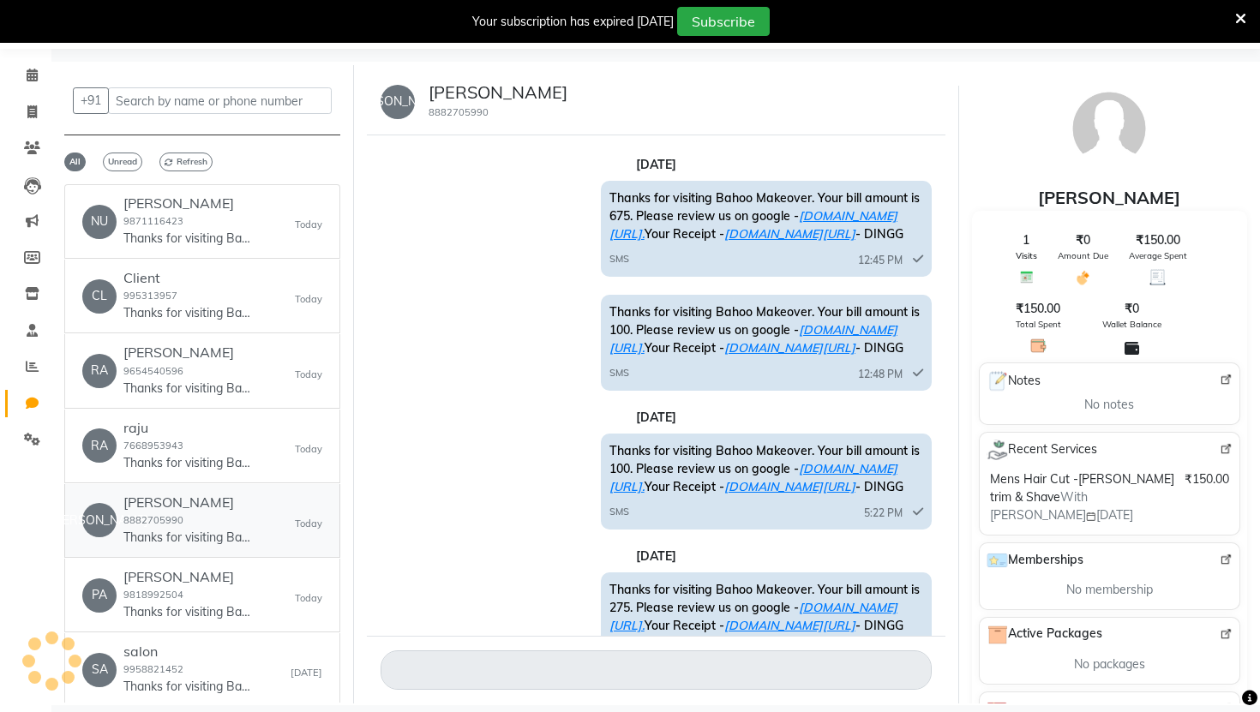
scroll to position [706, 0]
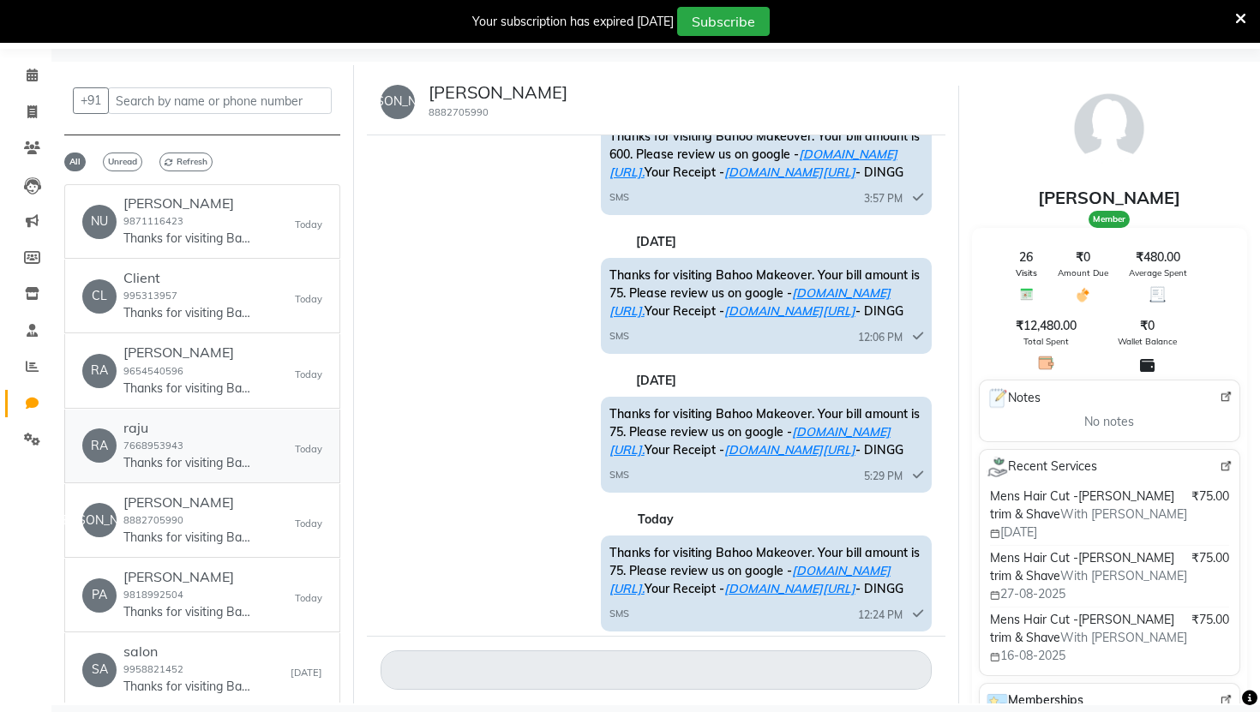
click at [178, 431] on h6 "raju" at bounding box center [187, 428] width 129 height 16
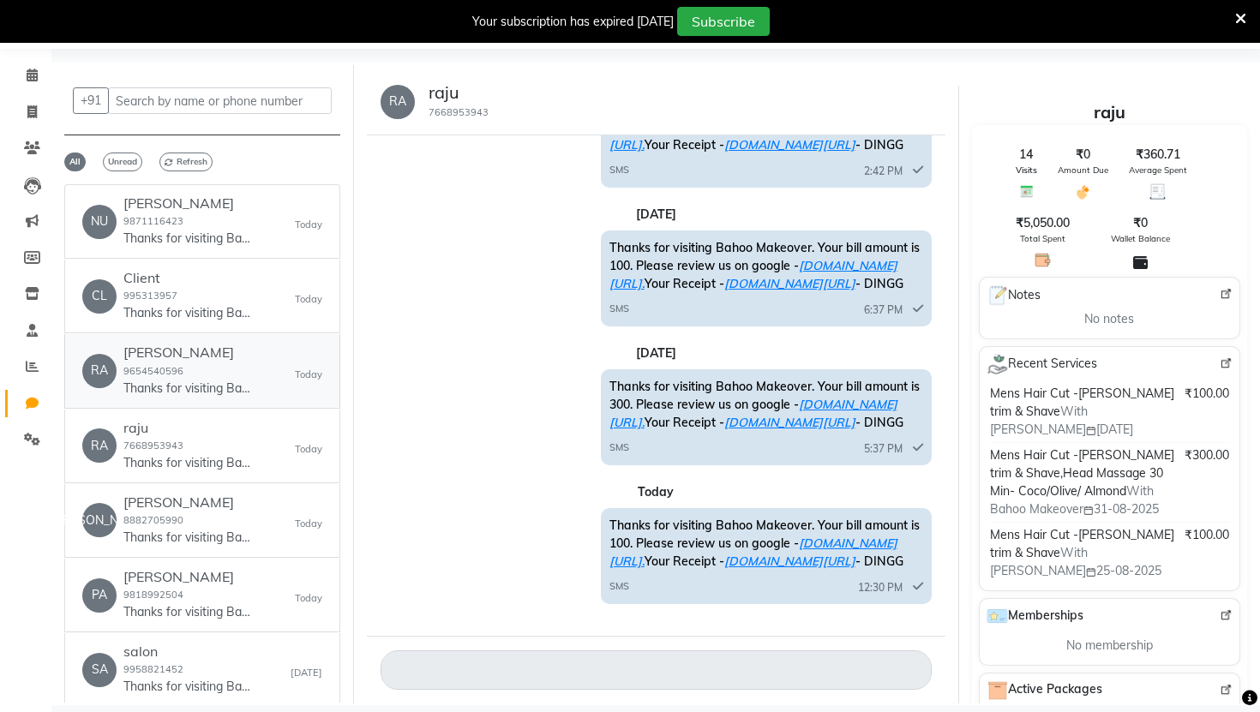
click at [174, 372] on small "9654540596" at bounding box center [153, 371] width 60 height 12
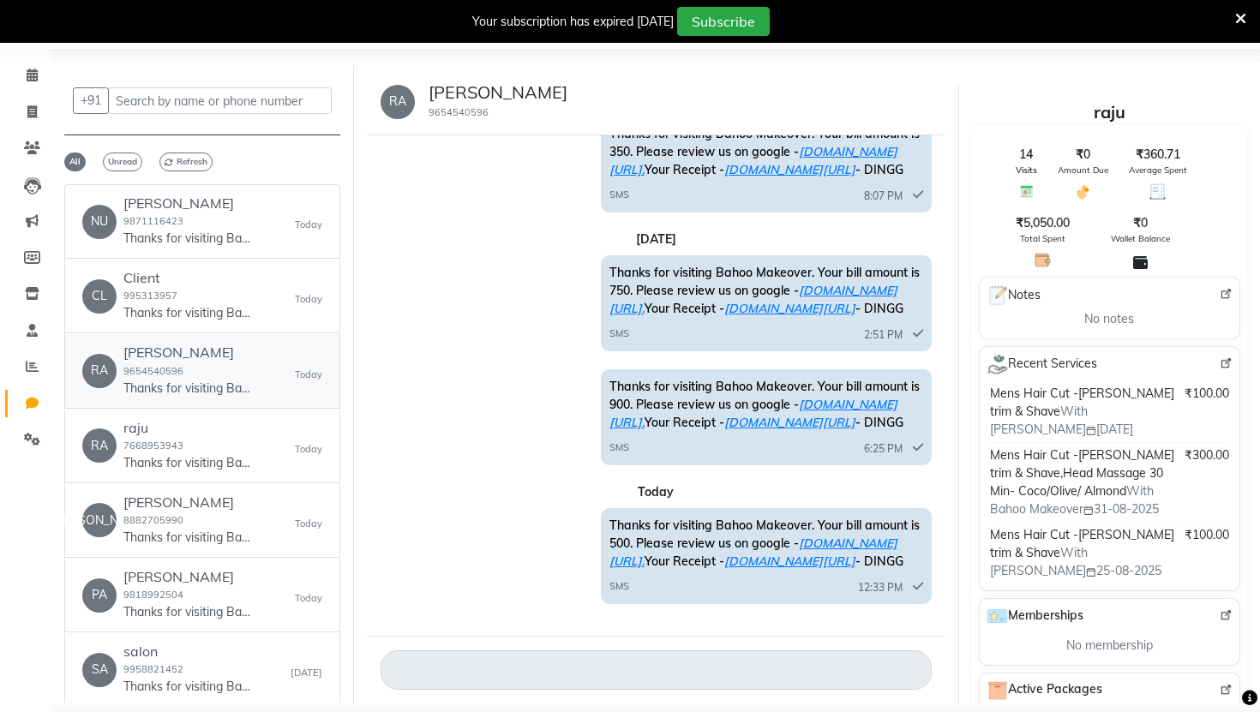
scroll to position [620, 0]
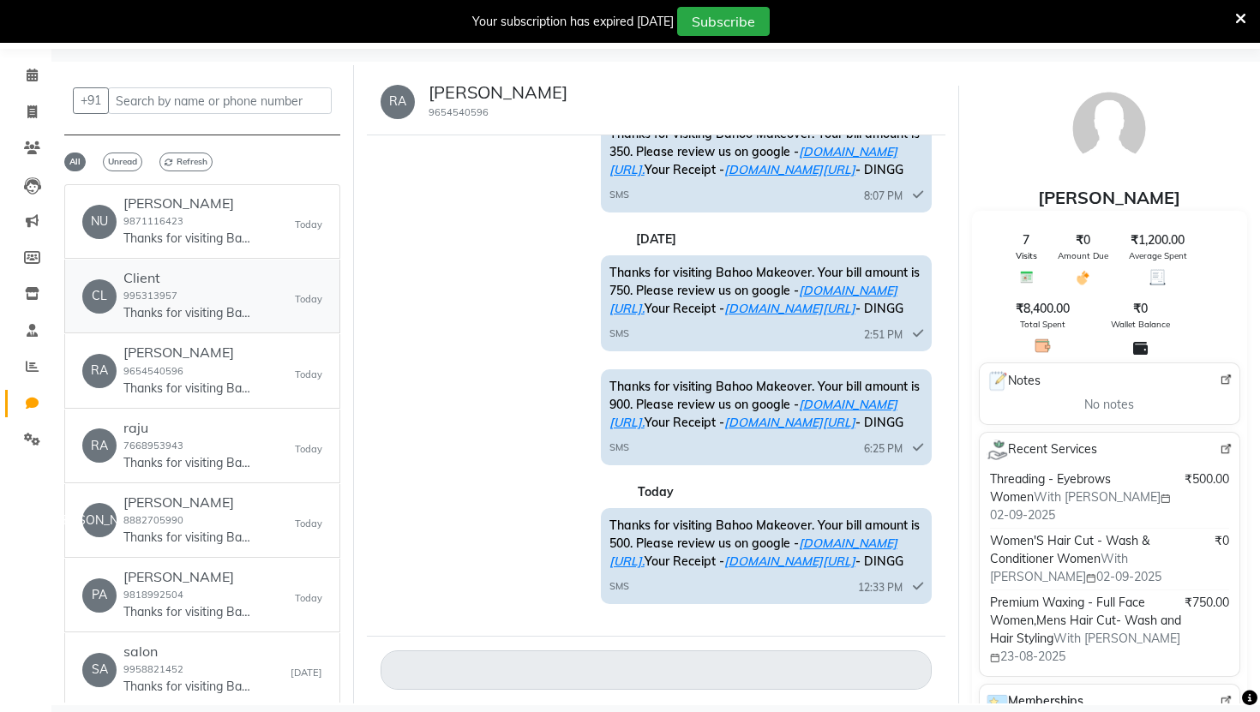
click at [142, 272] on h6 "Client" at bounding box center [187, 278] width 129 height 16
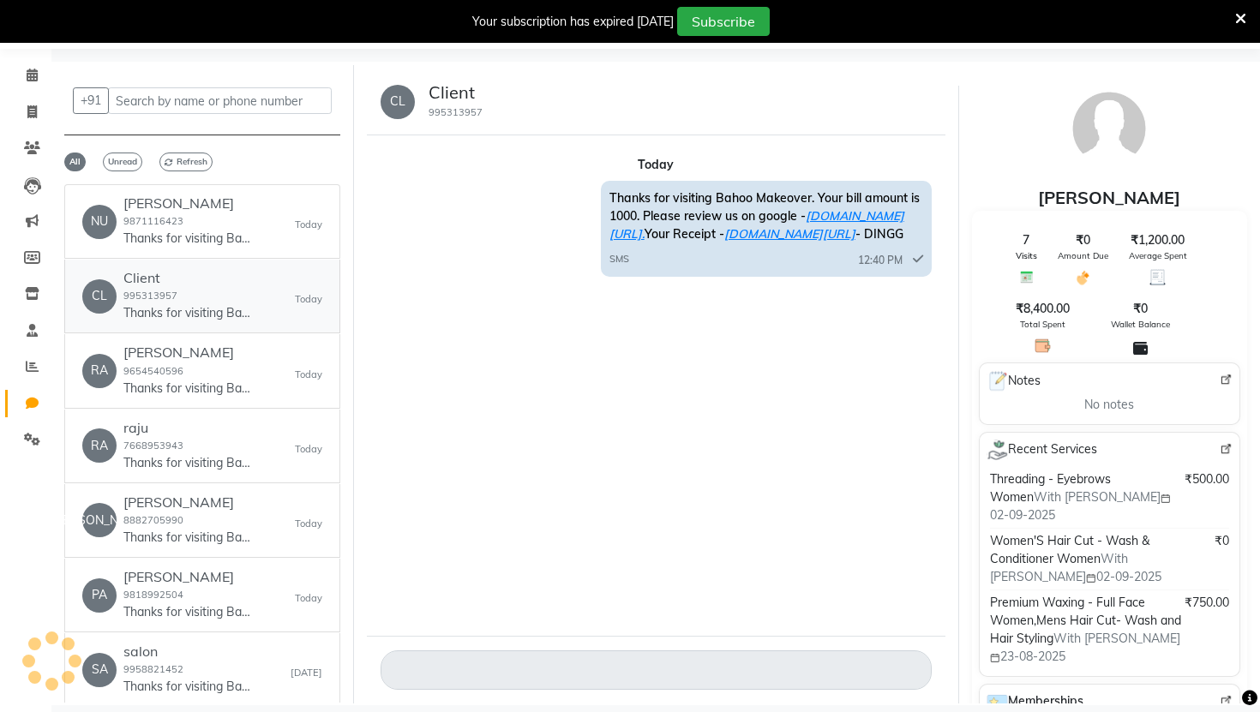
scroll to position [0, 0]
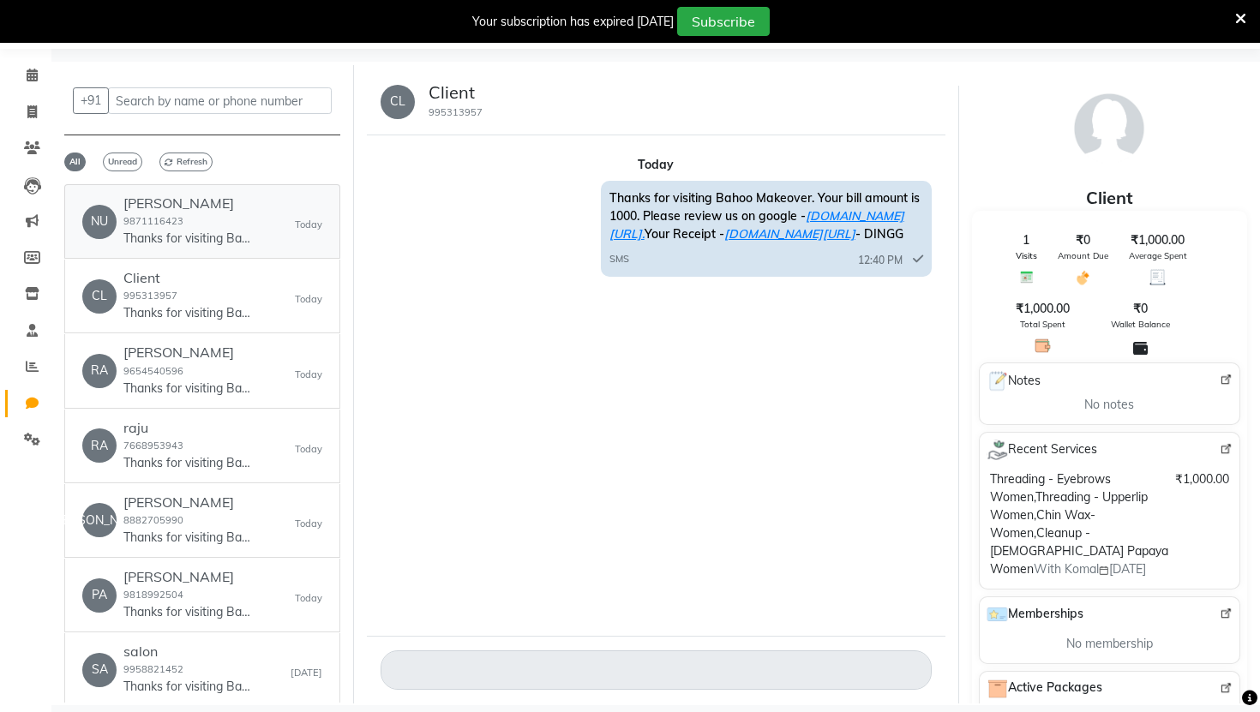
click at [156, 232] on p "Thanks for visiting Bahoo Makeover. Your bill amount is 1000. Please review us …" at bounding box center [187, 239] width 129 height 18
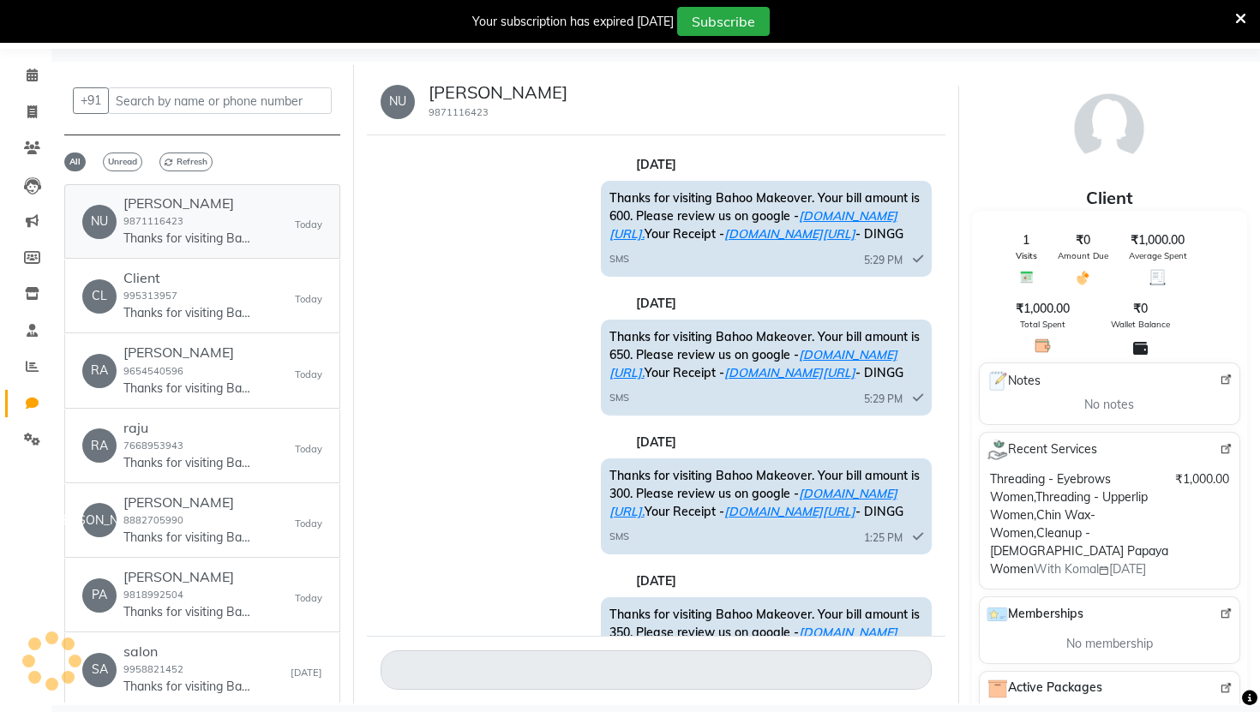
scroll to position [357, 0]
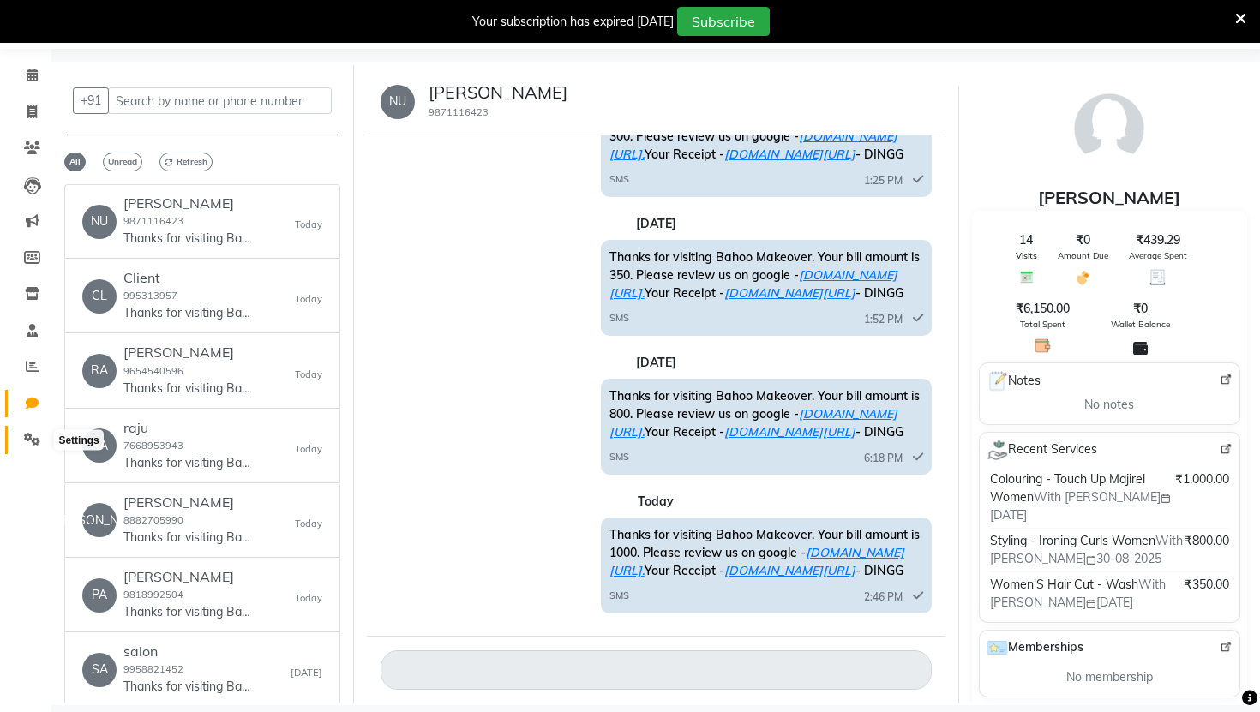
click at [26, 433] on icon at bounding box center [32, 439] width 16 height 13
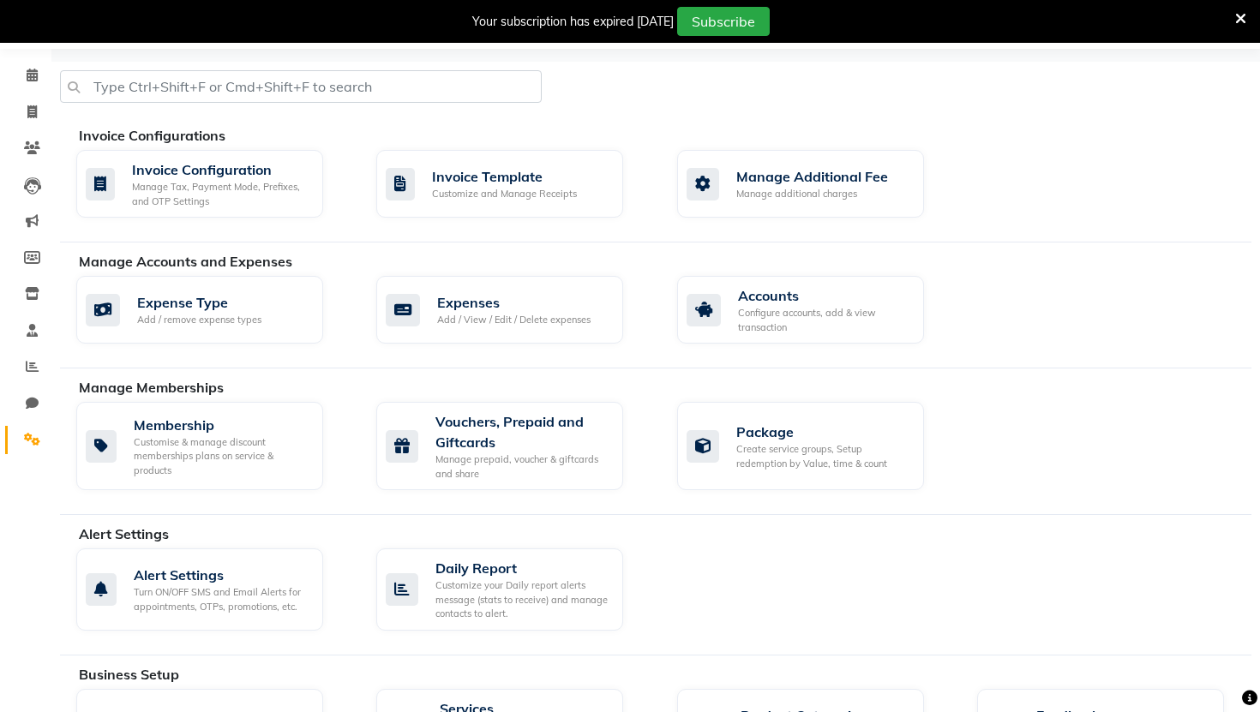
click at [1027, 291] on div "Expense Type Add / remove expense types Expenses Add / View / Edit / Delete exp…" at bounding box center [663, 313] width 1201 height 75
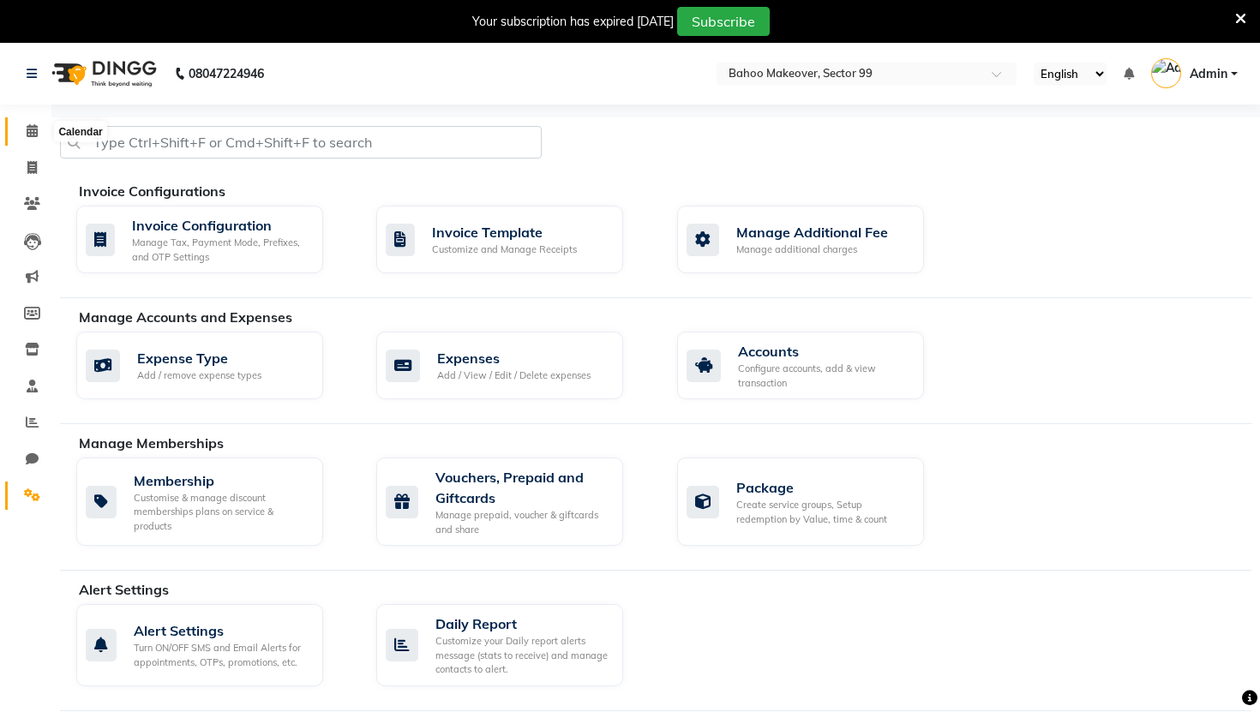
click at [34, 132] on icon at bounding box center [32, 130] width 11 height 13
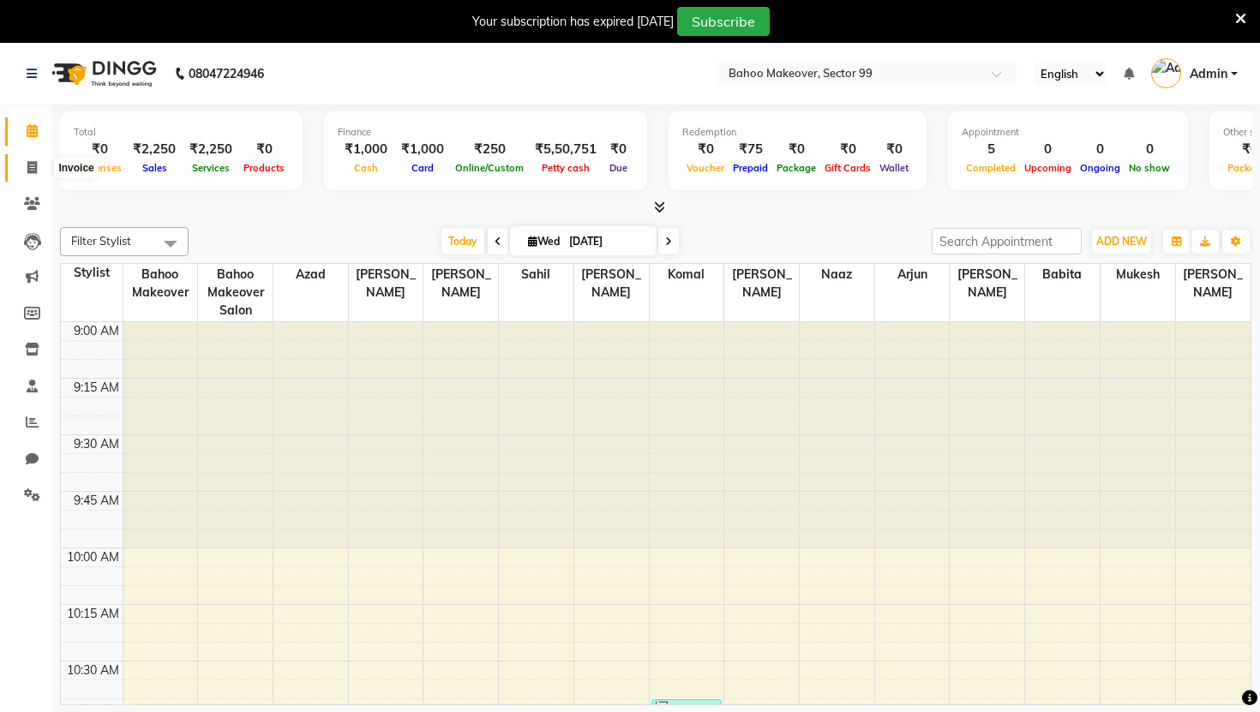
click at [33, 166] on icon at bounding box center [31, 167] width 9 height 13
select select "service"
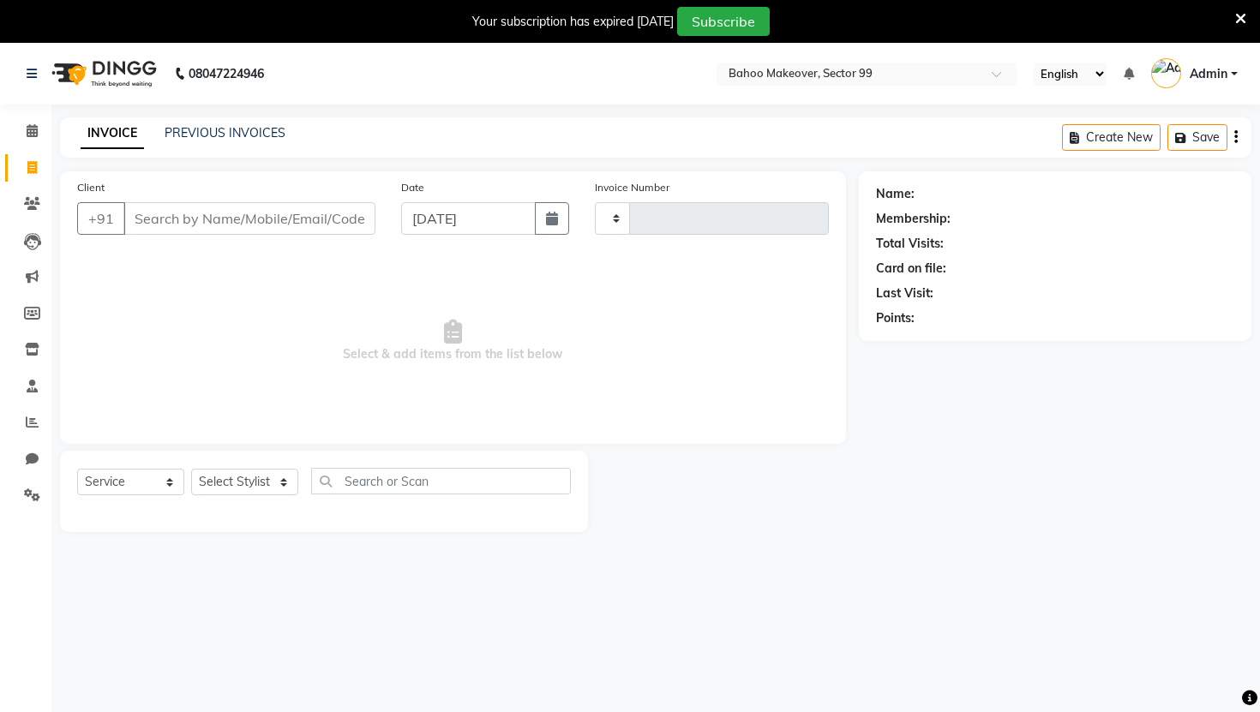
type input "3025"
select select "6856"
click at [33, 208] on icon at bounding box center [32, 203] width 16 height 13
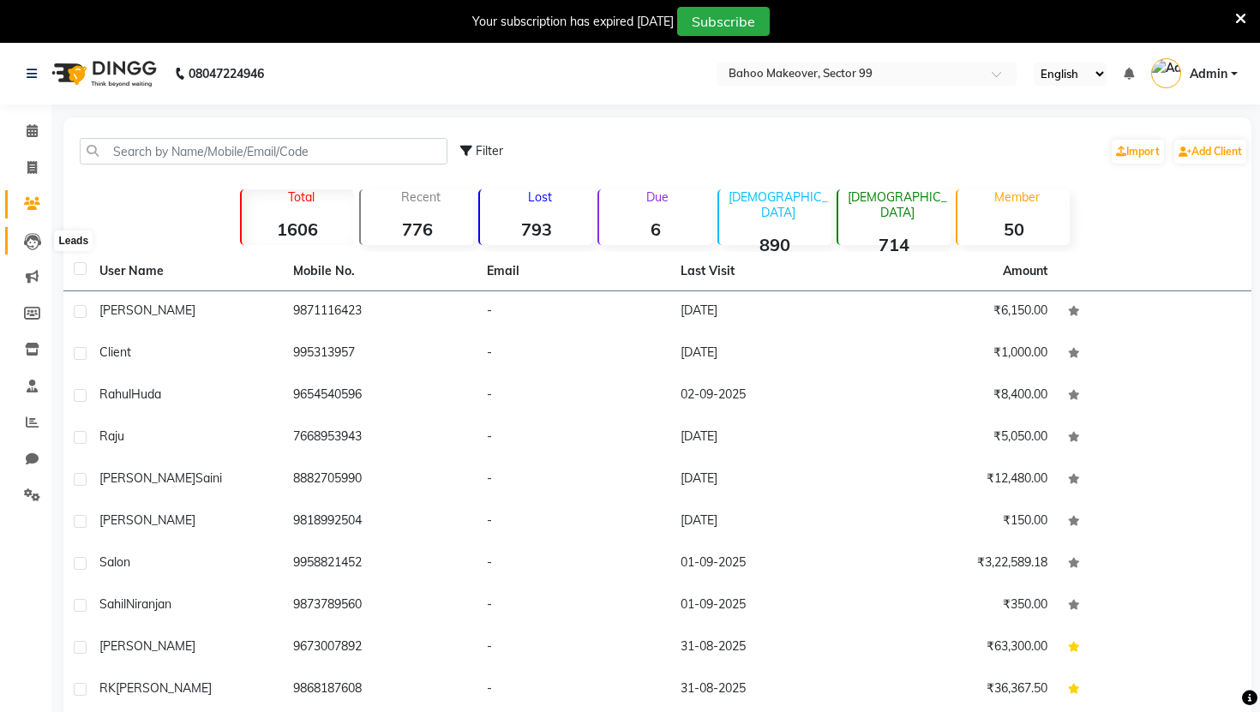
click at [34, 247] on icon at bounding box center [32, 241] width 17 height 17
